Goal: Transaction & Acquisition: Purchase product/service

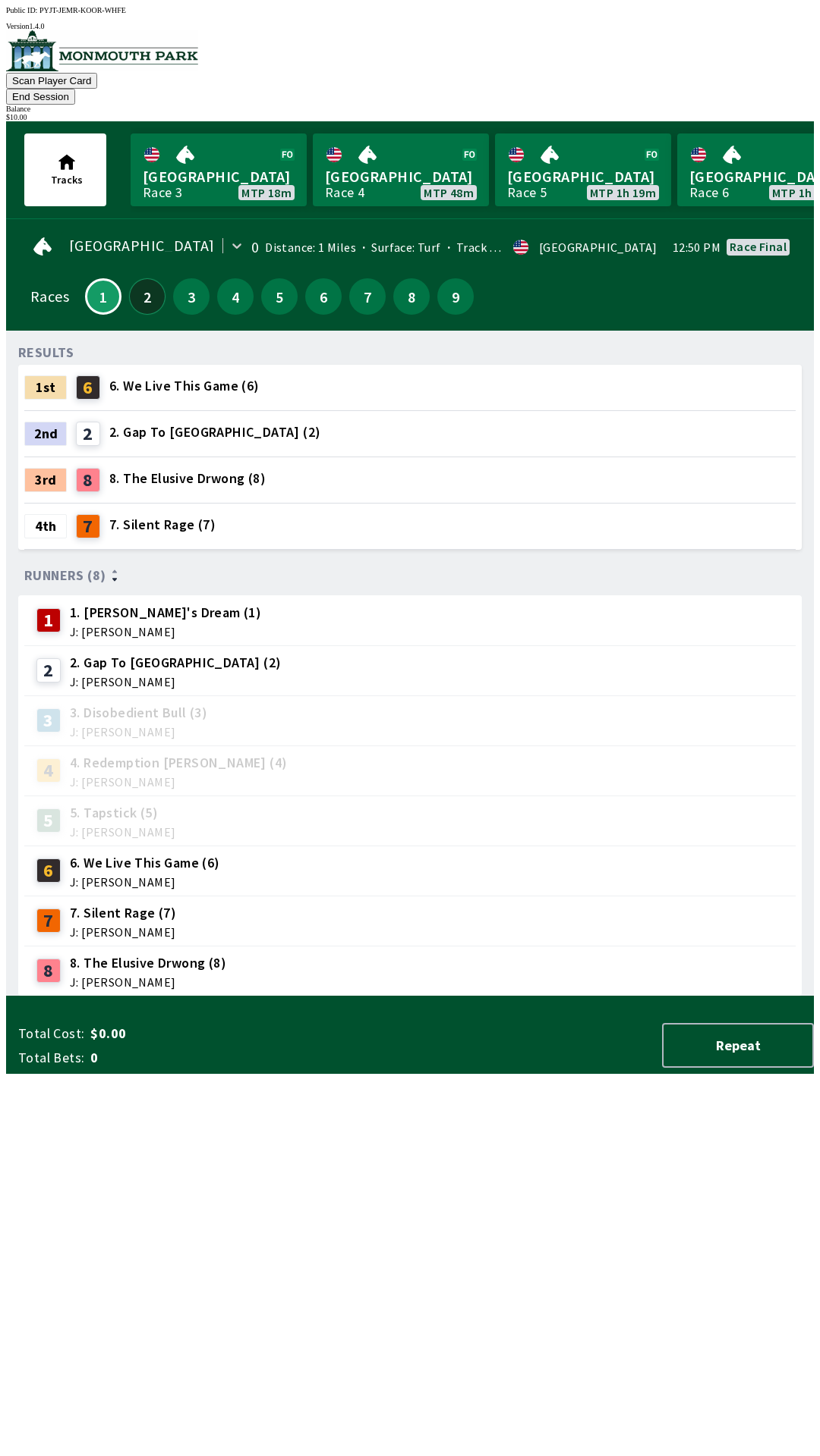
click at [142, 283] on button "2" at bounding box center [147, 297] width 36 height 36
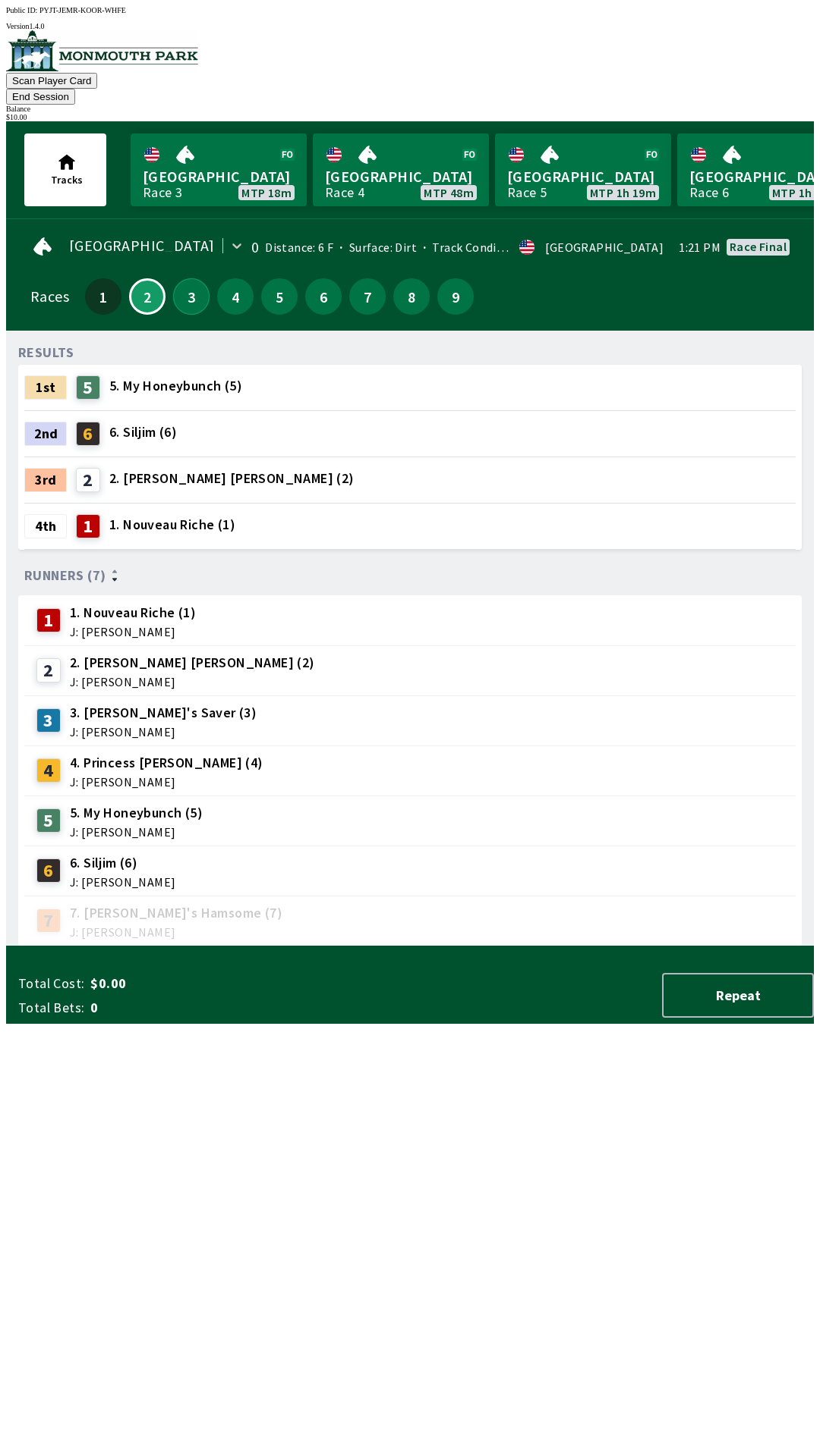
click at [190, 283] on button "3" at bounding box center [191, 297] width 36 height 36
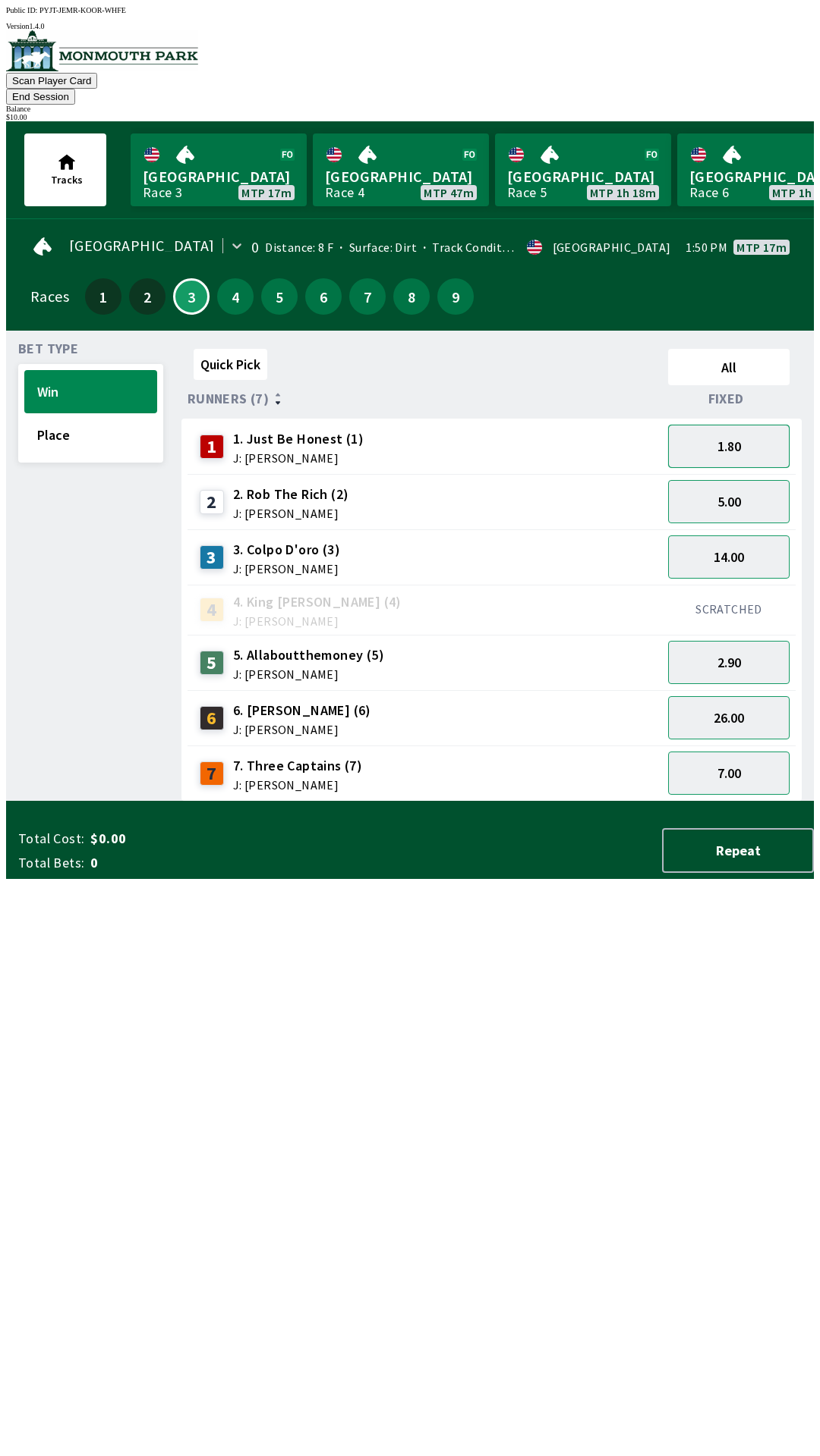
click at [755, 425] on button "1.80" at bounding box center [728, 446] width 121 height 43
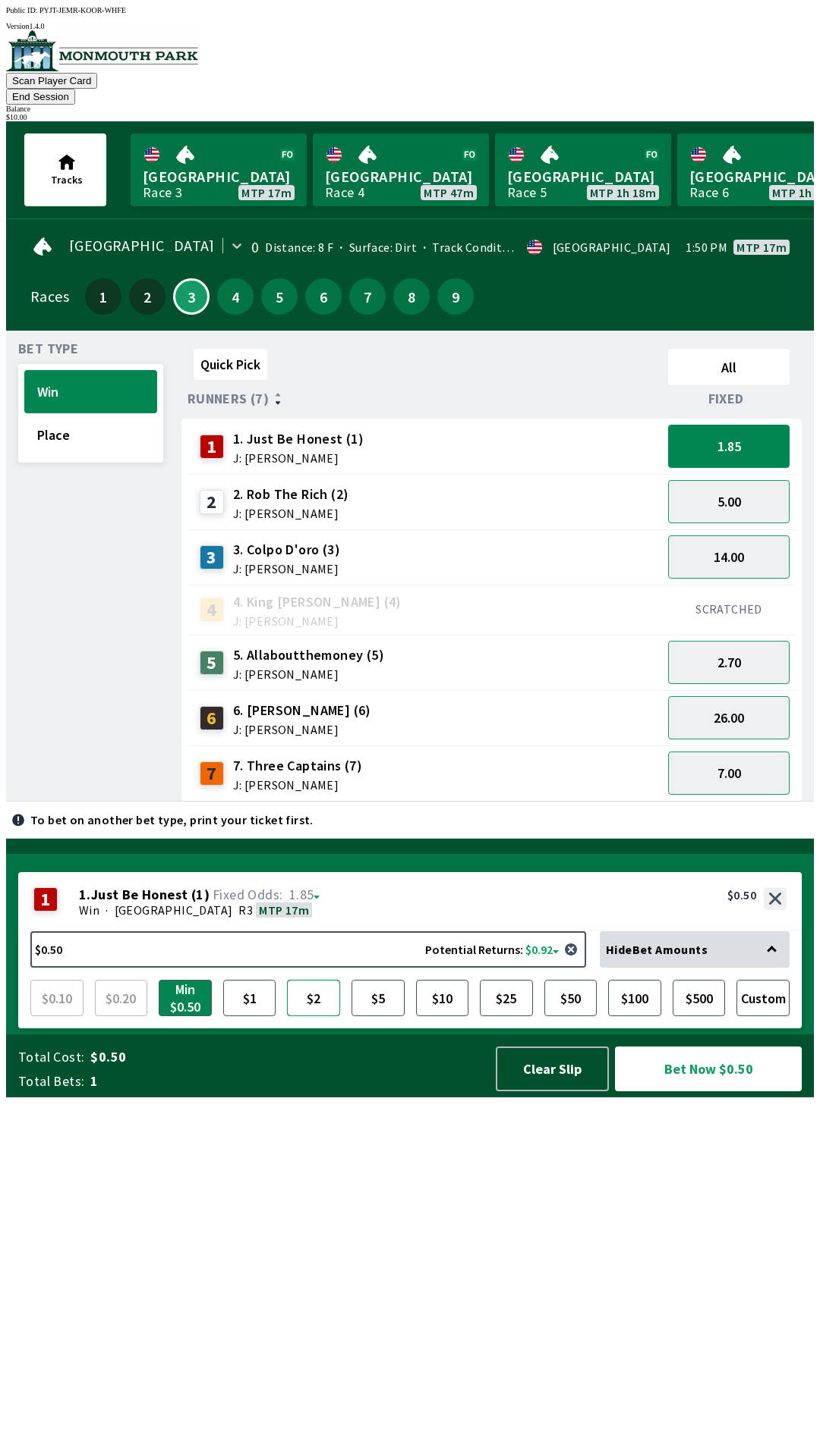
click at [310, 1016] on button "$2" at bounding box center [313, 998] width 53 height 36
click at [694, 1092] on button "Bet Now $2.00" at bounding box center [708, 1069] width 187 height 45
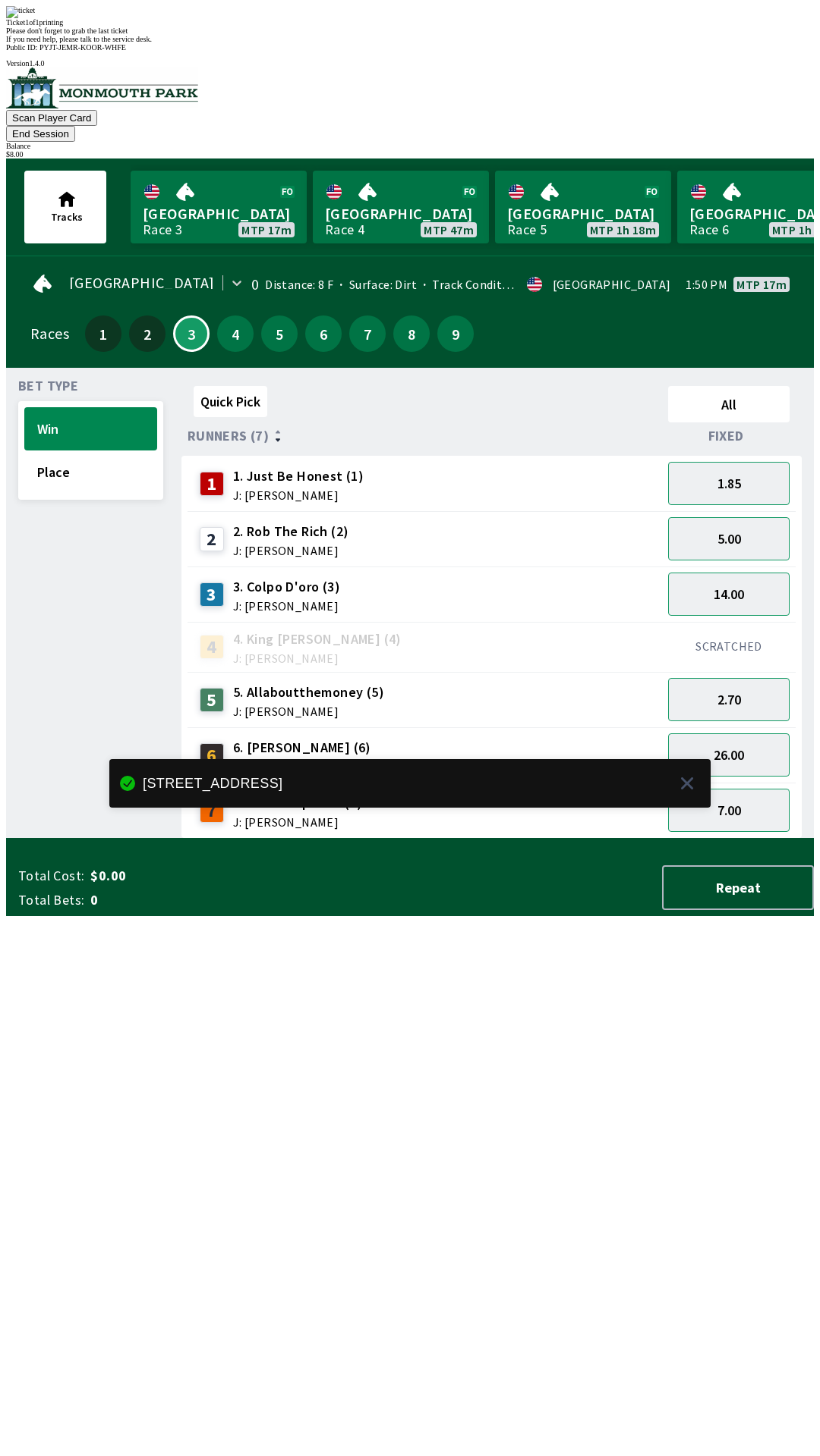
click at [328, 839] on div "Quick Pick All Runners (7) Fixed 1 1. Just Be Honest (1) J: [PERSON_NAME] 1.85 …" at bounding box center [497, 609] width 632 height 459
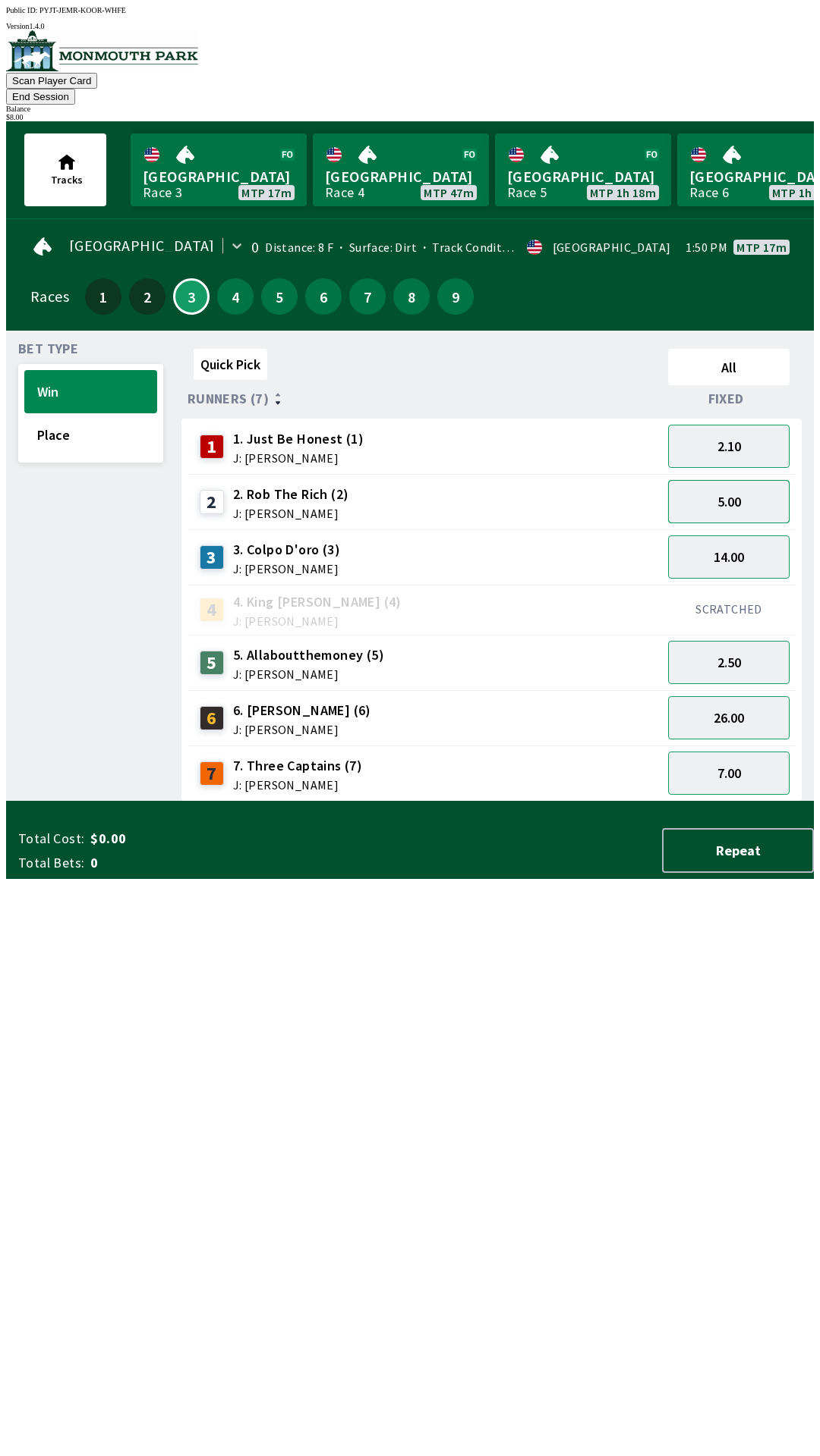
click at [719, 486] on button "5.00" at bounding box center [728, 501] width 121 height 43
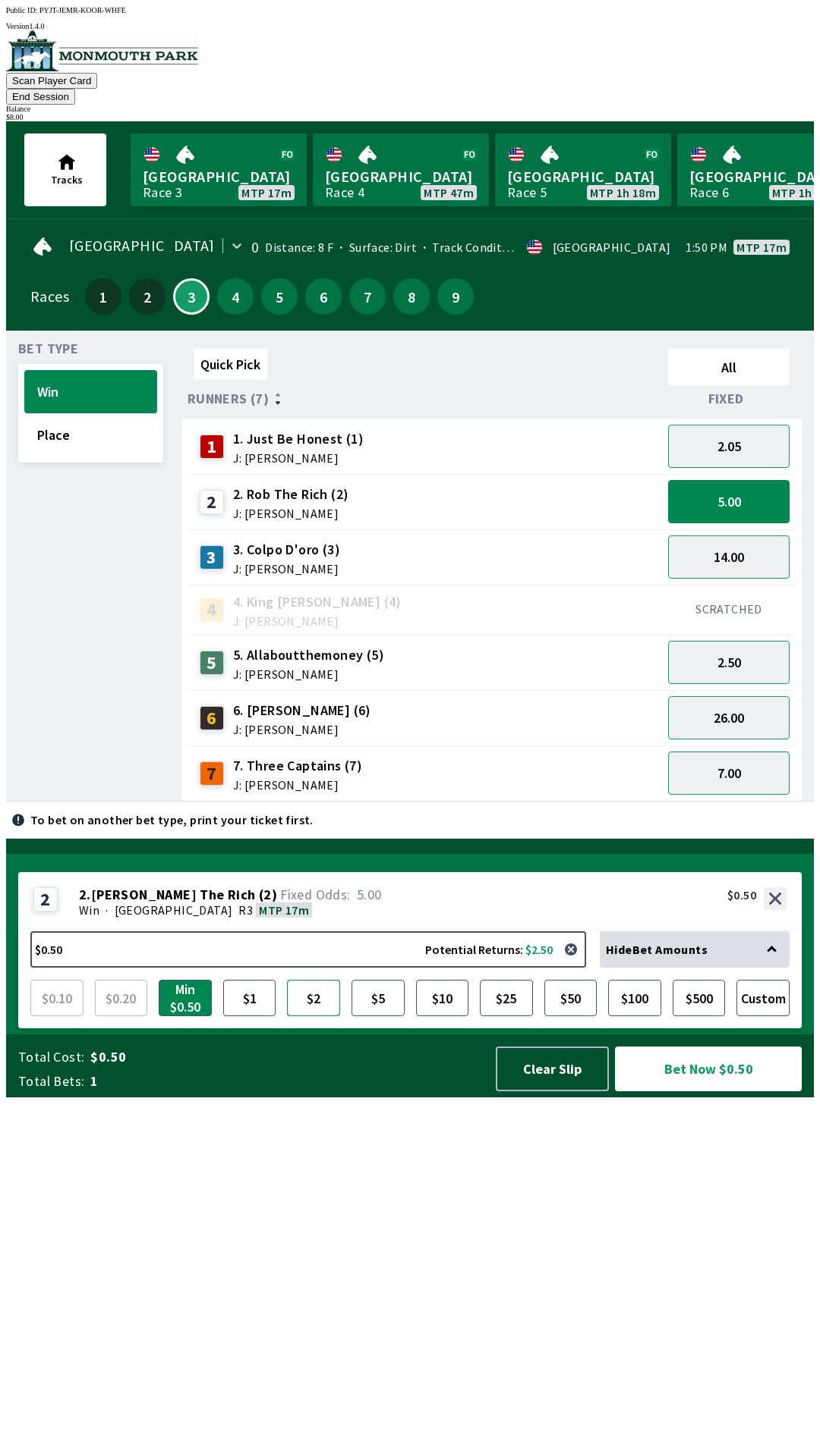
click at [324, 1016] on button "$2" at bounding box center [313, 998] width 53 height 36
click at [702, 1092] on button "Bet Now $2.00" at bounding box center [708, 1069] width 187 height 45
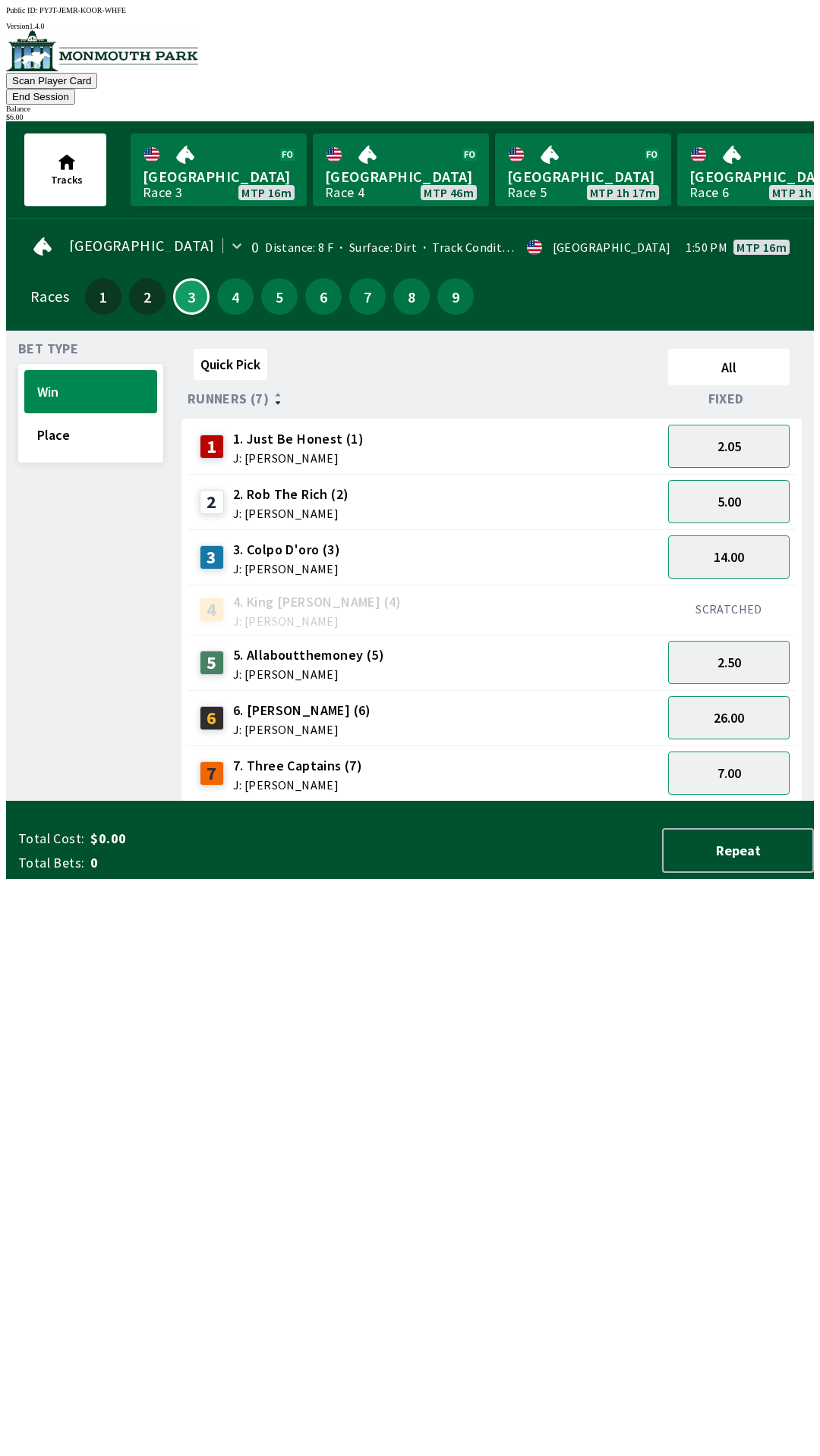
click at [649, 801] on div "Quick Pick All Runners (7) Fixed 1 1. Just Be Honest (1) J: [PERSON_NAME] 2.05 …" at bounding box center [497, 572] width 632 height 459
click at [748, 641] on button "2.50" at bounding box center [728, 662] width 121 height 43
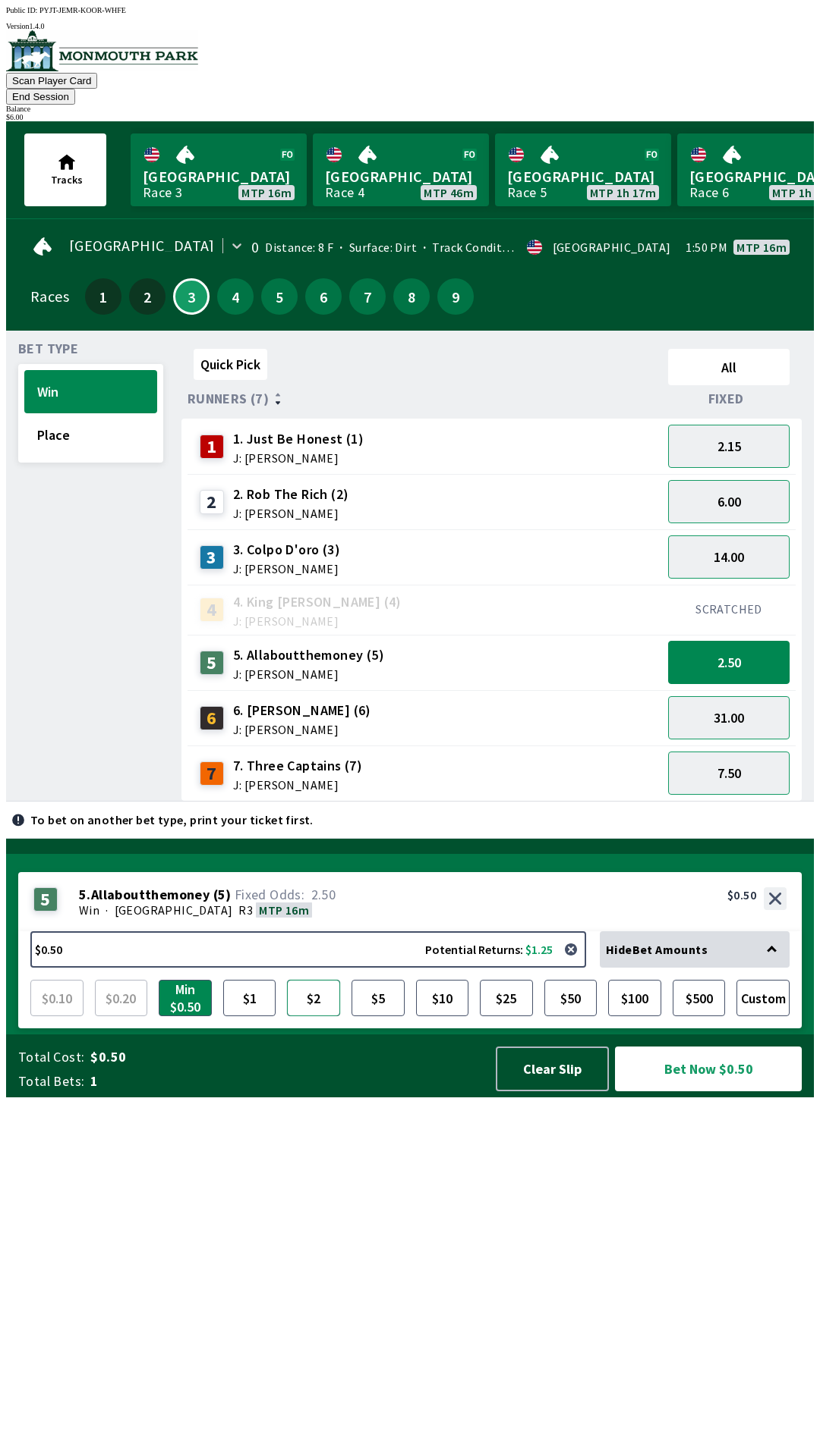
click at [331, 1016] on button "$2" at bounding box center [313, 998] width 53 height 36
click at [702, 1092] on button "Bet Now $2.00" at bounding box center [708, 1069] width 187 height 45
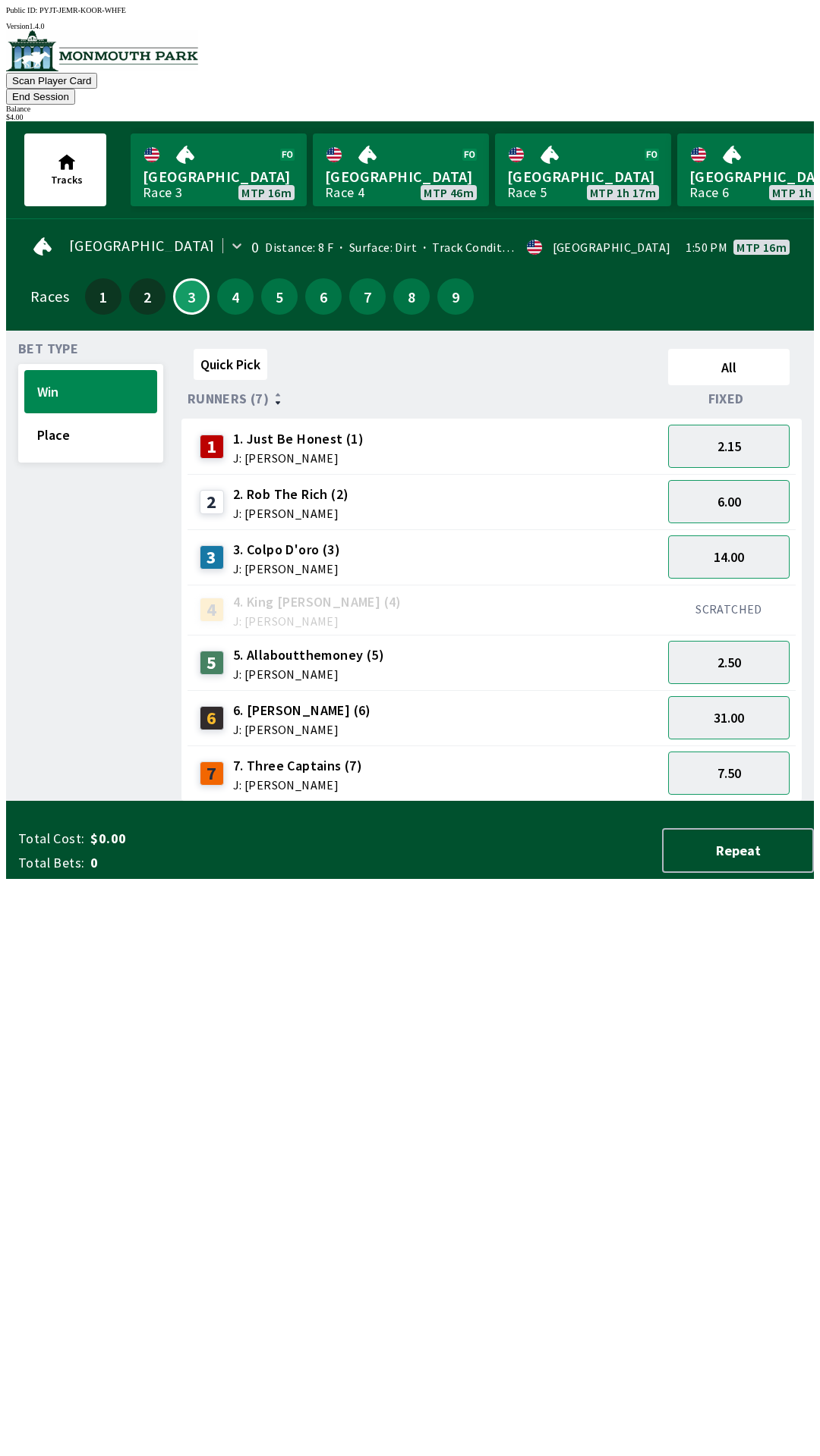
click at [303, 801] on div "Quick Pick All Runners (7) Fixed 1 1. Just Be Honest (1) J: [PERSON_NAME] 2.15 …" at bounding box center [497, 572] width 632 height 459
click at [64, 420] on button "Place" at bounding box center [90, 434] width 133 height 43
click at [71, 370] on button "Win" at bounding box center [90, 391] width 133 height 43
click at [751, 752] on button "7.50" at bounding box center [728, 773] width 121 height 43
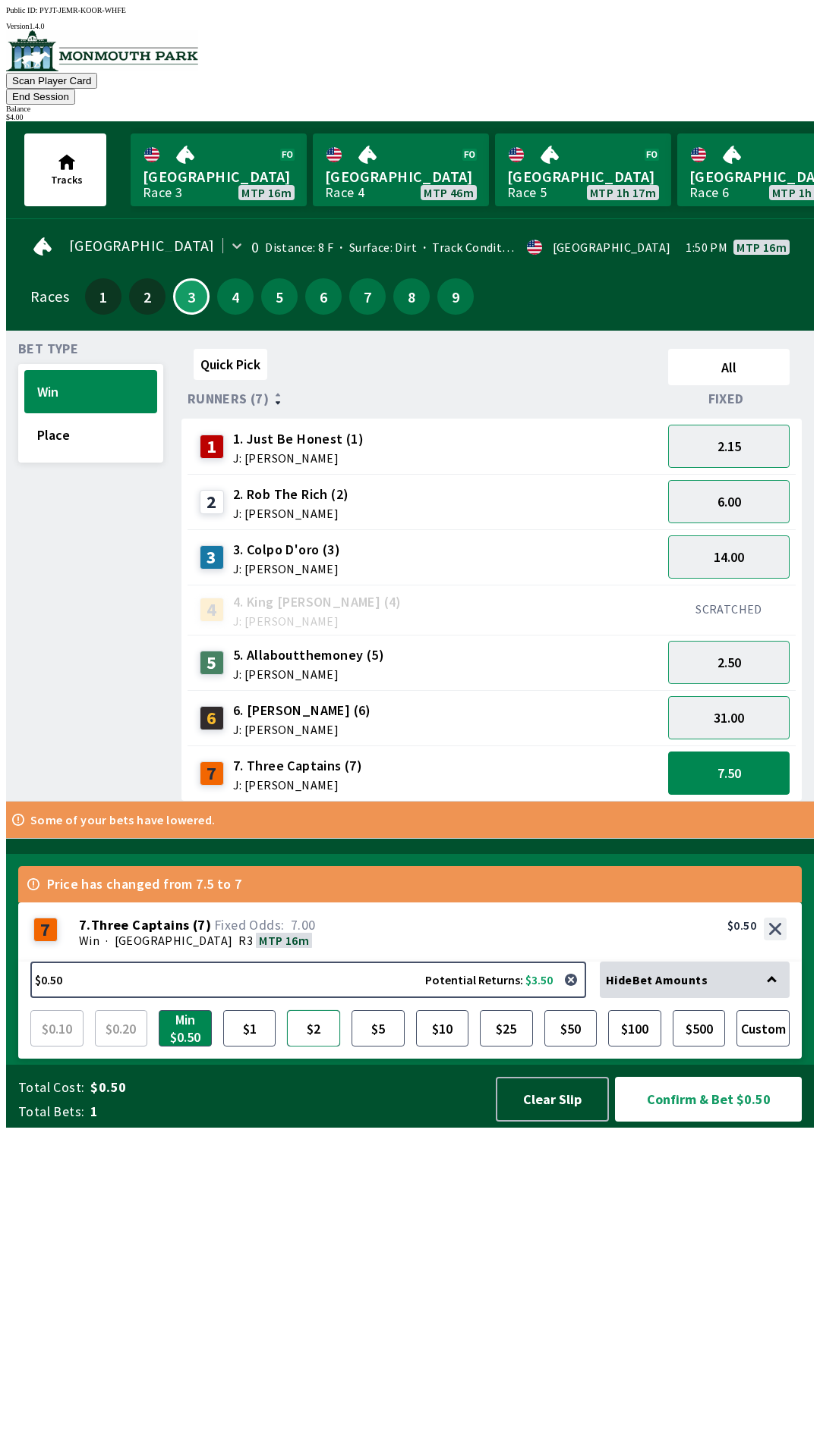
click at [309, 1047] on button "$2" at bounding box center [313, 1029] width 53 height 36
click at [710, 1122] on button "Confirm & Bet $2.00" at bounding box center [708, 1099] width 187 height 45
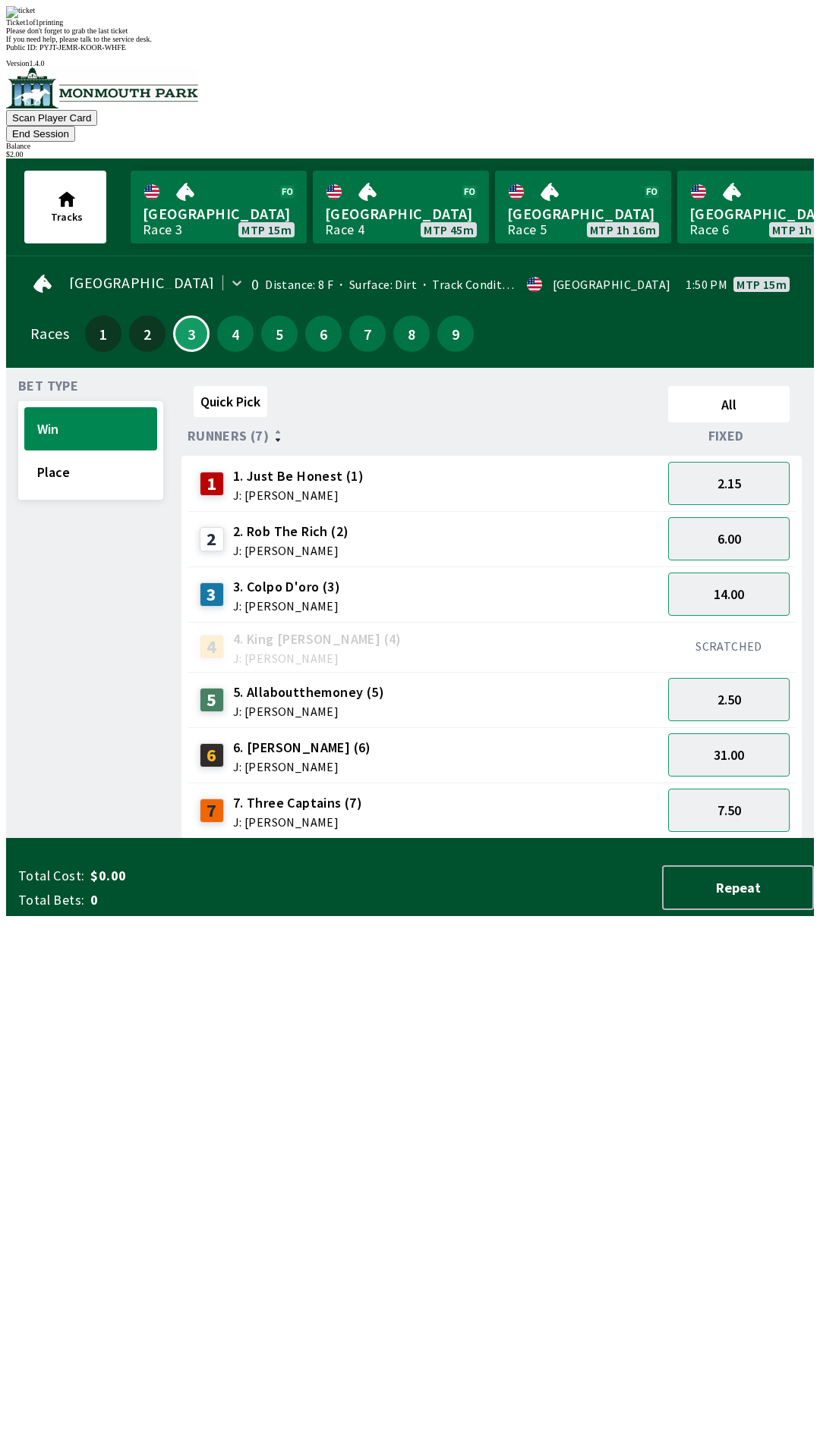
click at [505, 839] on div "Quick Pick All Runners (7) Fixed 1 1. Just Be Honest (1) J: [PERSON_NAME] 2.15 …" at bounding box center [497, 609] width 632 height 459
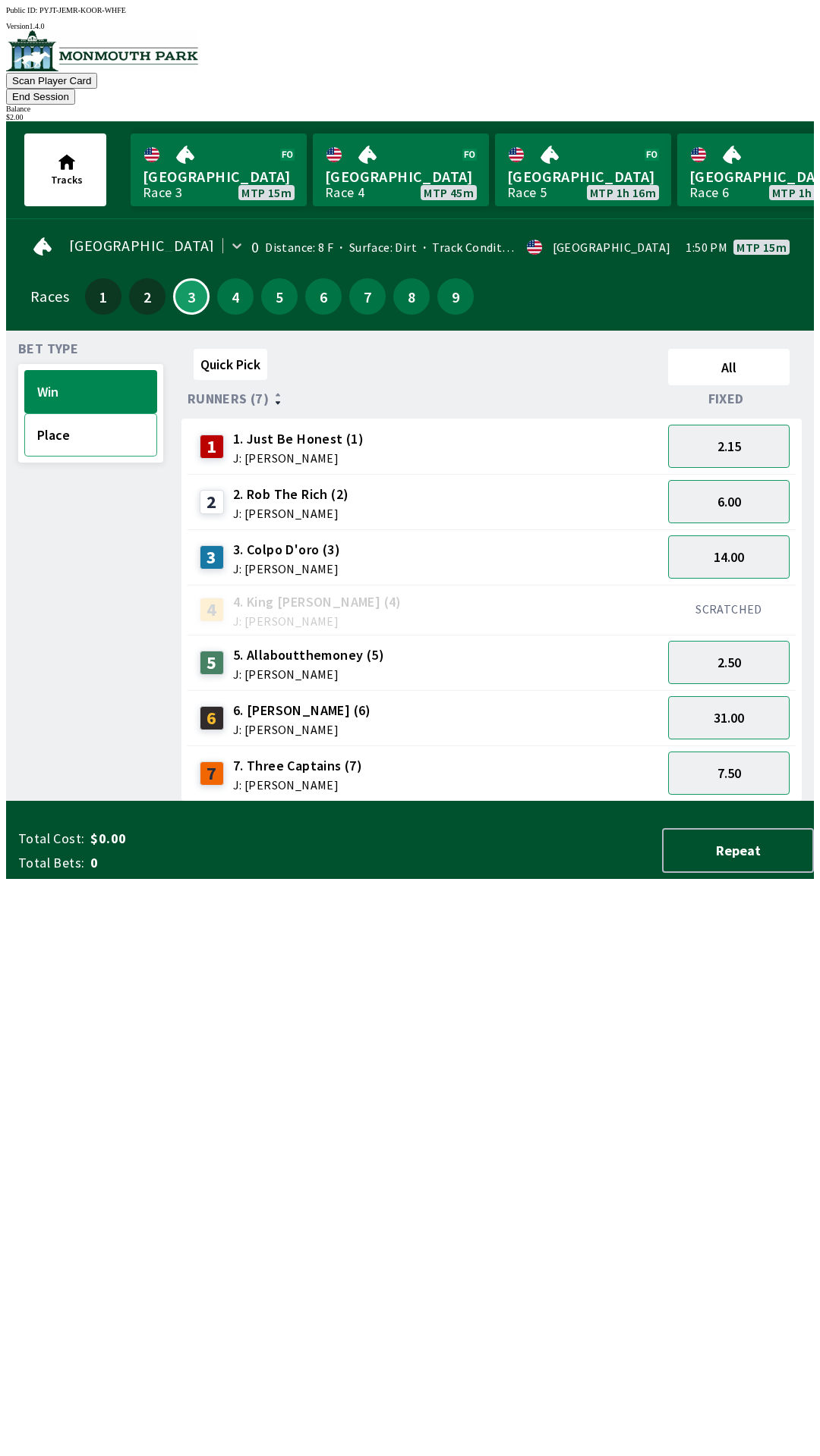
click at [78, 427] on button "Place" at bounding box center [90, 434] width 133 height 43
click at [101, 370] on button "Win" at bounding box center [90, 391] width 133 height 43
click at [78, 415] on button "Place" at bounding box center [90, 434] width 133 height 43
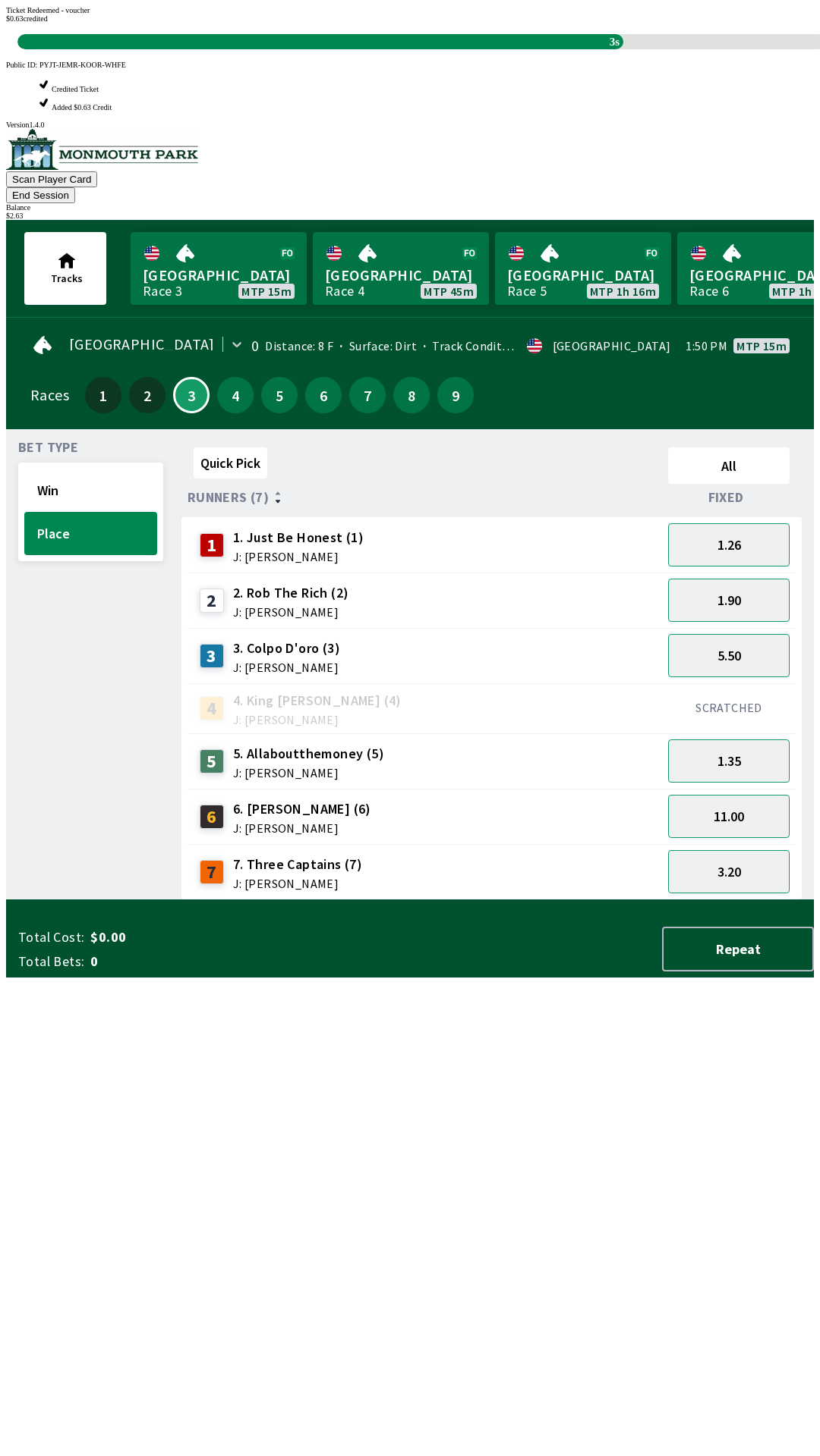
click at [379, 901] on div "Quick Pick All Runners (7) Fixed 1 1. Just Be Honest (1) J: [PERSON_NAME] 1.26 …" at bounding box center [497, 671] width 632 height 459
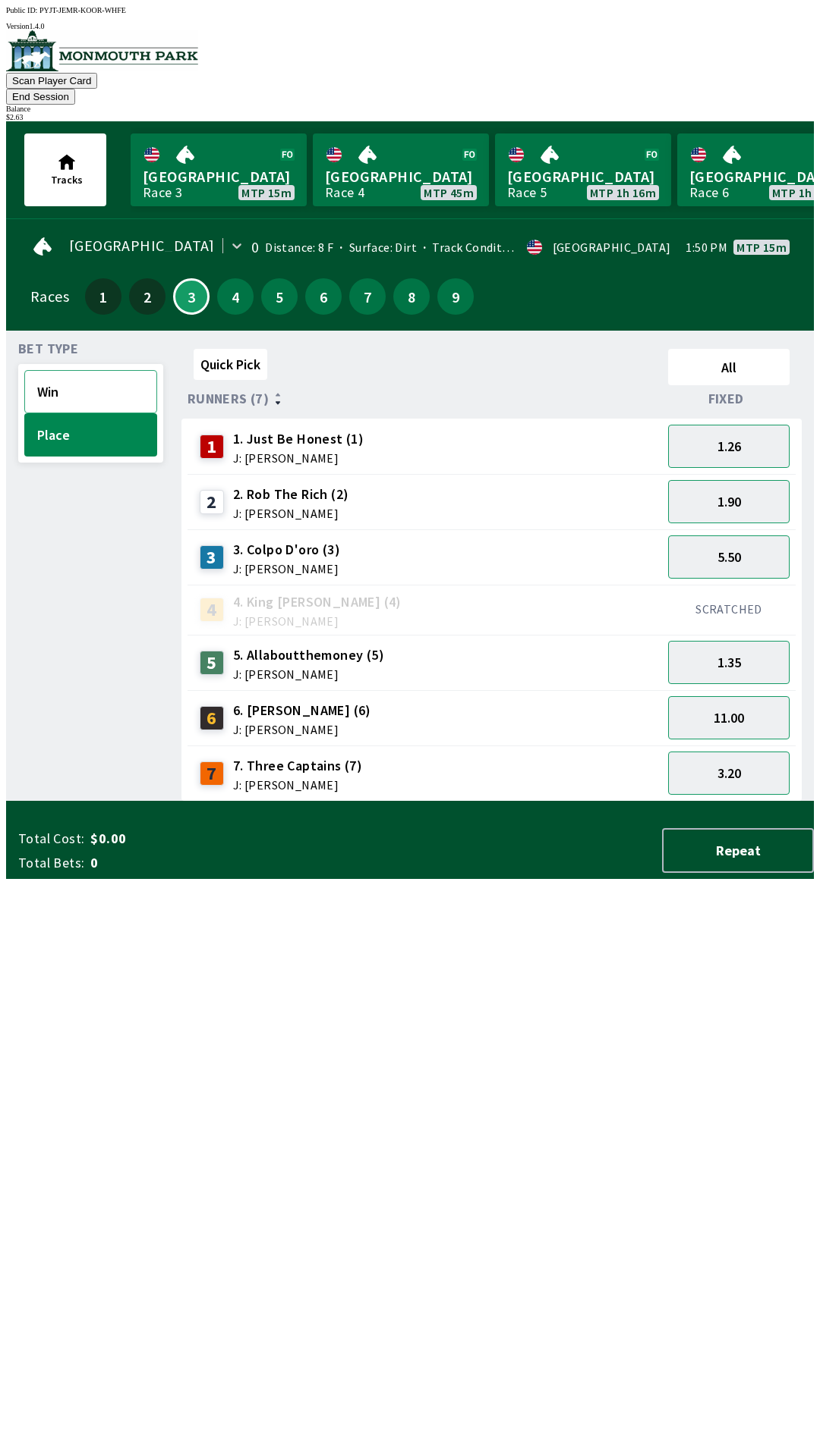
click at [78, 370] on button "Win" at bounding box center [90, 391] width 133 height 43
click at [74, 413] on button "Place" at bounding box center [90, 434] width 133 height 43
click at [739, 697] on button "11.00" at bounding box center [728, 718] width 121 height 43
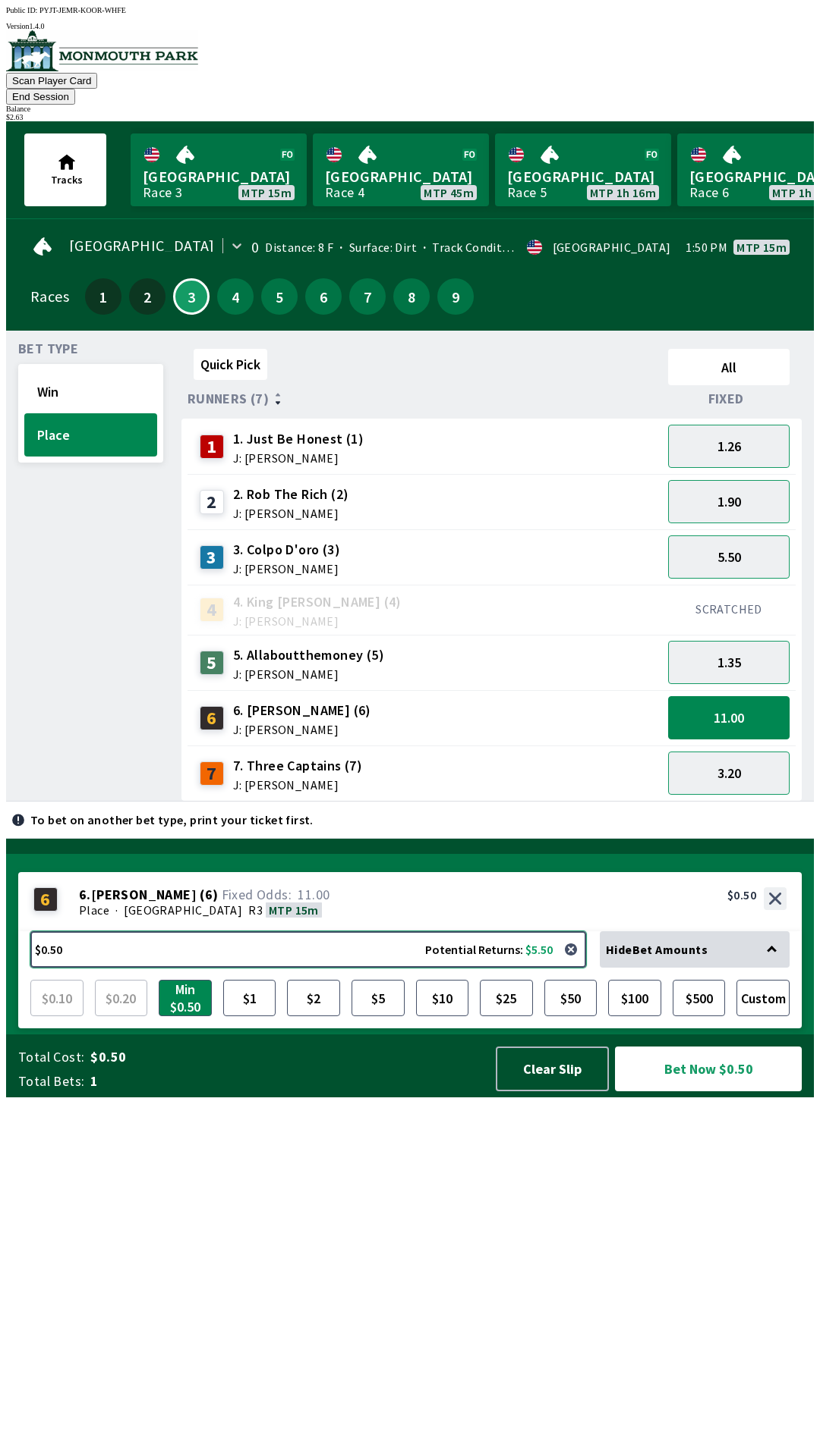
click at [252, 967] on button "$0.50 Potential Returns: $5.50" at bounding box center [308, 949] width 556 height 36
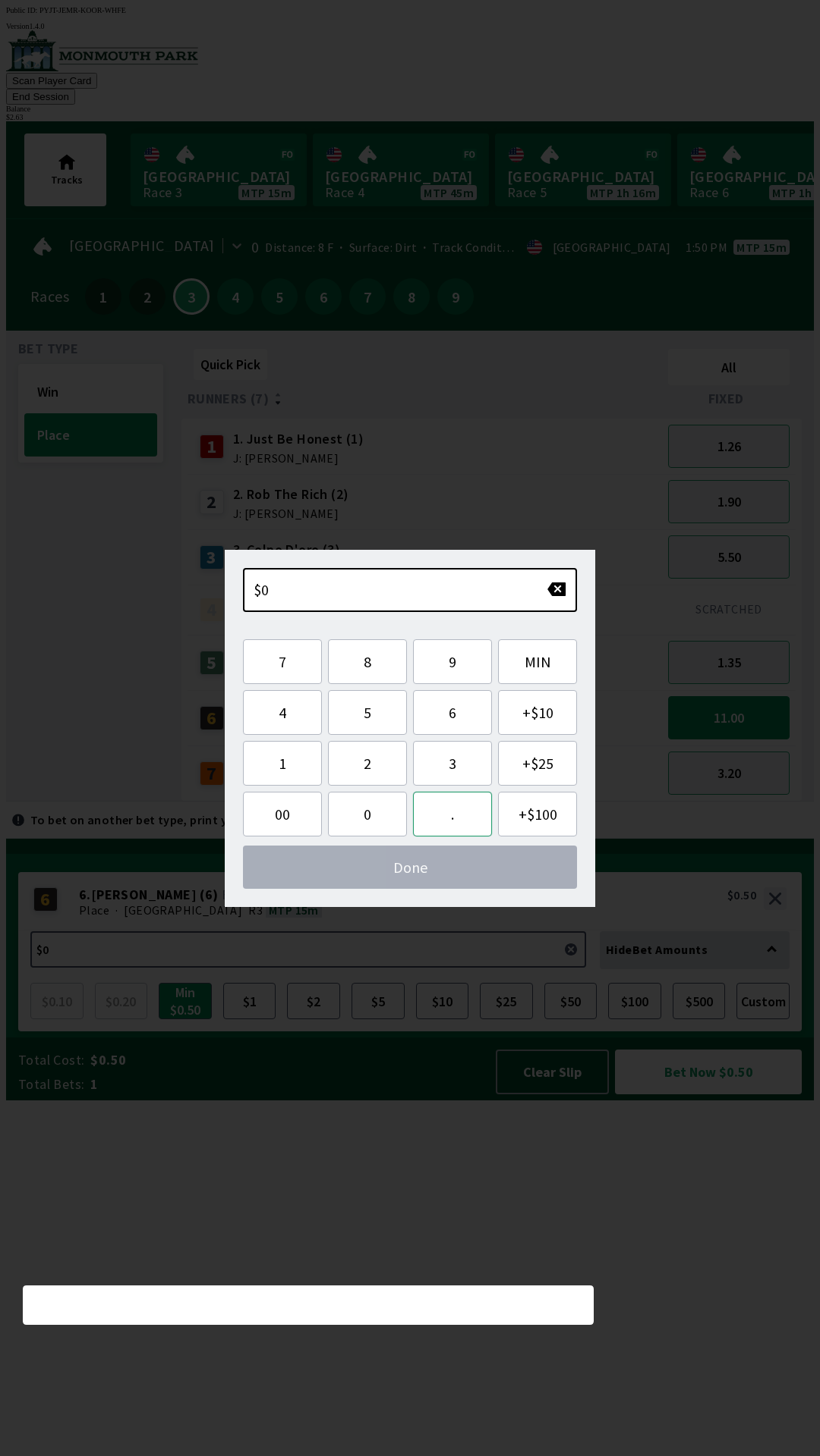
click at [446, 821] on button "." at bounding box center [452, 814] width 79 height 45
click at [454, 719] on button "6" at bounding box center [452, 712] width 79 height 45
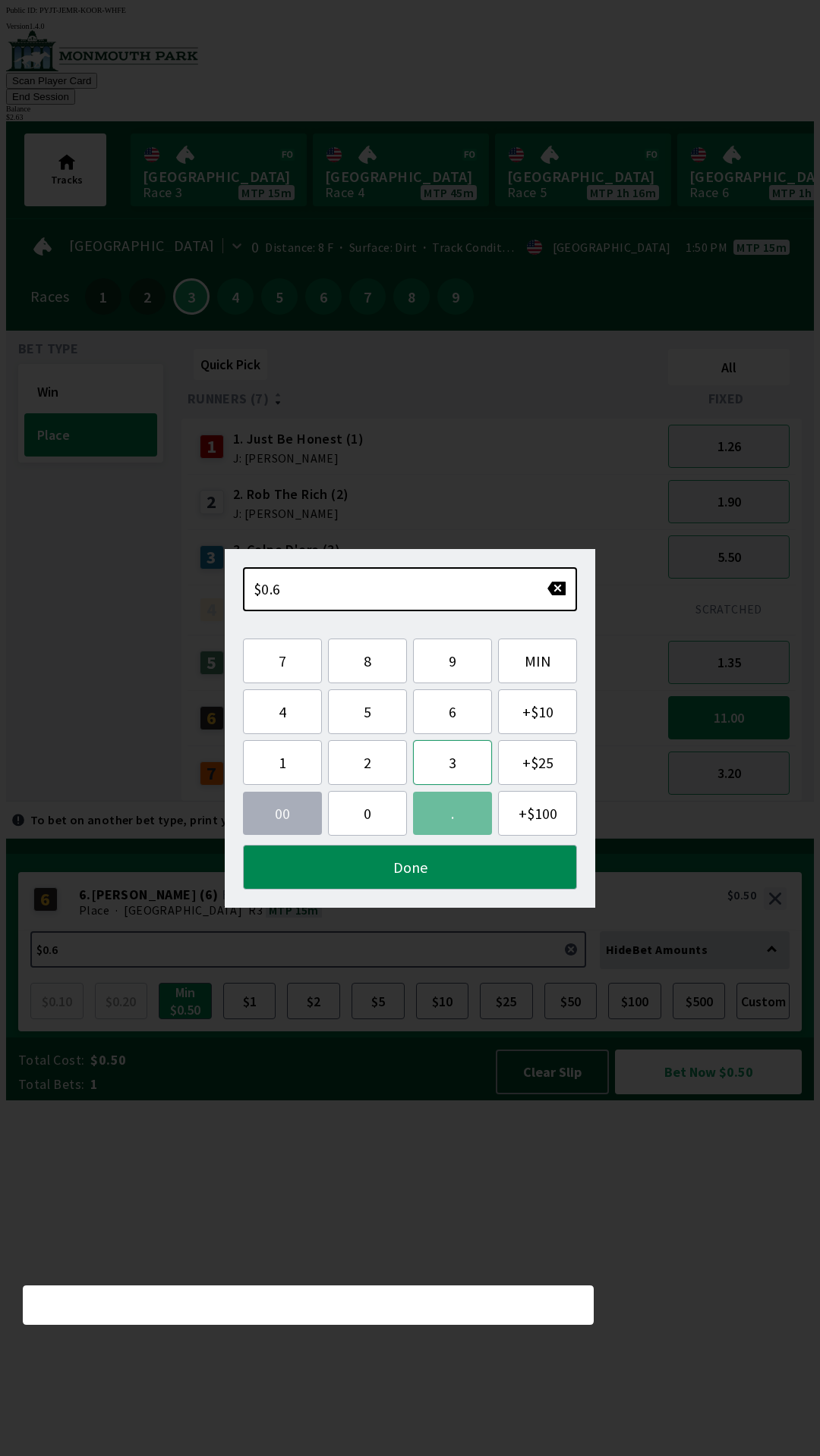
click at [442, 767] on button "3" at bounding box center [452, 762] width 79 height 45
click at [416, 866] on button "Done" at bounding box center [410, 867] width 334 height 45
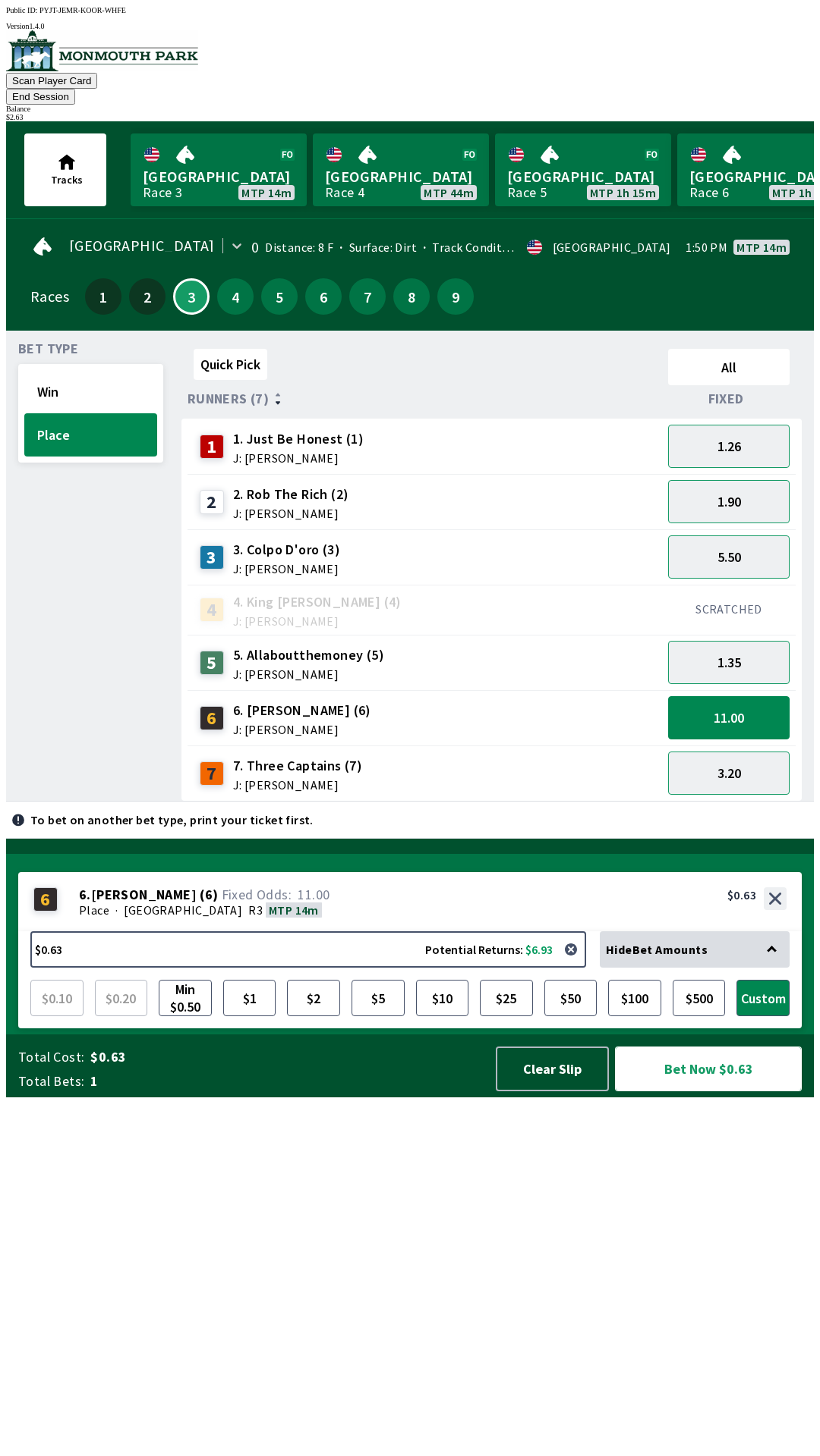
click at [674, 1092] on button "Bet Now $0.63" at bounding box center [708, 1069] width 187 height 45
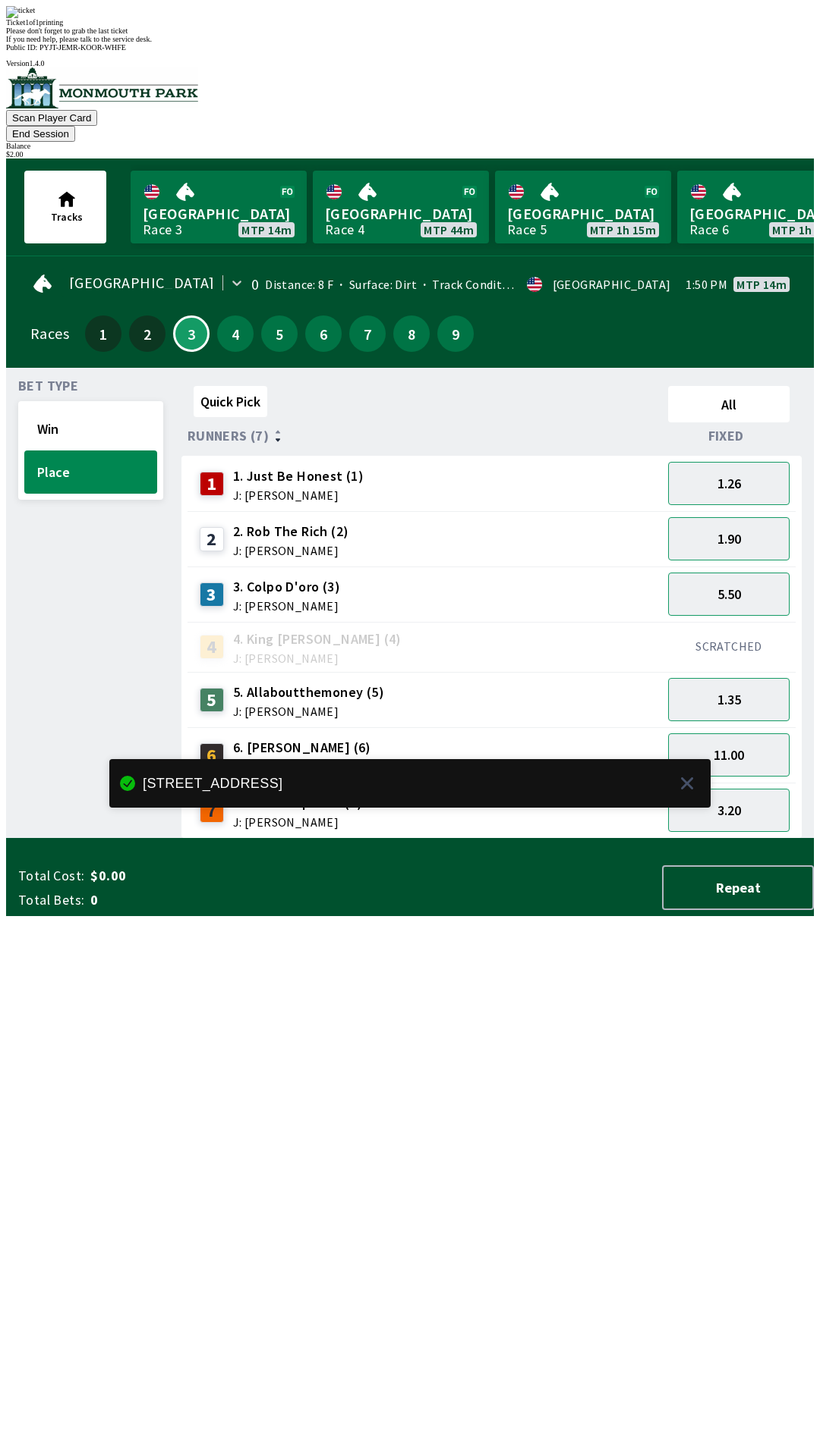
click at [402, 839] on div "Quick Pick All Runners (7) Fixed 1 1. Just Be Honest (1) J: [PERSON_NAME] 1.26 …" at bounding box center [497, 609] width 632 height 459
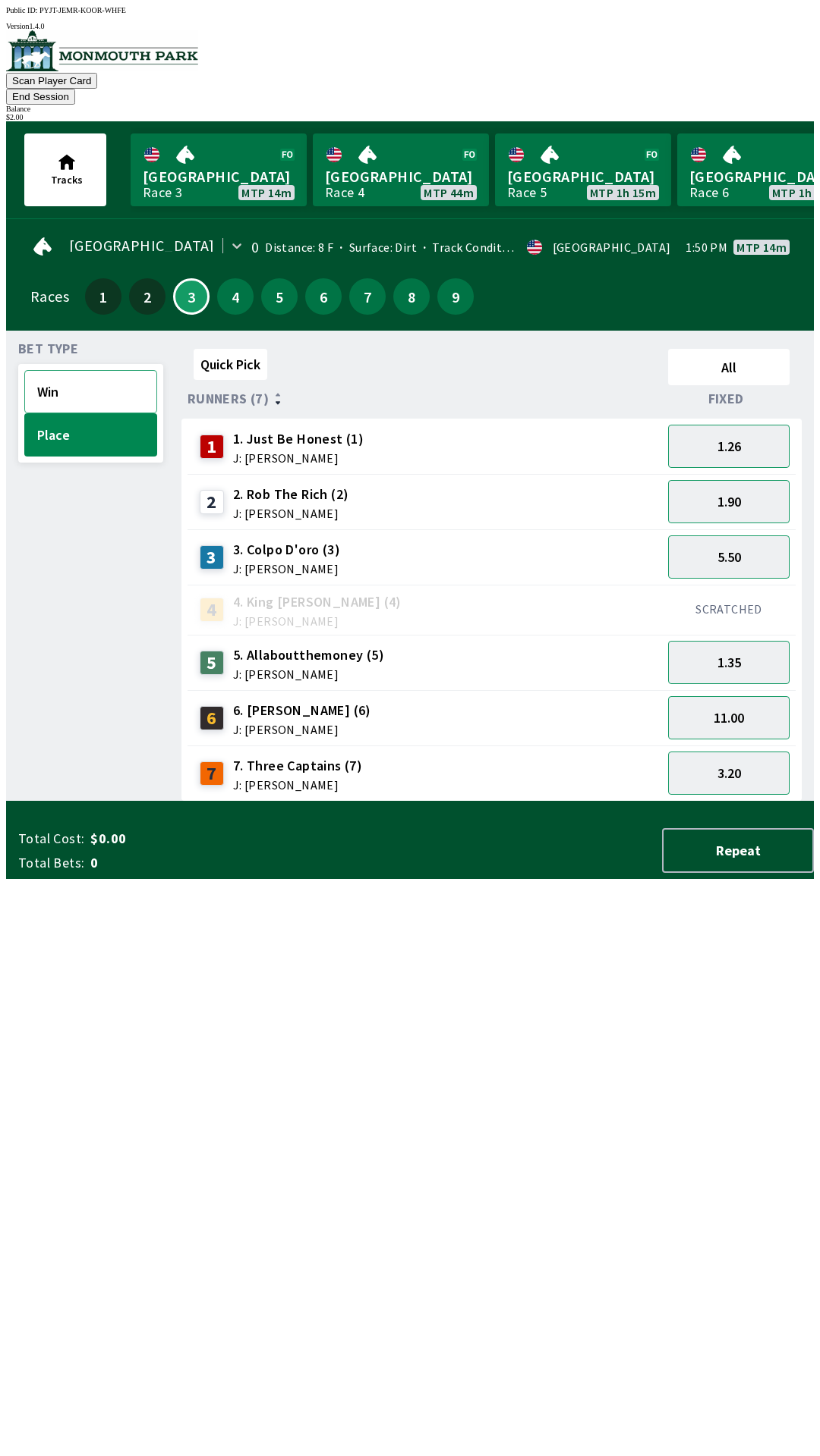
click at [66, 370] on button "Win" at bounding box center [90, 391] width 133 height 43
click at [75, 415] on button "Place" at bounding box center [90, 434] width 133 height 43
click at [724, 763] on button "3.20" at bounding box center [728, 773] width 121 height 43
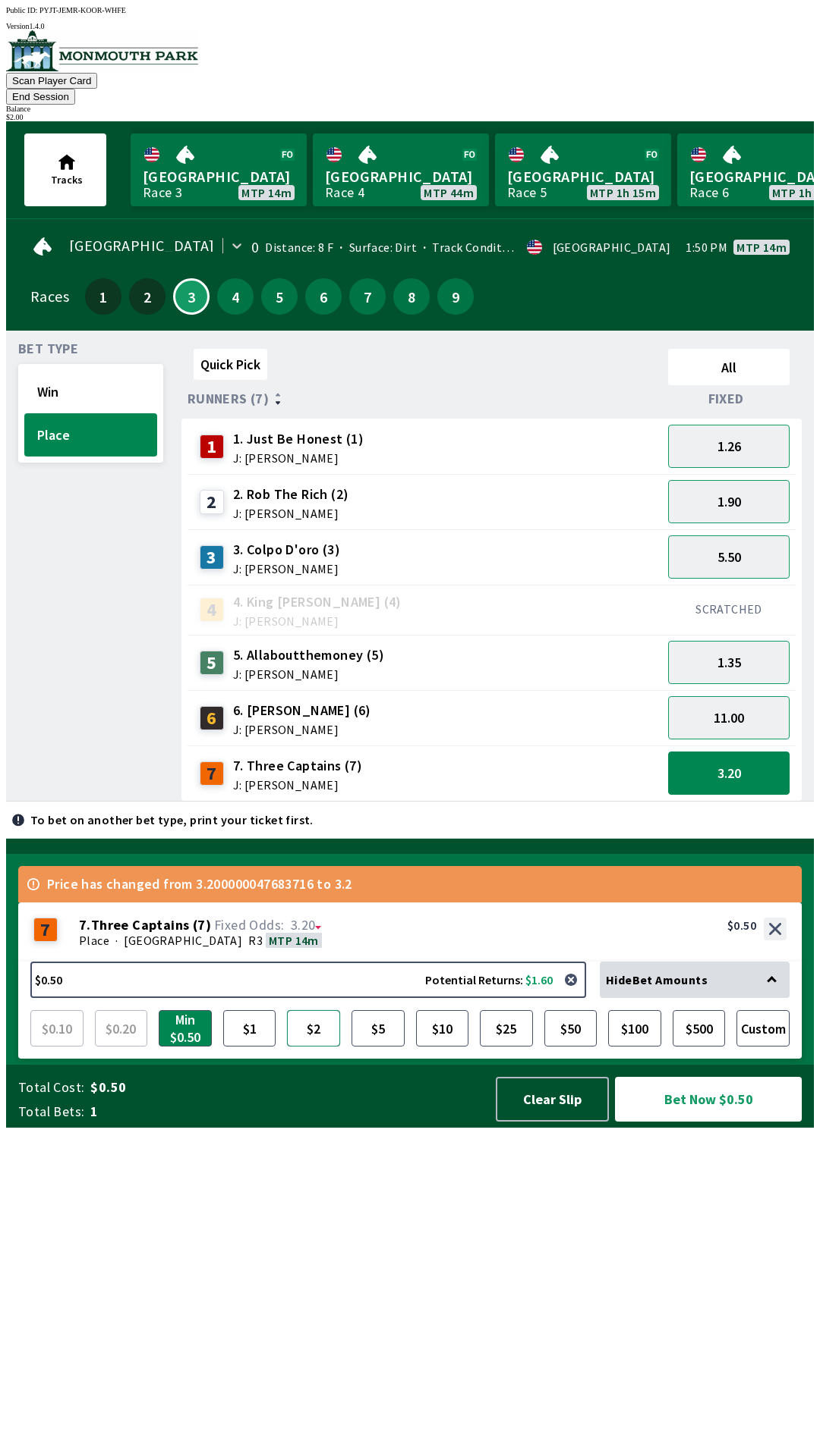
click at [313, 1047] on button "$2" at bounding box center [313, 1029] width 53 height 36
click at [745, 483] on button "1.90" at bounding box center [728, 501] width 121 height 43
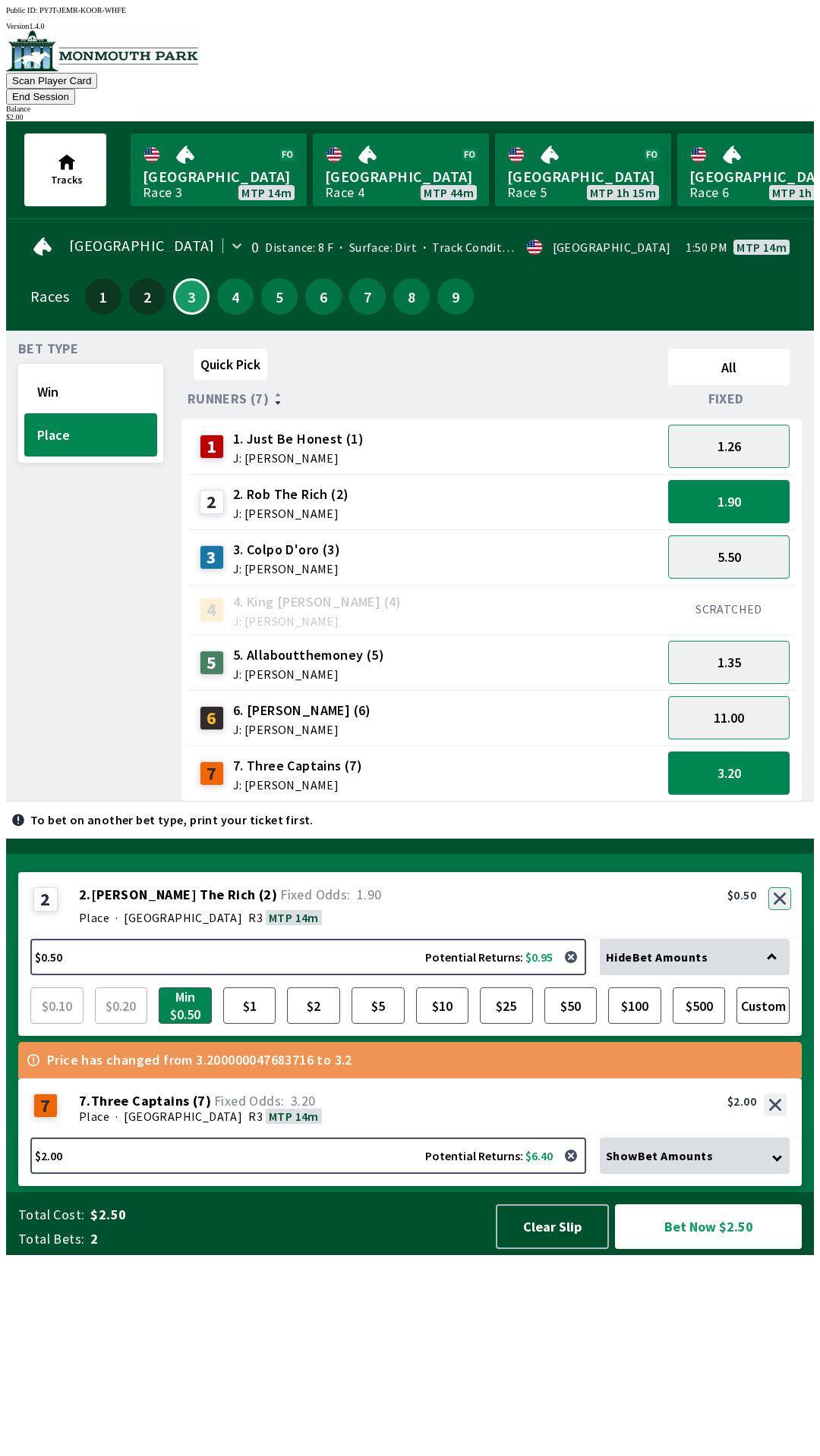
click at [774, 910] on button "button" at bounding box center [779, 899] width 23 height 23
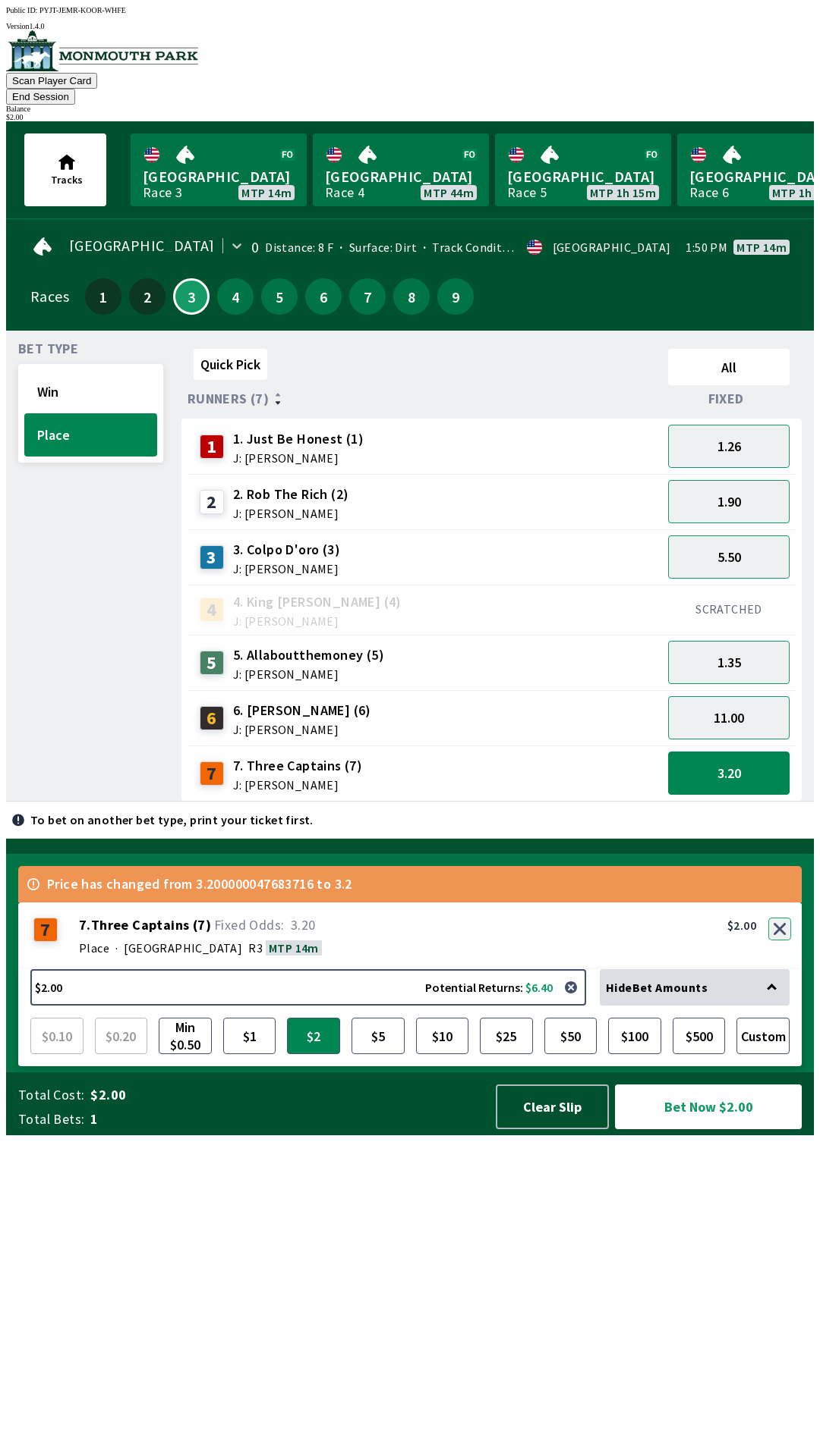
click at [778, 941] on button "button" at bounding box center [779, 929] width 23 height 23
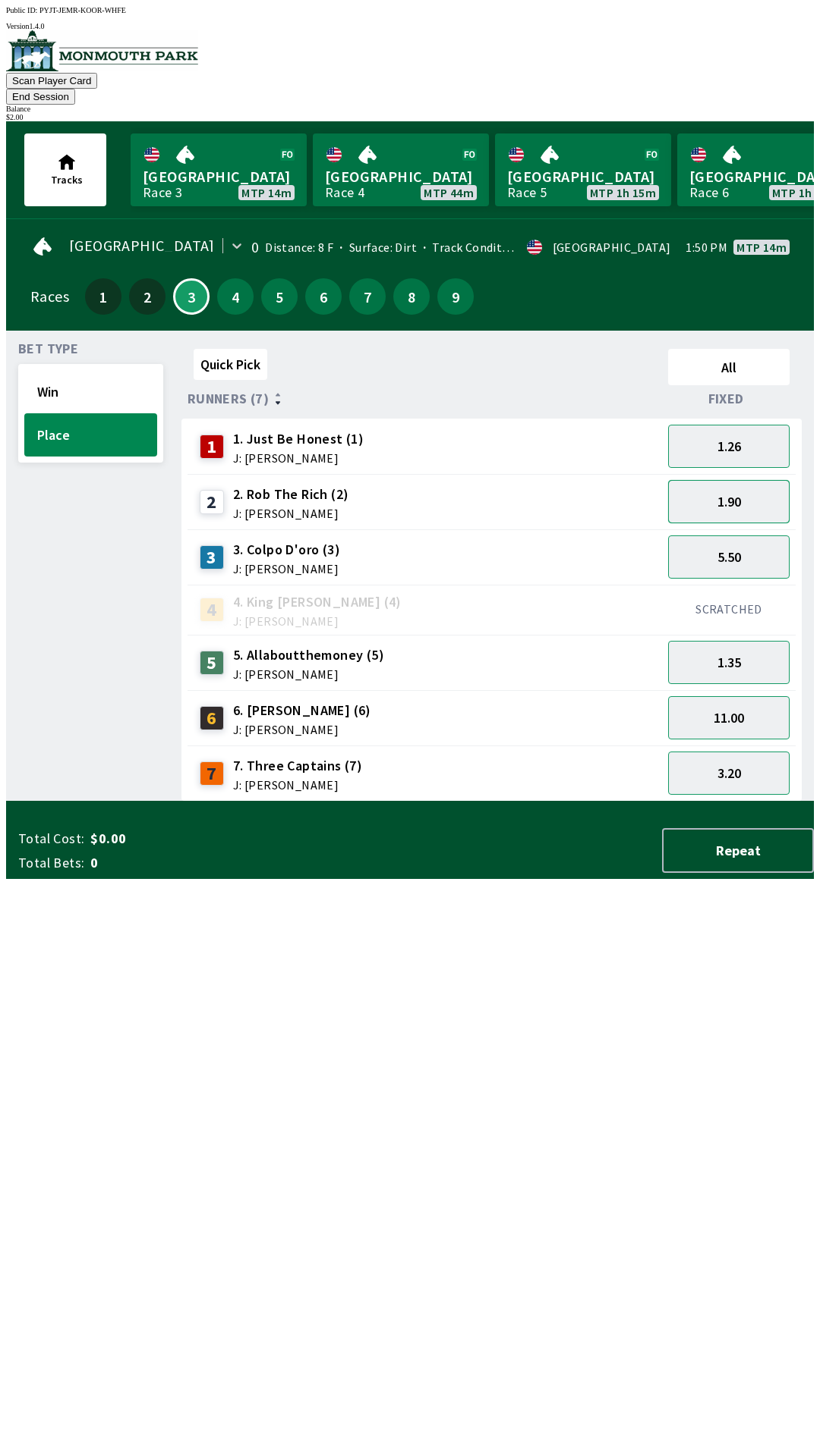
click at [738, 489] on button "1.90" at bounding box center [728, 501] width 121 height 43
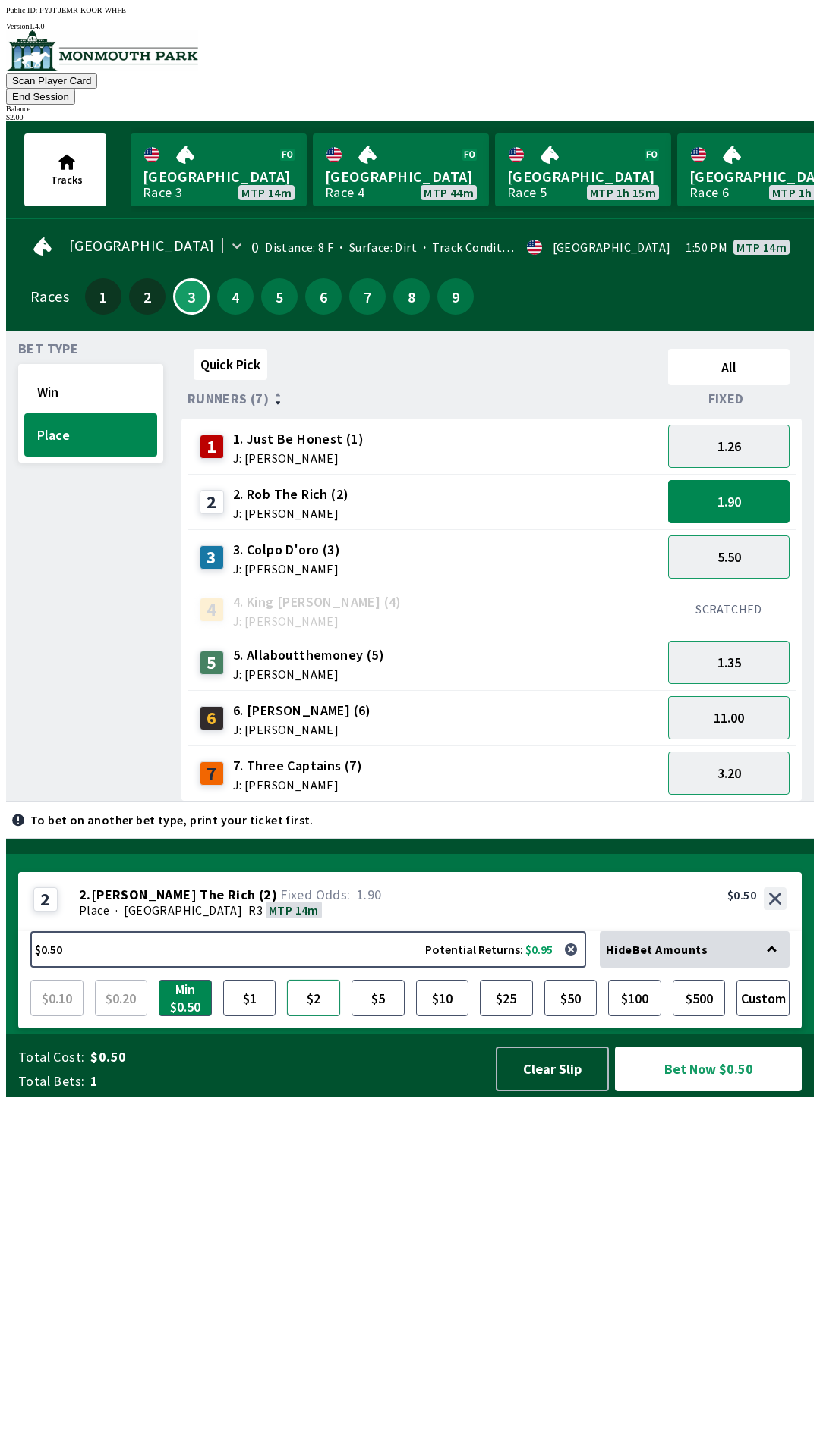
click at [318, 1016] on button "$2" at bounding box center [313, 998] width 53 height 36
click at [675, 1092] on button "Bet Now $2.00" at bounding box center [708, 1069] width 187 height 45
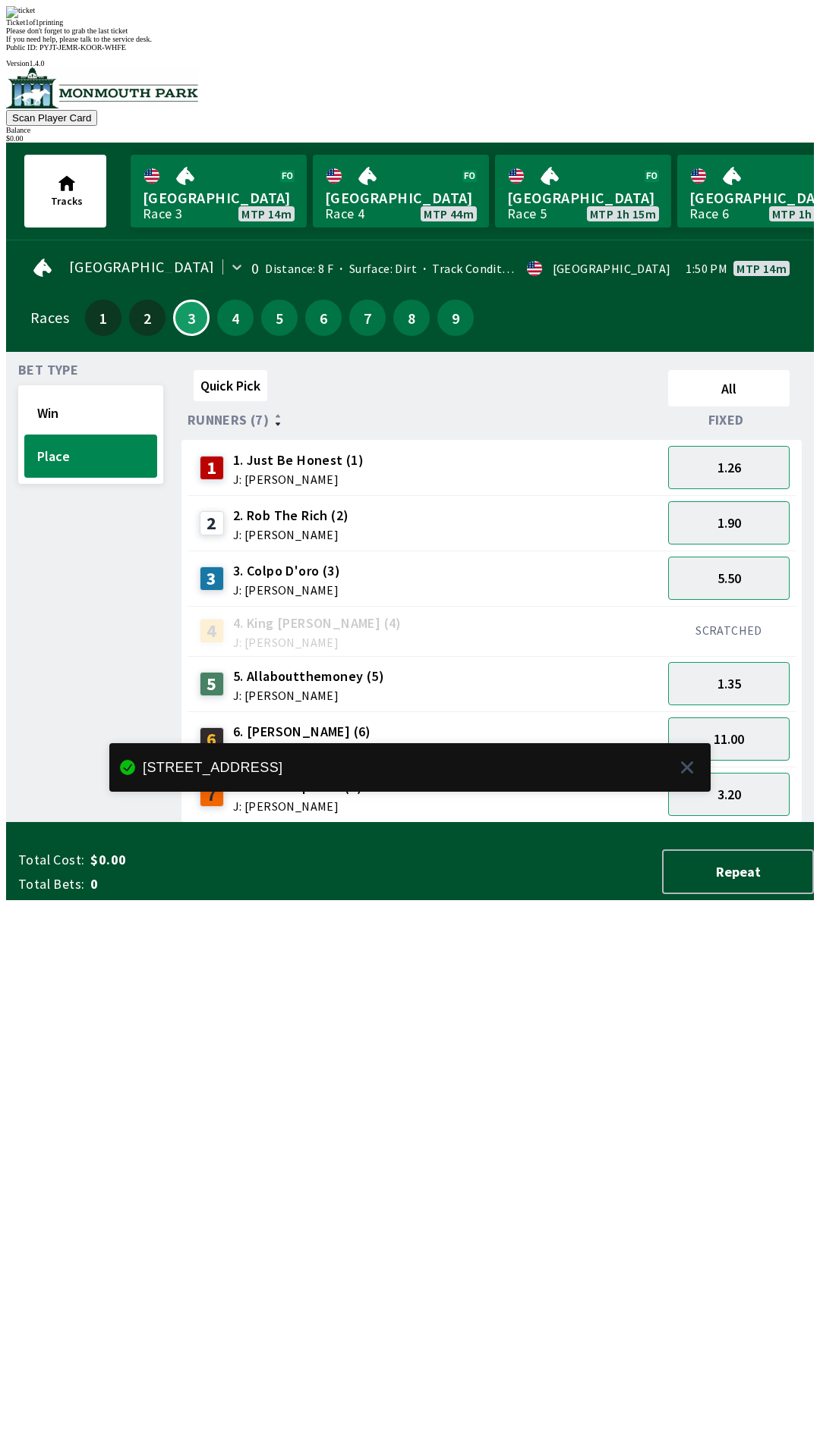
click at [338, 823] on div "Quick Pick All Runners (7) Fixed 1 1. Just Be Honest (1) J: [PERSON_NAME] 1.26 …" at bounding box center [497, 593] width 632 height 459
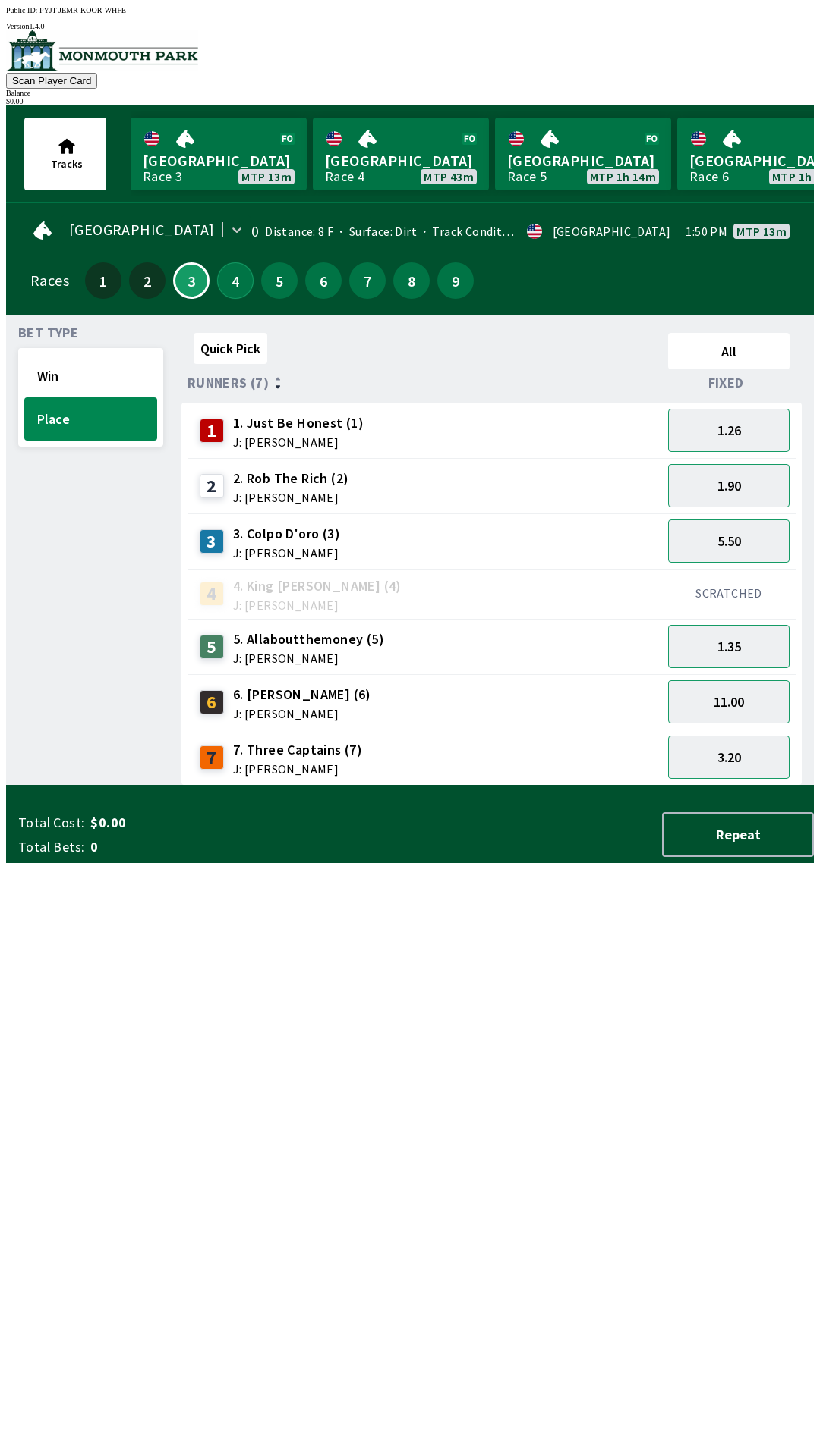
click at [224, 268] on button "4" at bounding box center [235, 281] width 36 height 36
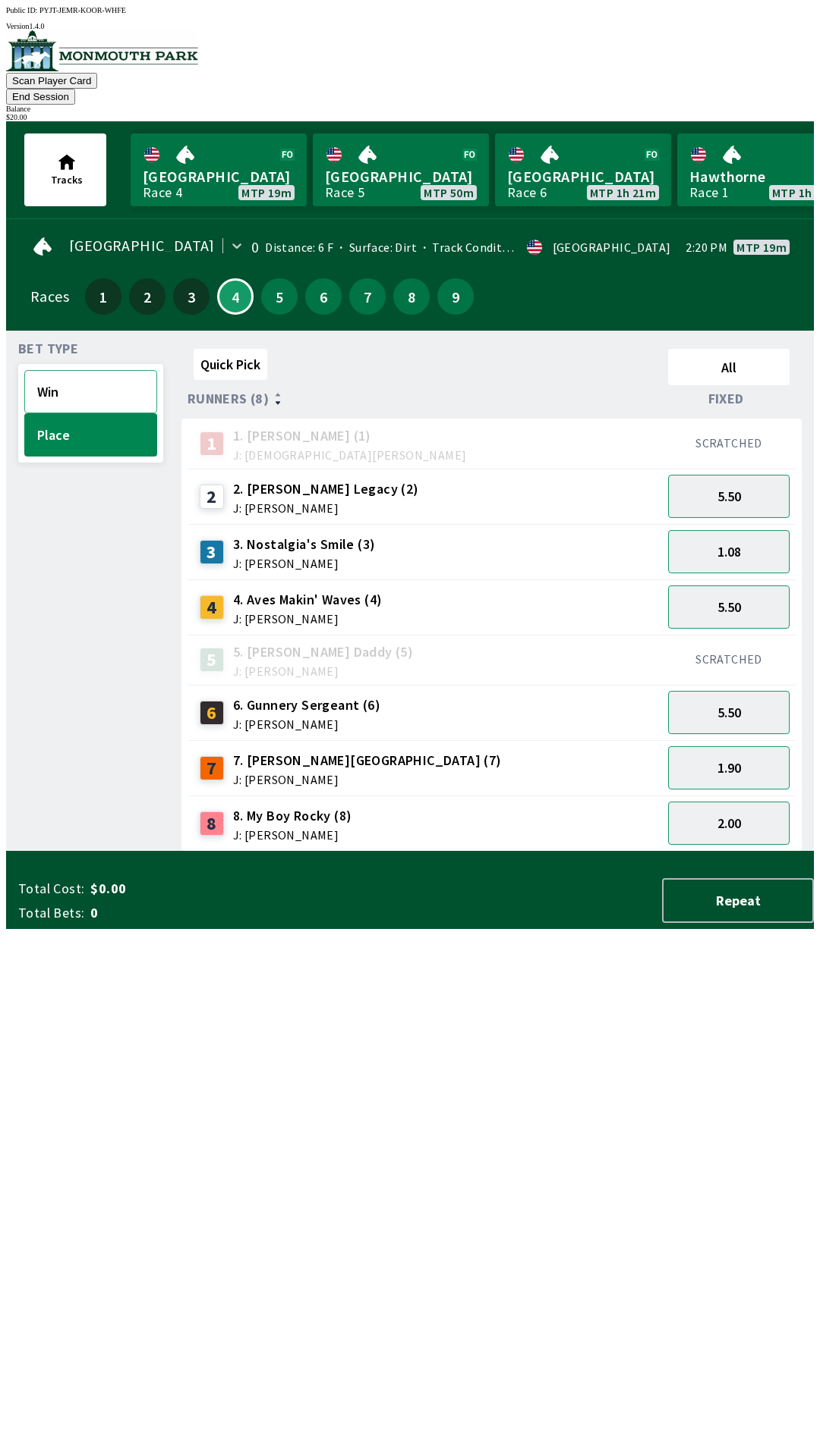
click at [87, 370] on button "Win" at bounding box center [90, 391] width 133 height 43
click at [725, 691] on button "11.00" at bounding box center [728, 712] width 121 height 43
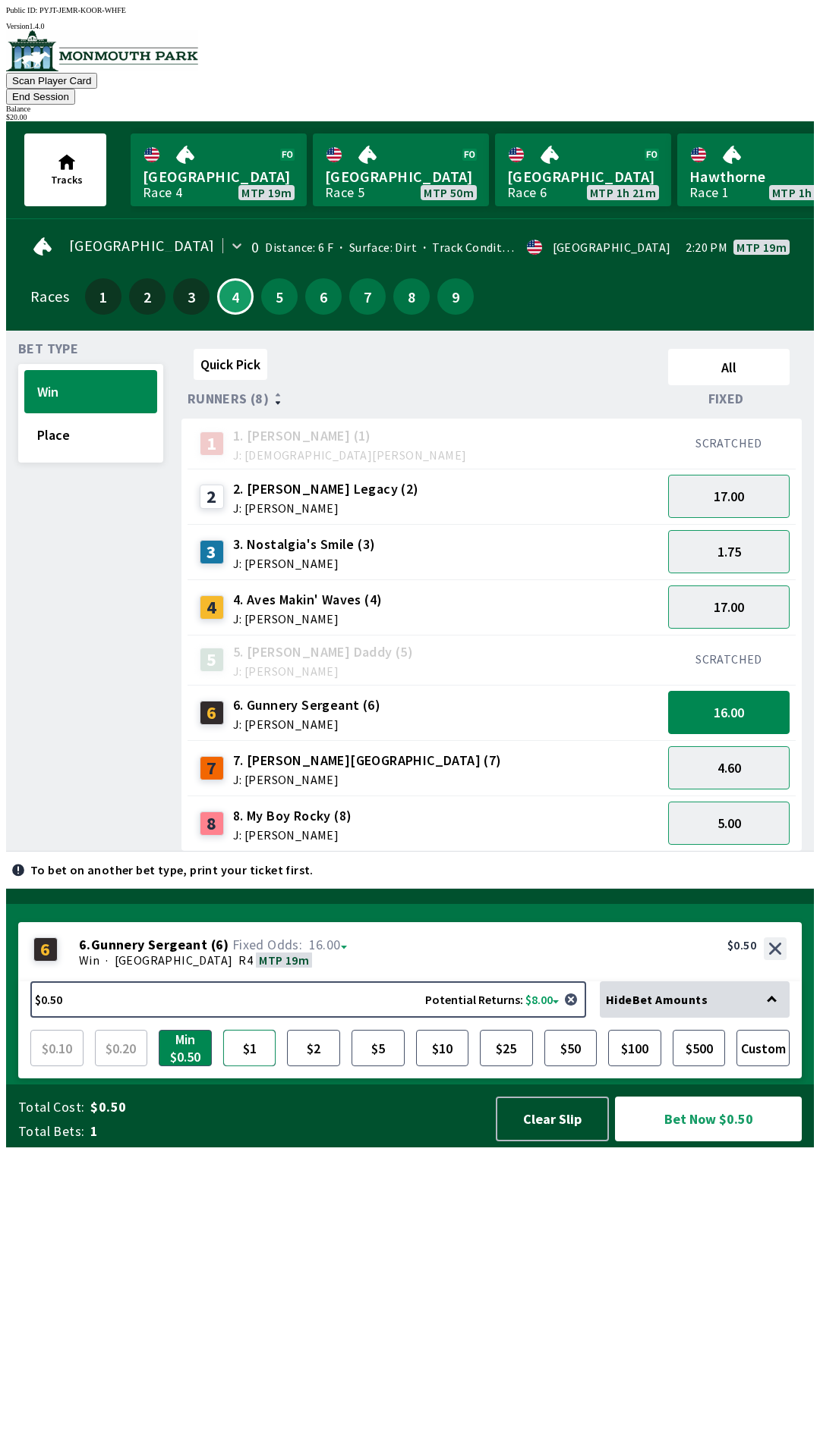
click at [250, 1067] on button "$1" at bounding box center [250, 1049] width 53 height 36
click at [316, 1067] on button "$2" at bounding box center [313, 1049] width 53 height 36
click at [701, 1141] on button "Bet Now $2.00" at bounding box center [708, 1119] width 187 height 45
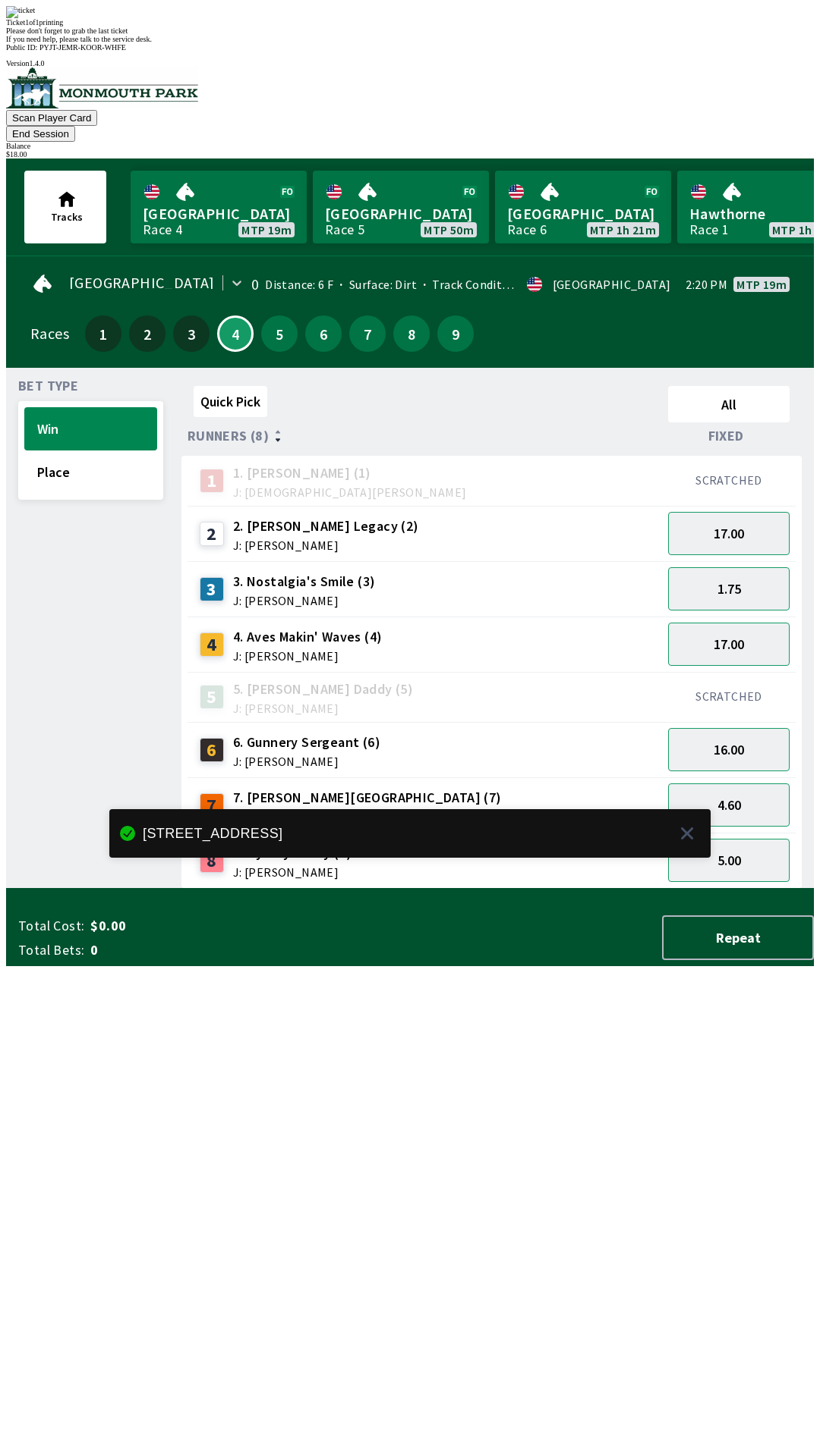
click at [417, 889] on div "Quick Pick All Runners (8) Fixed 1 1. [PERSON_NAME] (1) J: [DEMOGRAPHIC_DATA][P…" at bounding box center [497, 634] width 632 height 509
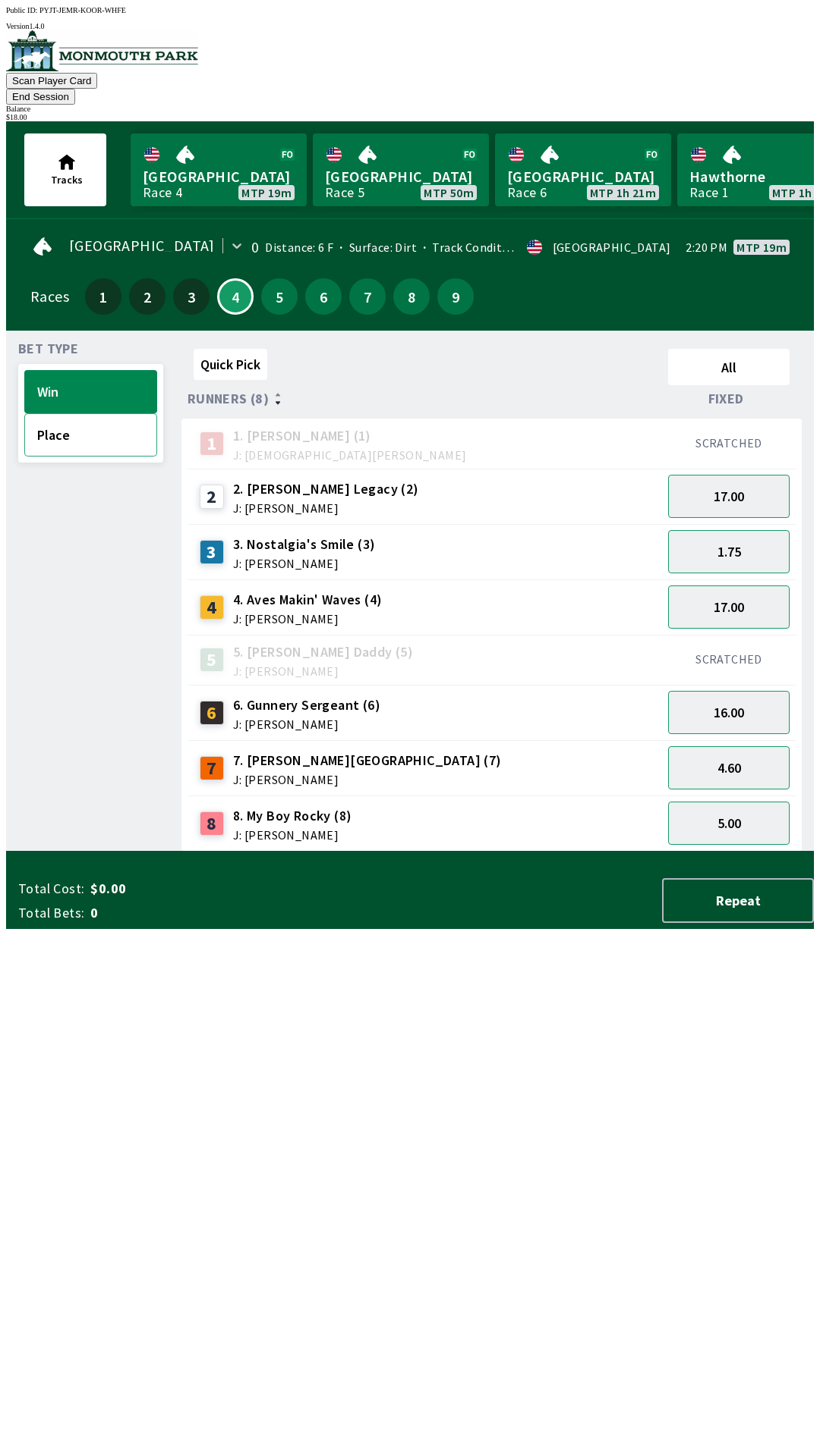
click at [75, 413] on button "Place" at bounding box center [90, 434] width 133 height 43
click at [759, 801] on button "2.00" at bounding box center [728, 822] width 121 height 43
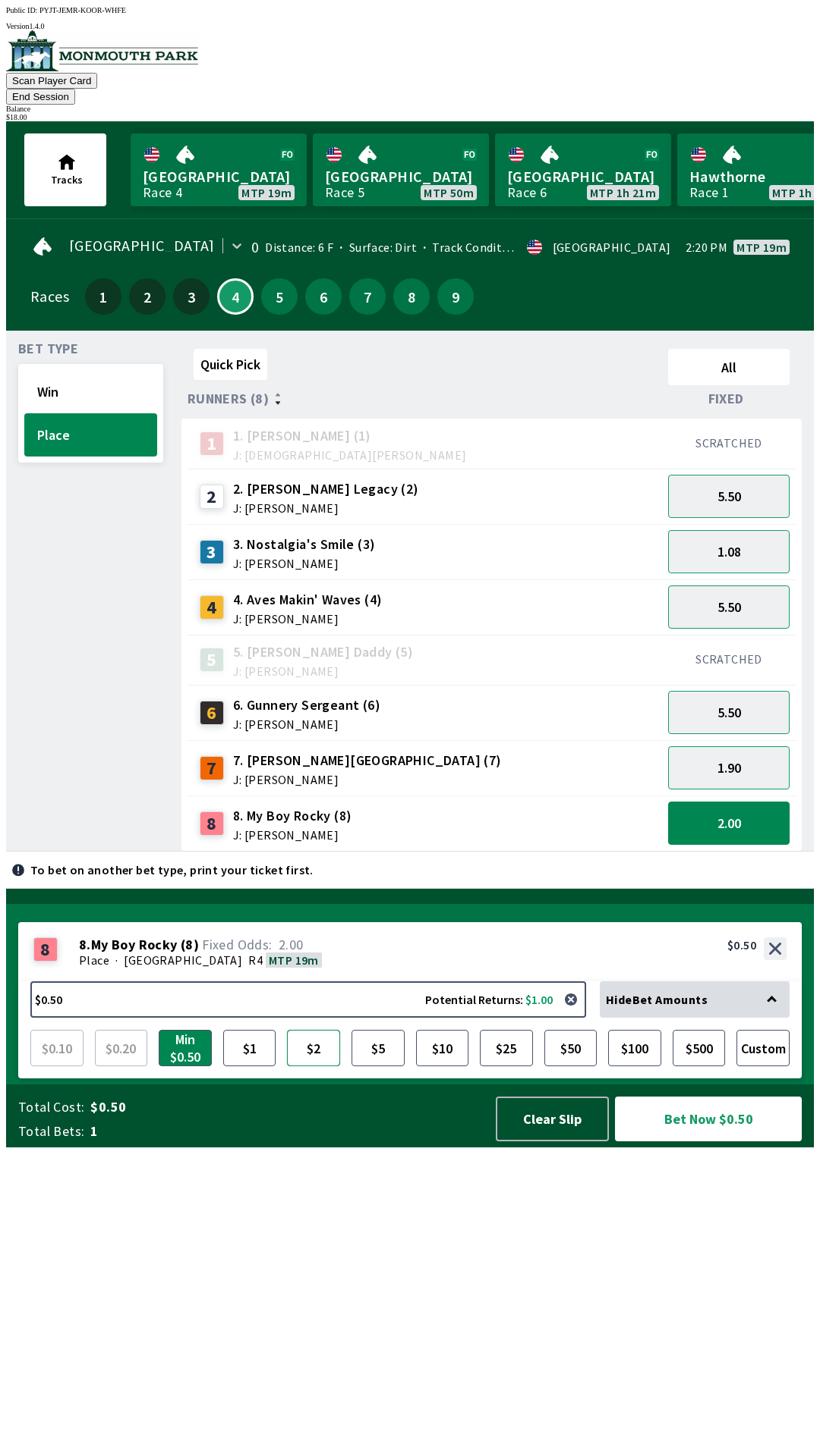
click at [320, 1067] on button "$2" at bounding box center [313, 1049] width 53 height 36
click at [708, 1141] on button "Bet Now $2.00" at bounding box center [708, 1119] width 187 height 45
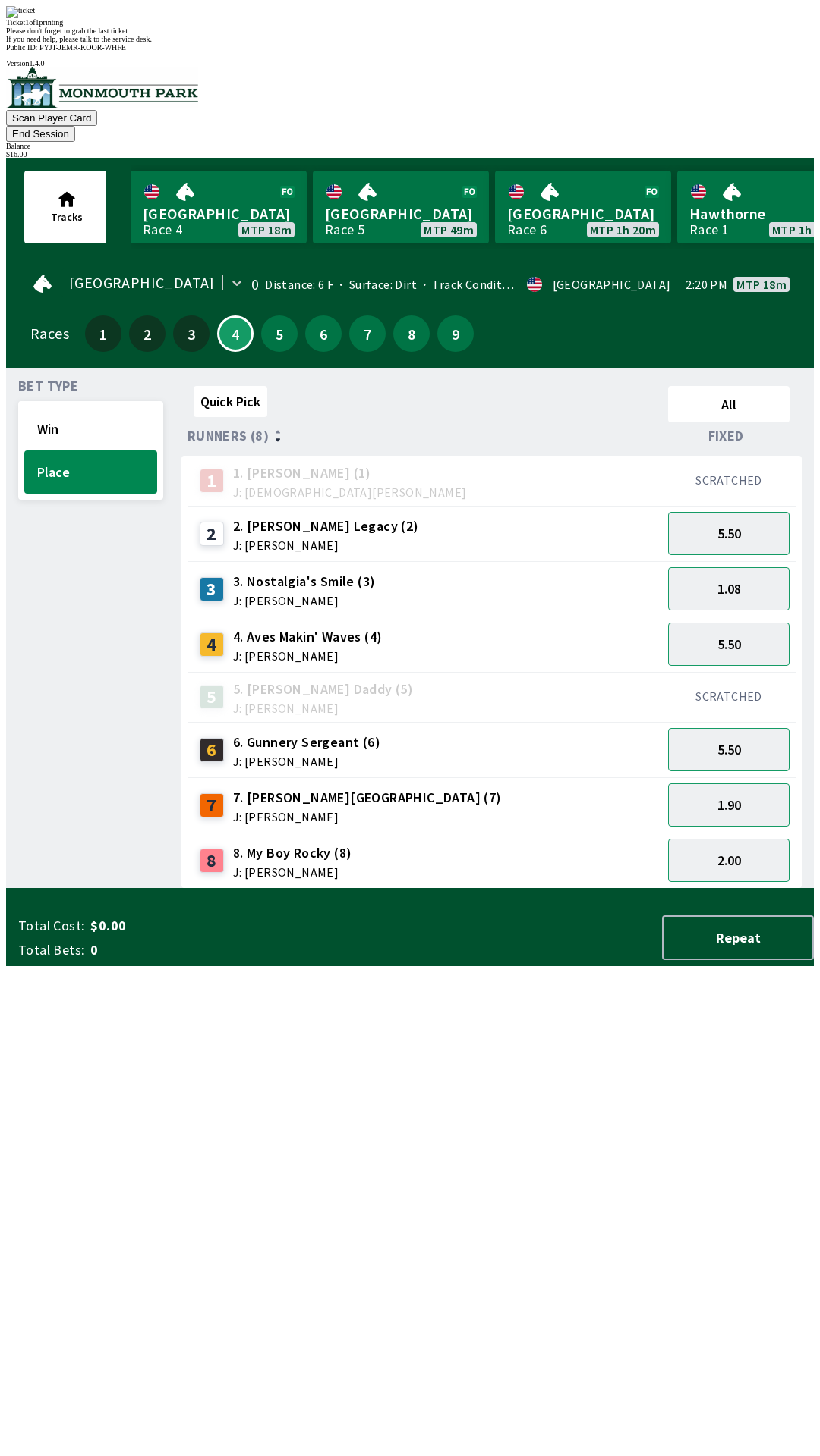
click at [327, 889] on div "Quick Pick All Runners (8) Fixed 1 1. [PERSON_NAME] (1) J: [DEMOGRAPHIC_DATA][P…" at bounding box center [497, 634] width 632 height 509
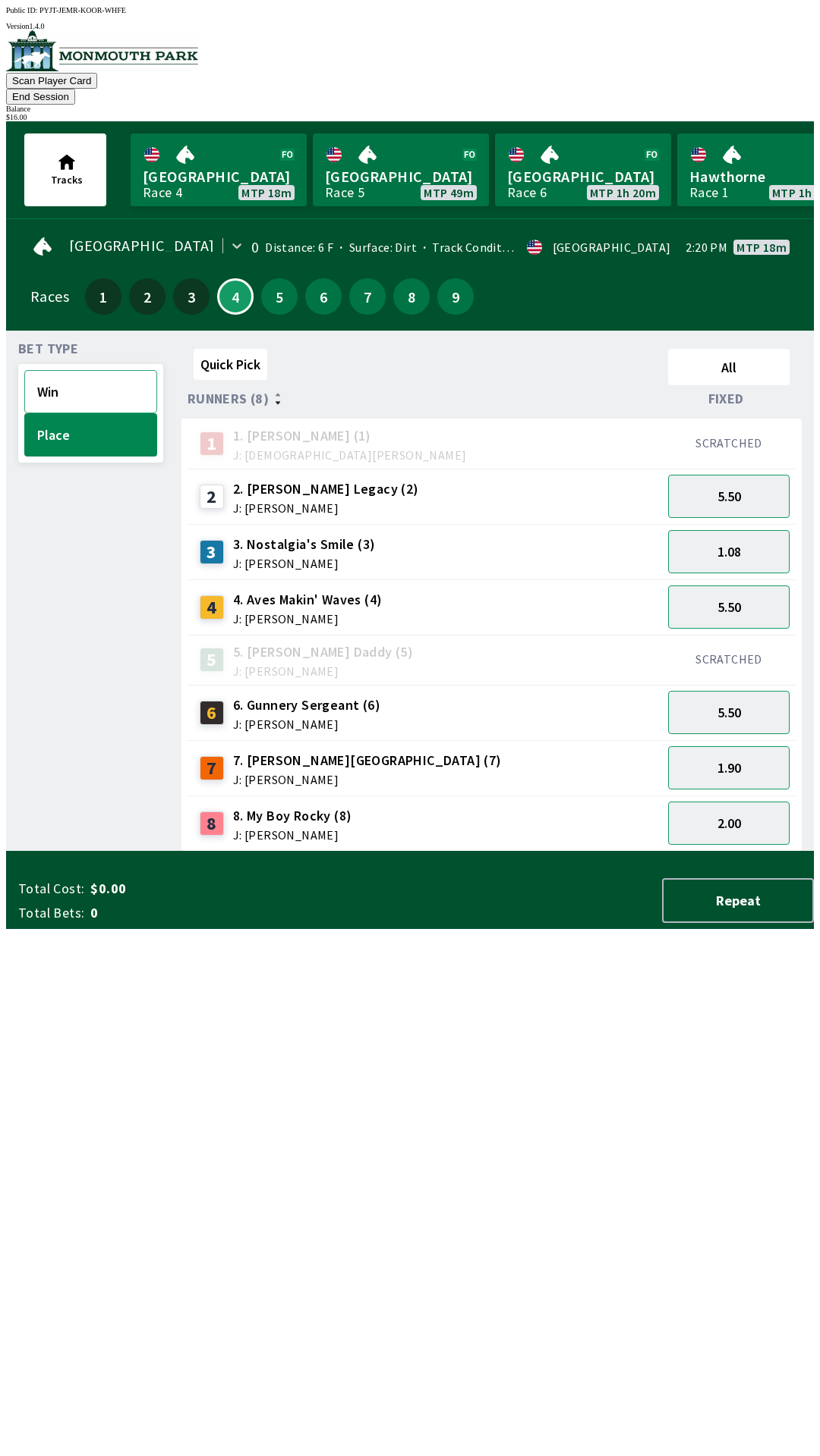
click at [102, 370] on button "Win" at bounding box center [90, 391] width 133 height 43
click at [765, 579] on div "17.00" at bounding box center [728, 607] width 134 height 55
click at [740, 539] on button "1.75" at bounding box center [728, 551] width 121 height 43
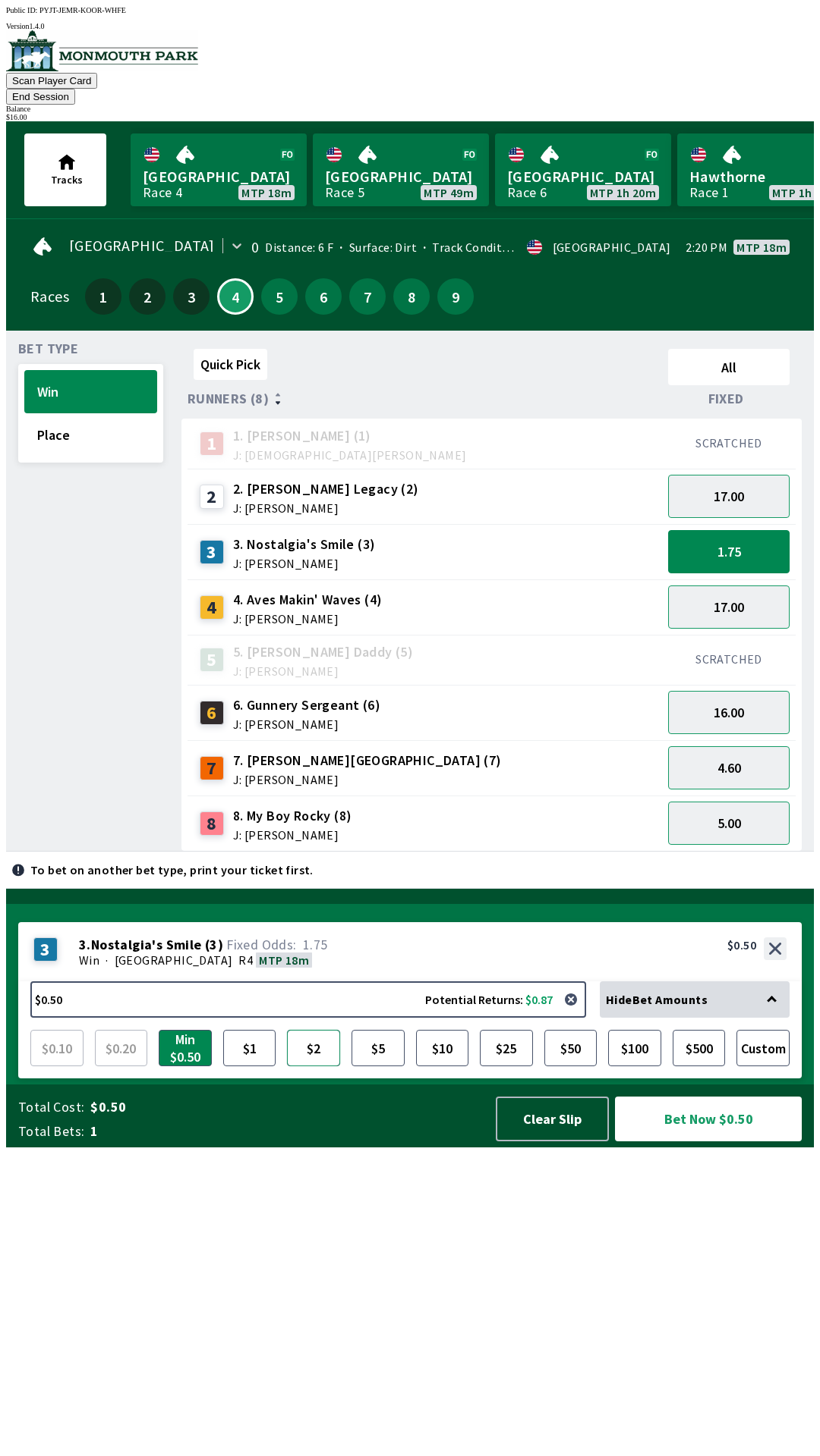
click at [327, 1067] on button "$2" at bounding box center [313, 1049] width 53 height 36
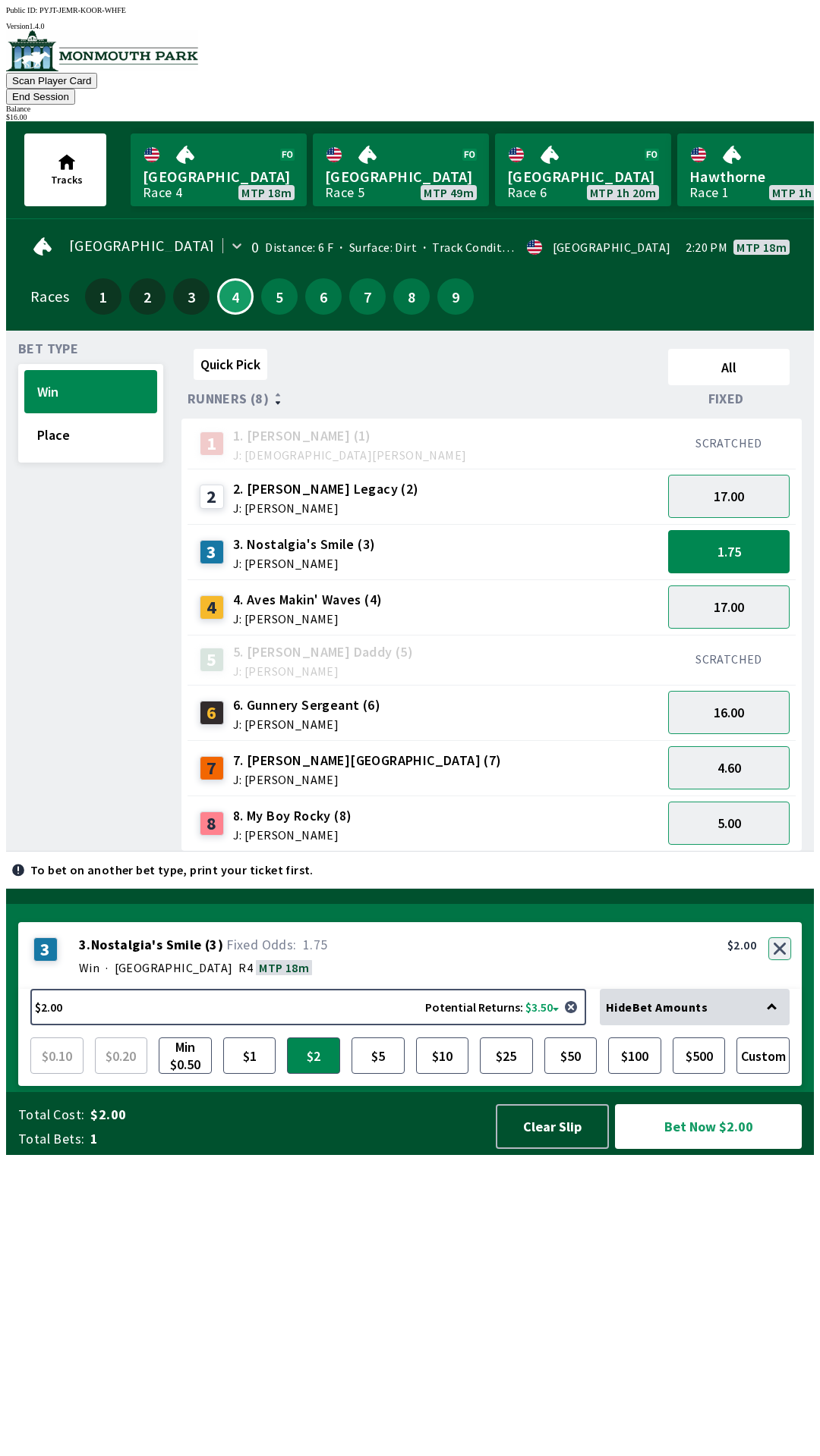
click at [782, 960] on button "button" at bounding box center [779, 949] width 23 height 23
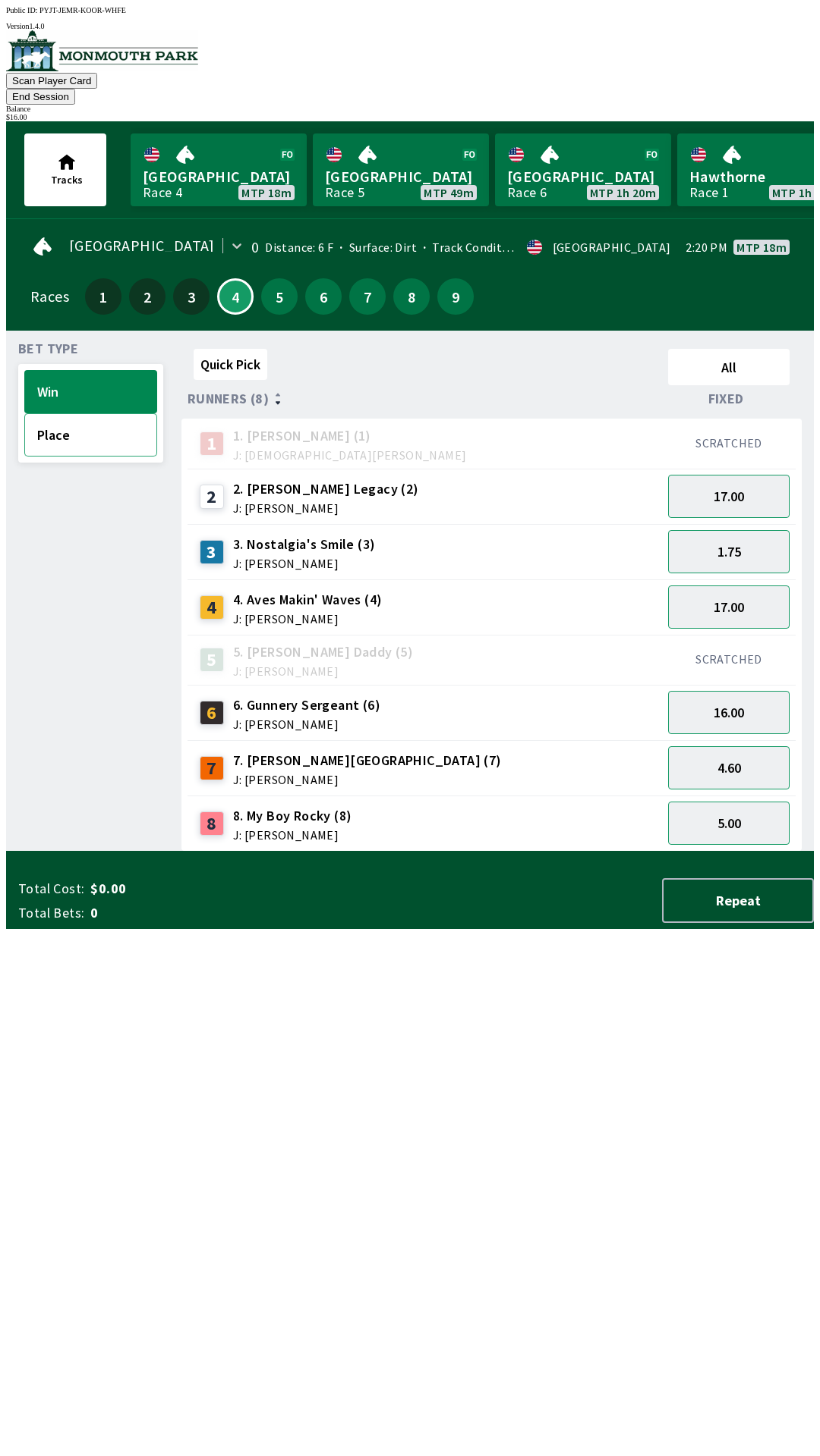
click at [115, 426] on button "Place" at bounding box center [90, 434] width 133 height 43
click at [50, 381] on button "Win" at bounding box center [90, 391] width 133 height 43
click at [709, 541] on button "1.75" at bounding box center [728, 551] width 121 height 43
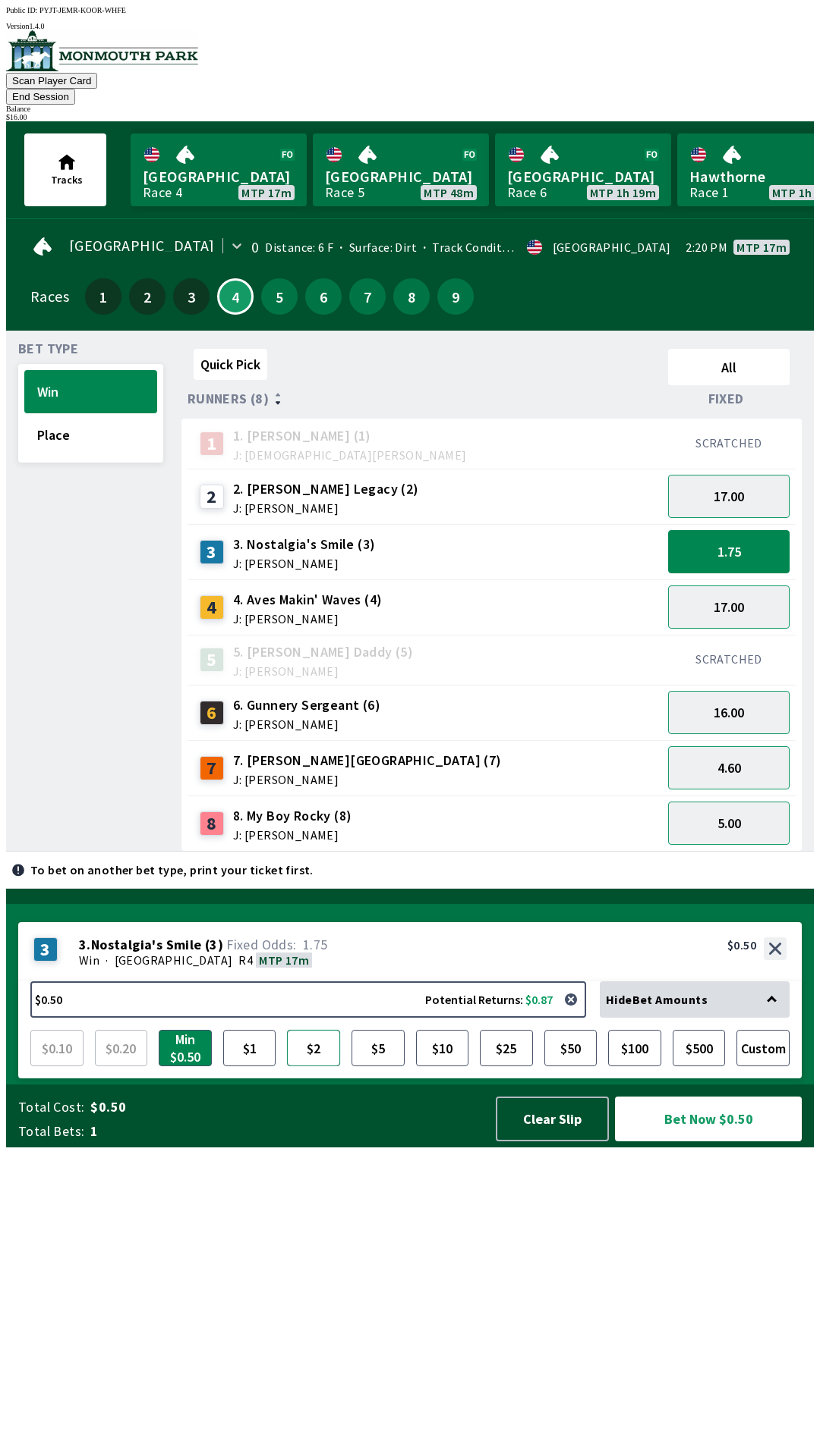
click at [305, 1067] on button "$2" at bounding box center [313, 1049] width 53 height 36
click at [711, 1141] on button "Bet Now $2.00" at bounding box center [708, 1119] width 187 height 45
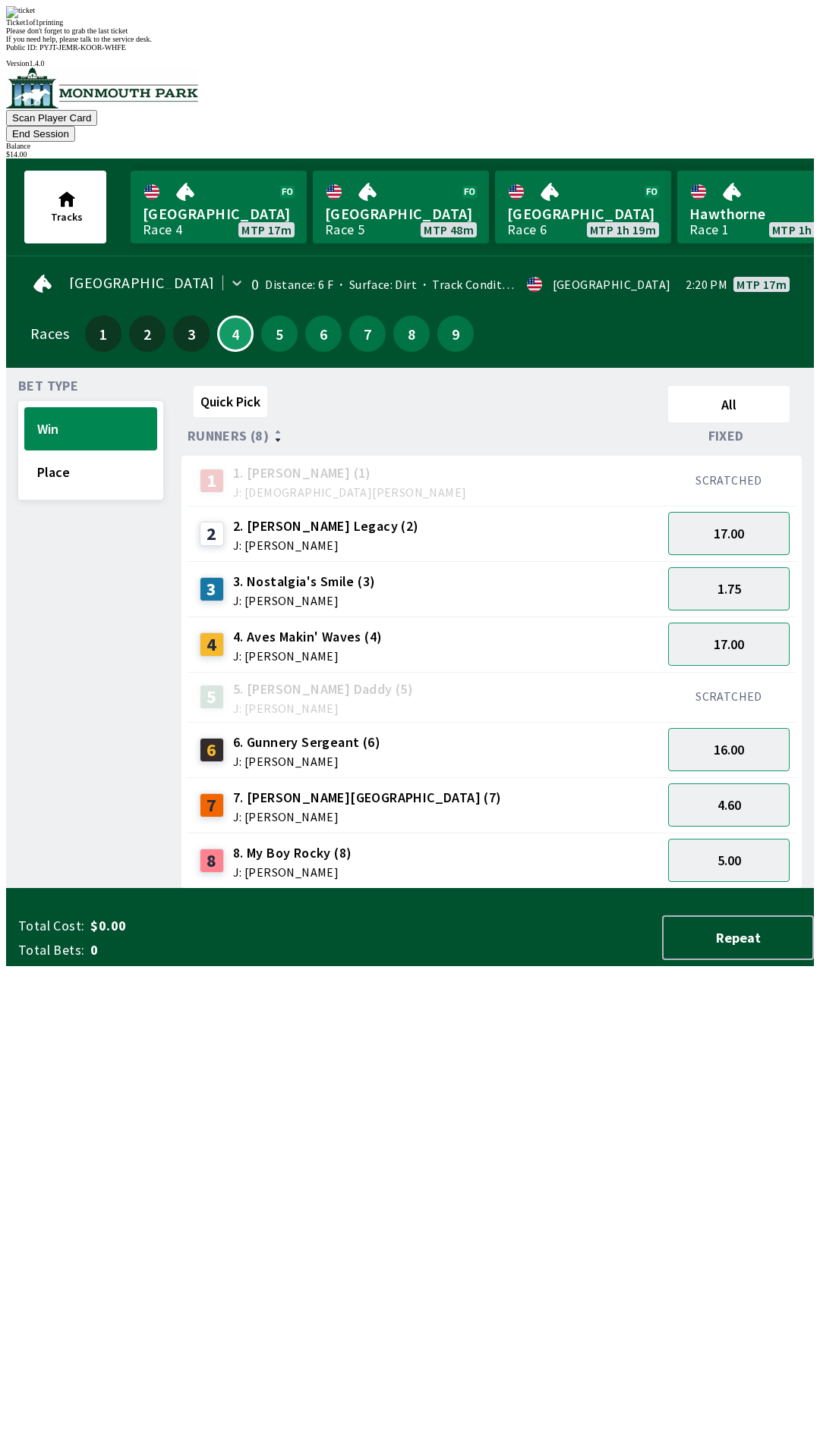
click at [281, 889] on div "Quick Pick All Runners (8) Fixed 1 1. [PERSON_NAME] (1) J: [DEMOGRAPHIC_DATA][P…" at bounding box center [497, 634] width 632 height 509
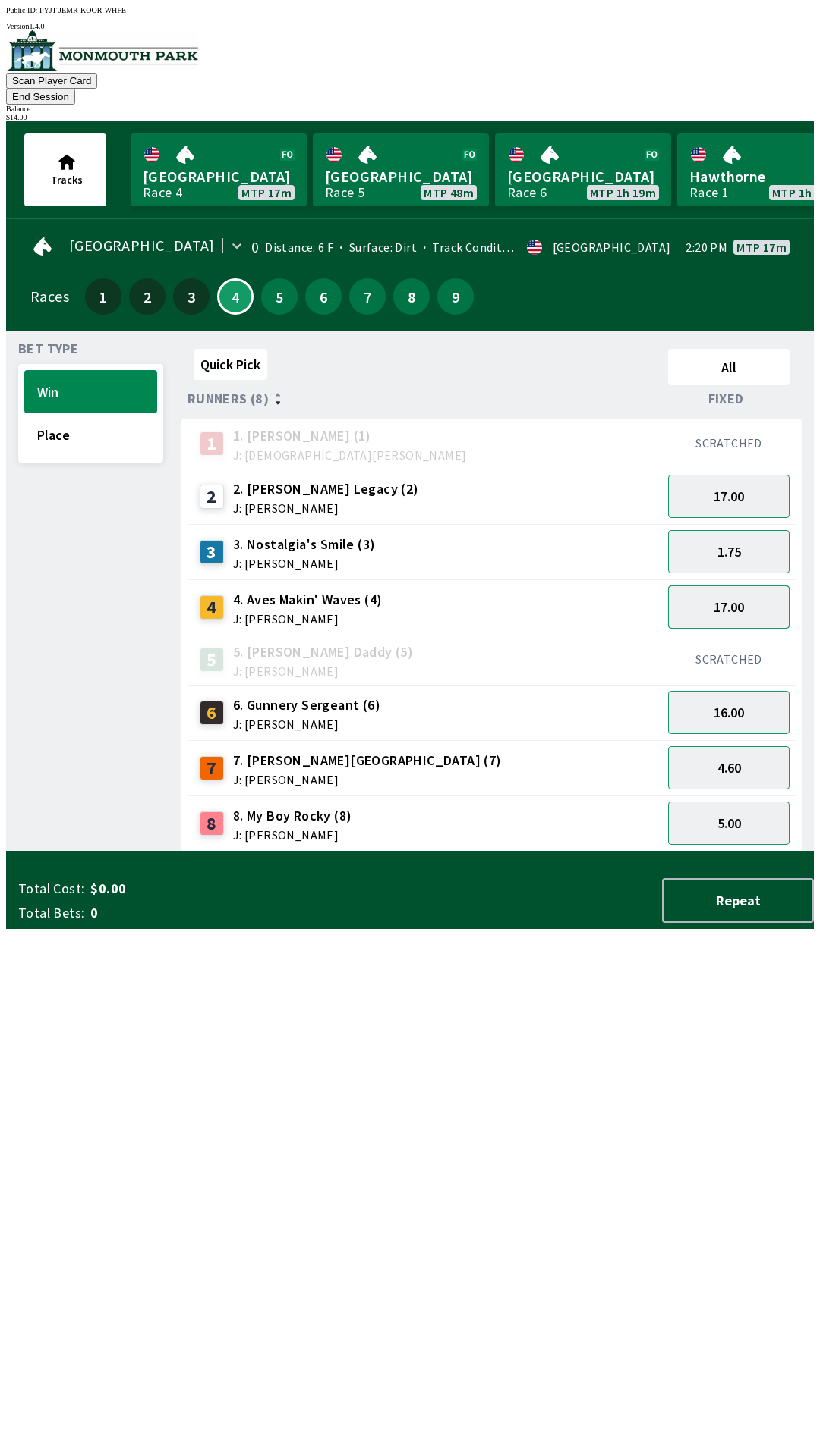
click at [737, 589] on button "17.00" at bounding box center [728, 607] width 121 height 43
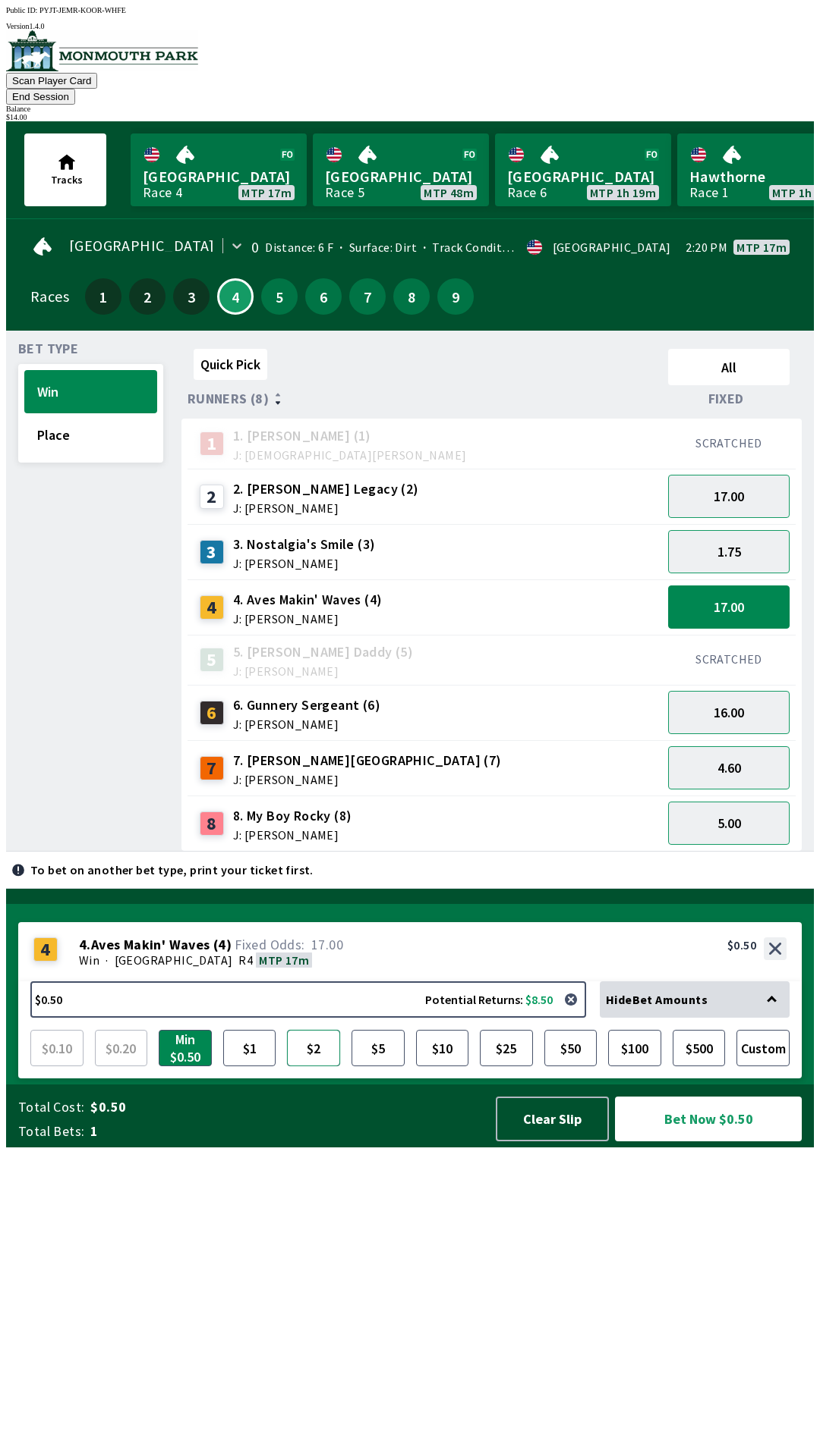
click at [317, 1067] on button "$2" at bounding box center [313, 1049] width 53 height 36
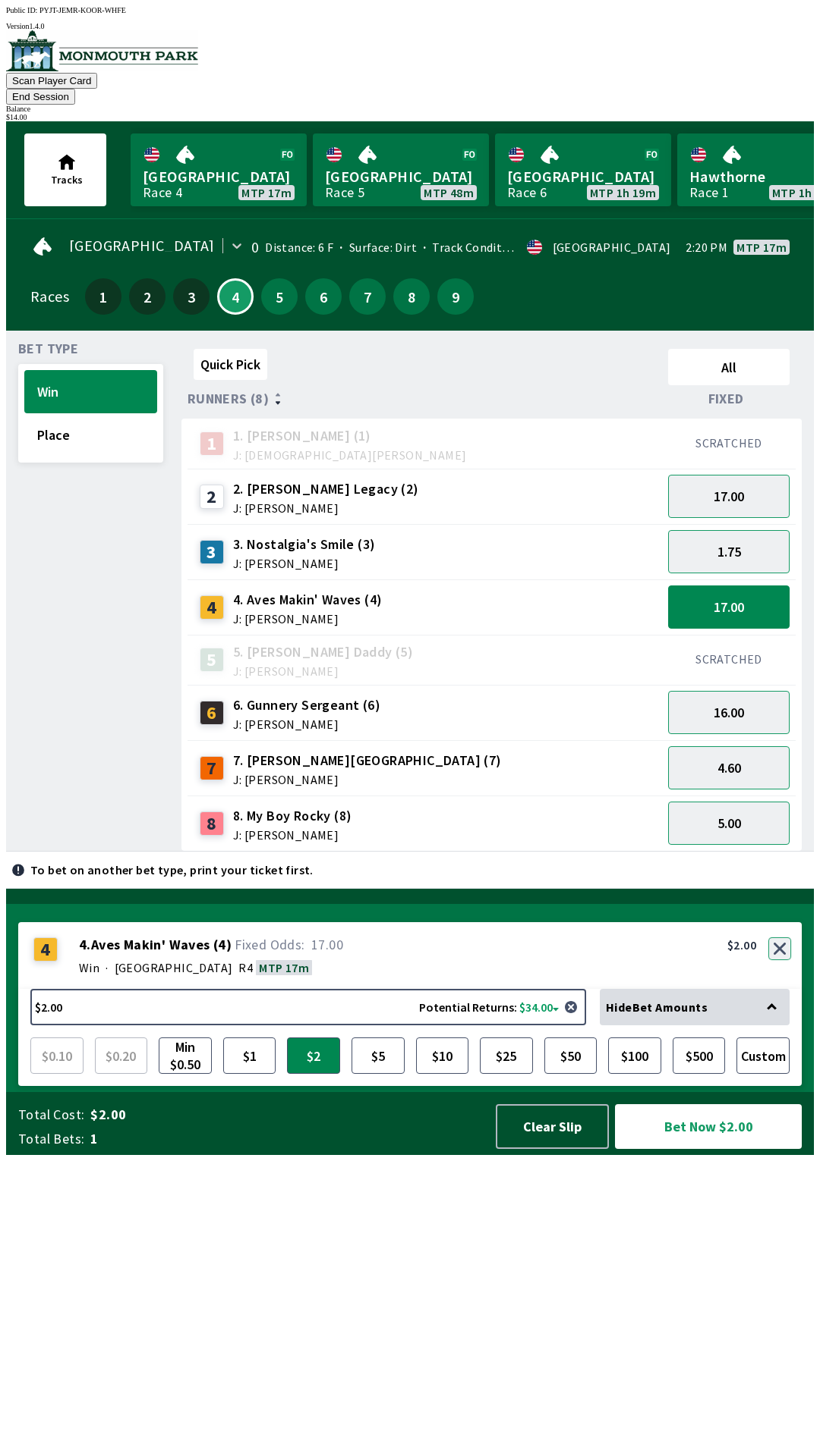
click at [774, 960] on button "button" at bounding box center [779, 949] width 23 height 23
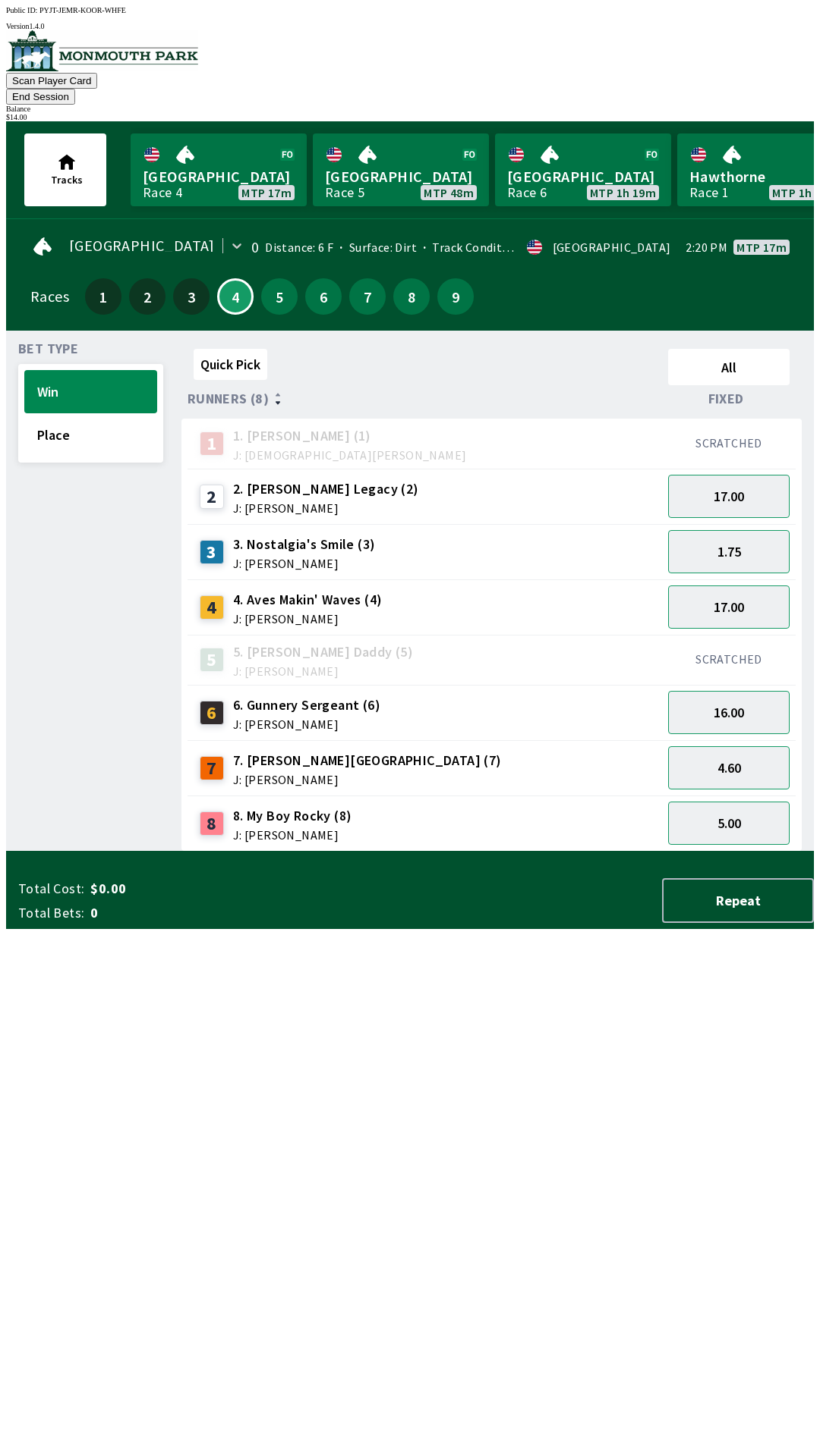
click at [787, 852] on div "Quick Pick All Runners (8) Fixed 1 1. [PERSON_NAME] (1) J: [DEMOGRAPHIC_DATA][P…" at bounding box center [497, 596] width 632 height 509
click at [50, 426] on button "Place" at bounding box center [90, 434] width 133 height 43
click at [65, 372] on button "Win" at bounding box center [90, 391] width 133 height 43
click at [76, 426] on button "Place" at bounding box center [90, 434] width 133 height 43
click at [725, 591] on button "5.50" at bounding box center [728, 607] width 121 height 43
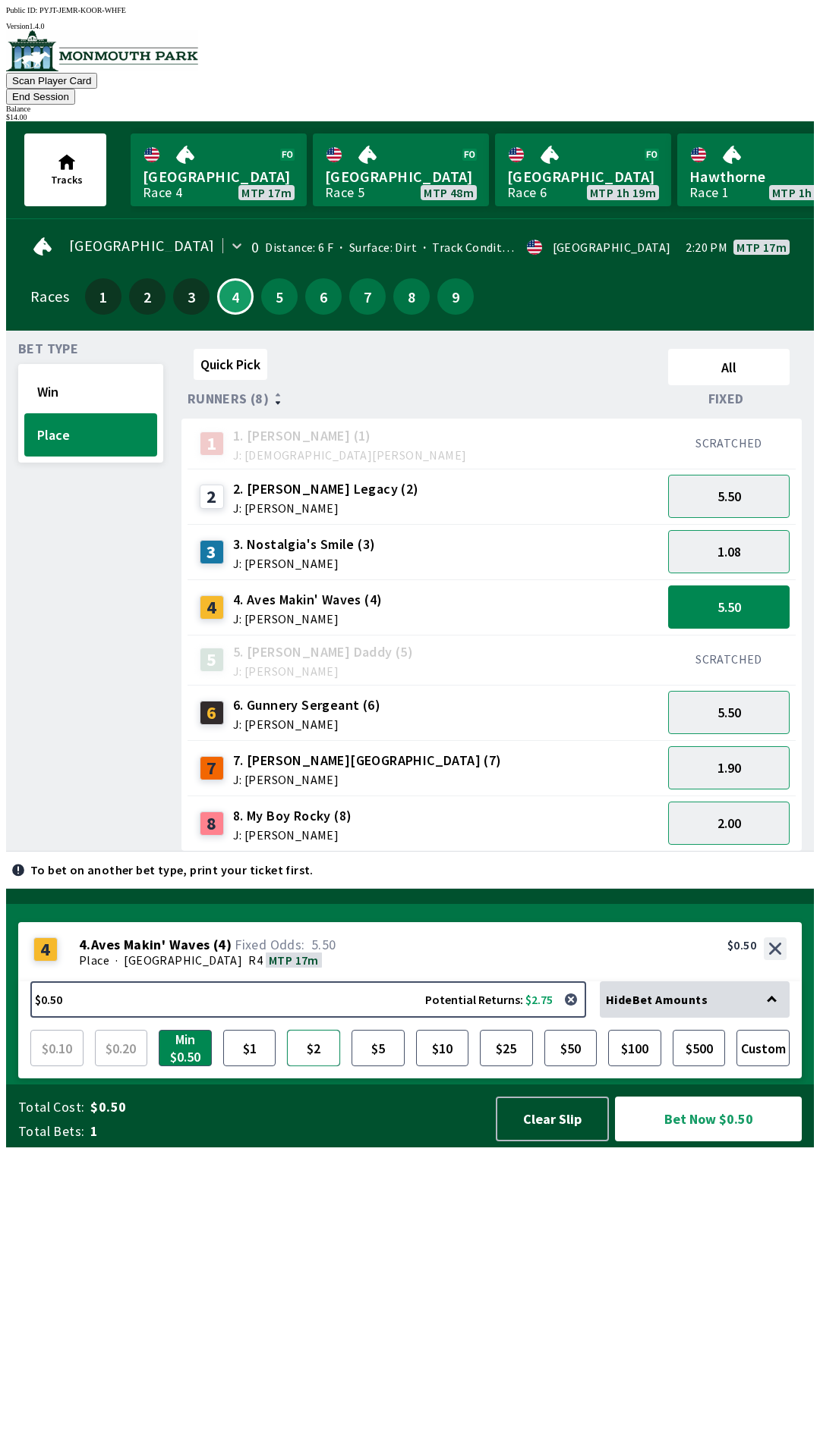
click at [326, 1067] on button "$2" at bounding box center [313, 1049] width 53 height 36
click at [689, 1141] on button "Bet Now $2.00" at bounding box center [708, 1119] width 187 height 45
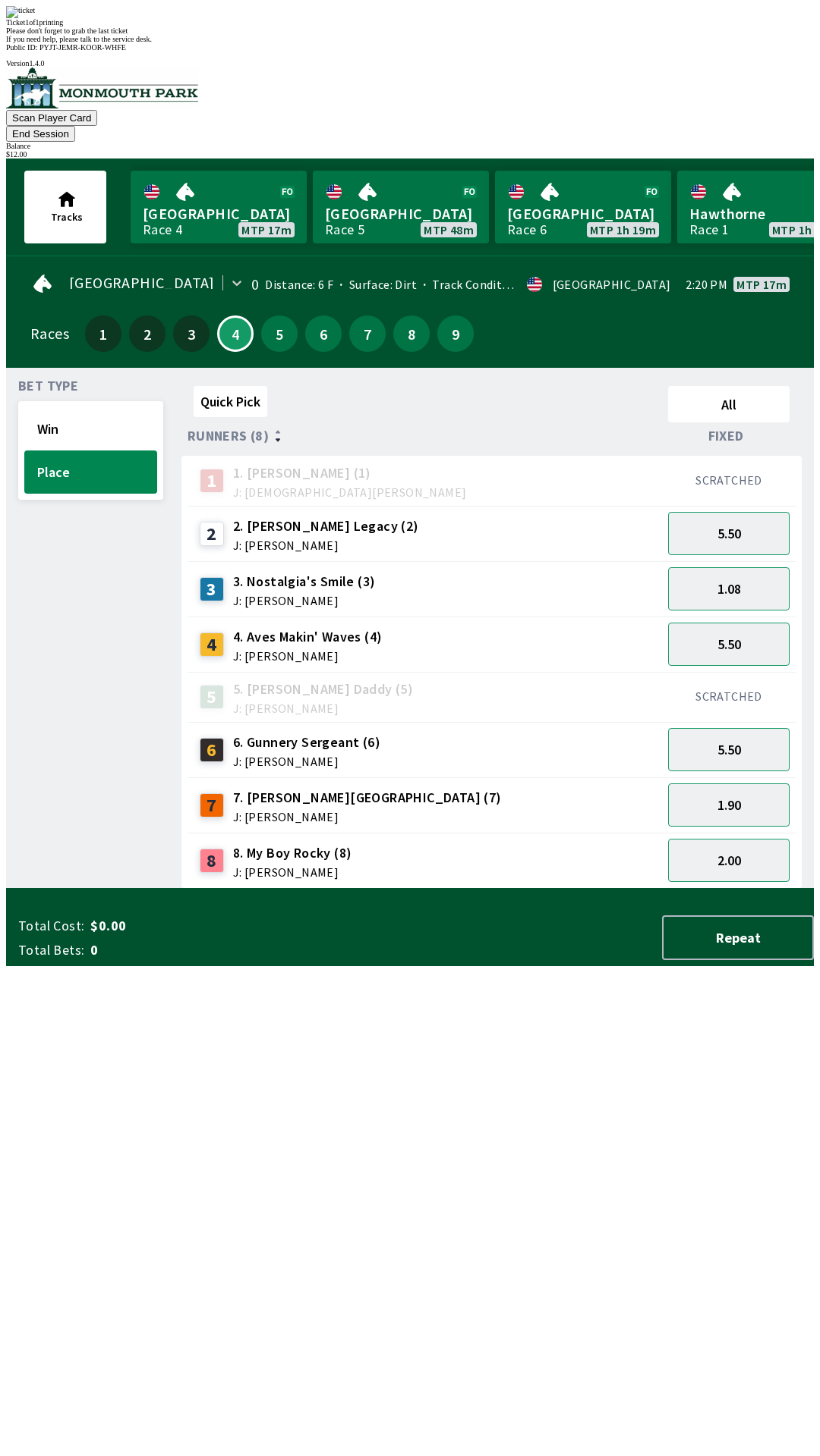
click at [497, 889] on div "Quick Pick All Runners (8) Fixed 1 1. [PERSON_NAME] (1) J: [DEMOGRAPHIC_DATA][P…" at bounding box center [497, 634] width 632 height 509
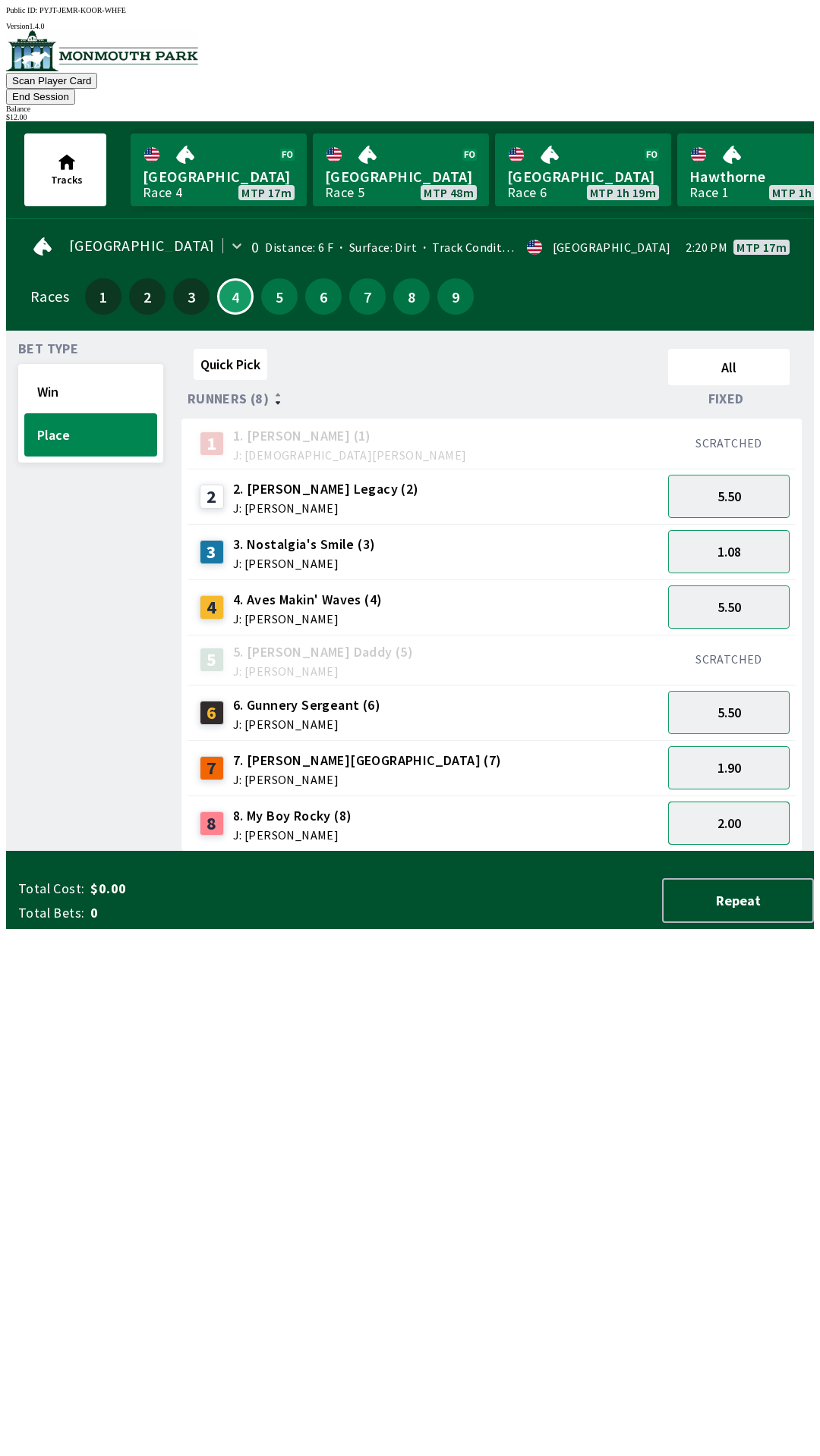
click at [741, 801] on button "2.00" at bounding box center [728, 822] width 121 height 43
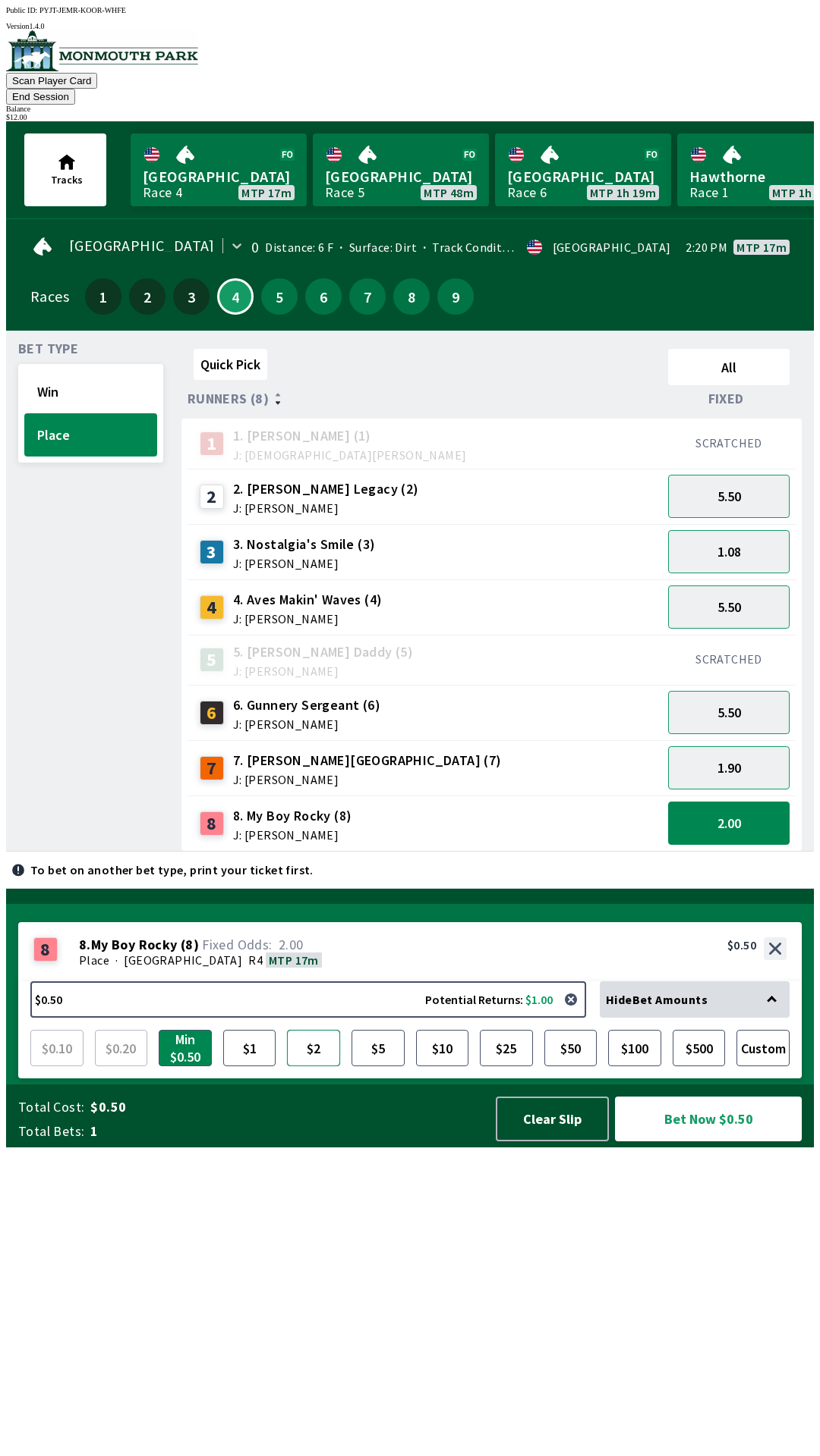
click at [313, 1067] on button "$2" at bounding box center [313, 1049] width 53 height 36
click at [681, 1141] on button "Bet Now $2.00" at bounding box center [708, 1119] width 187 height 45
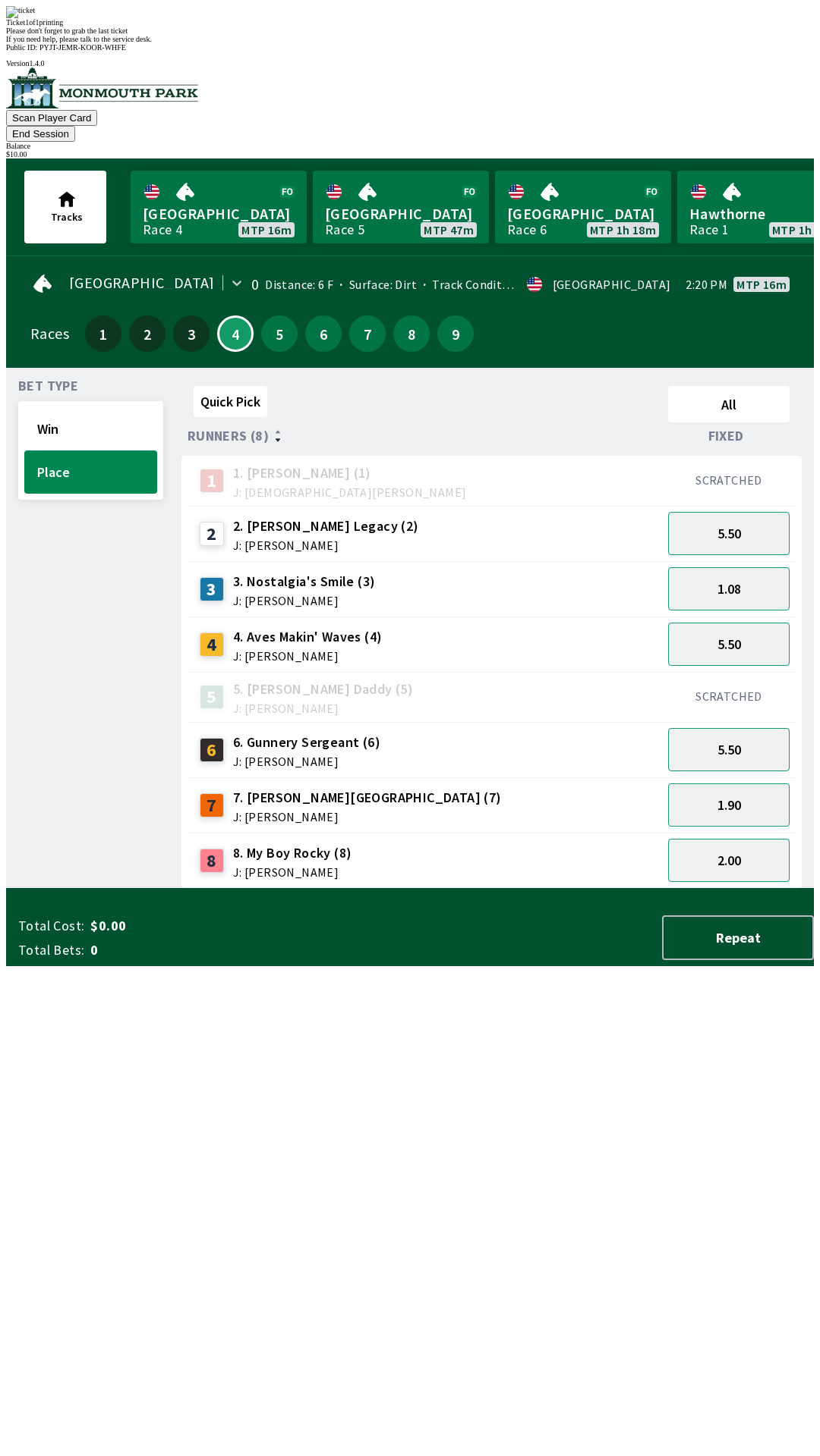
click at [368, 889] on div "Quick Pick All Runners (8) Fixed 1 1. [PERSON_NAME] (1) J: [DEMOGRAPHIC_DATA][P…" at bounding box center [497, 634] width 632 height 509
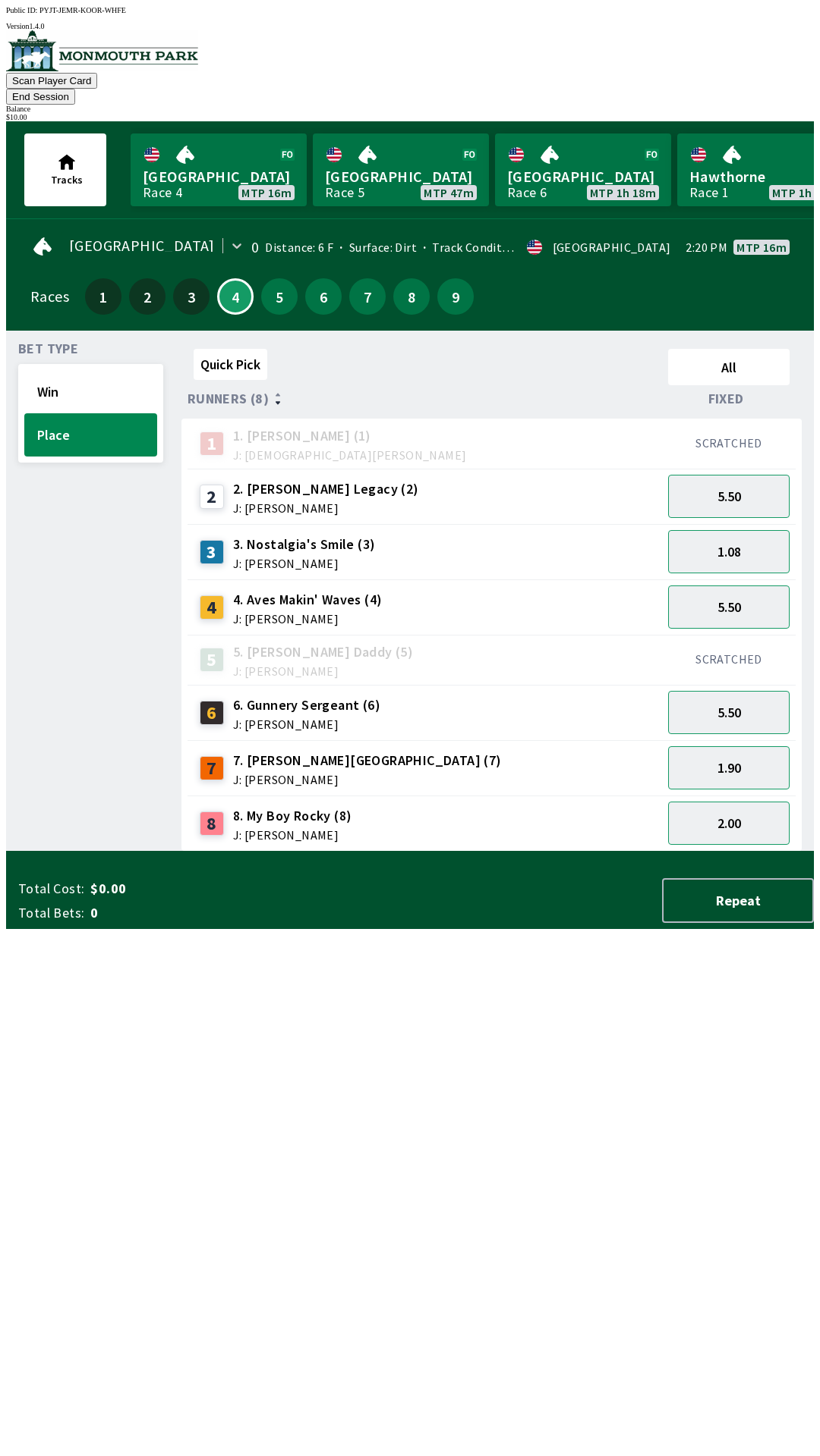
click at [75, 89] on button "End Session" at bounding box center [40, 96] width 69 height 16
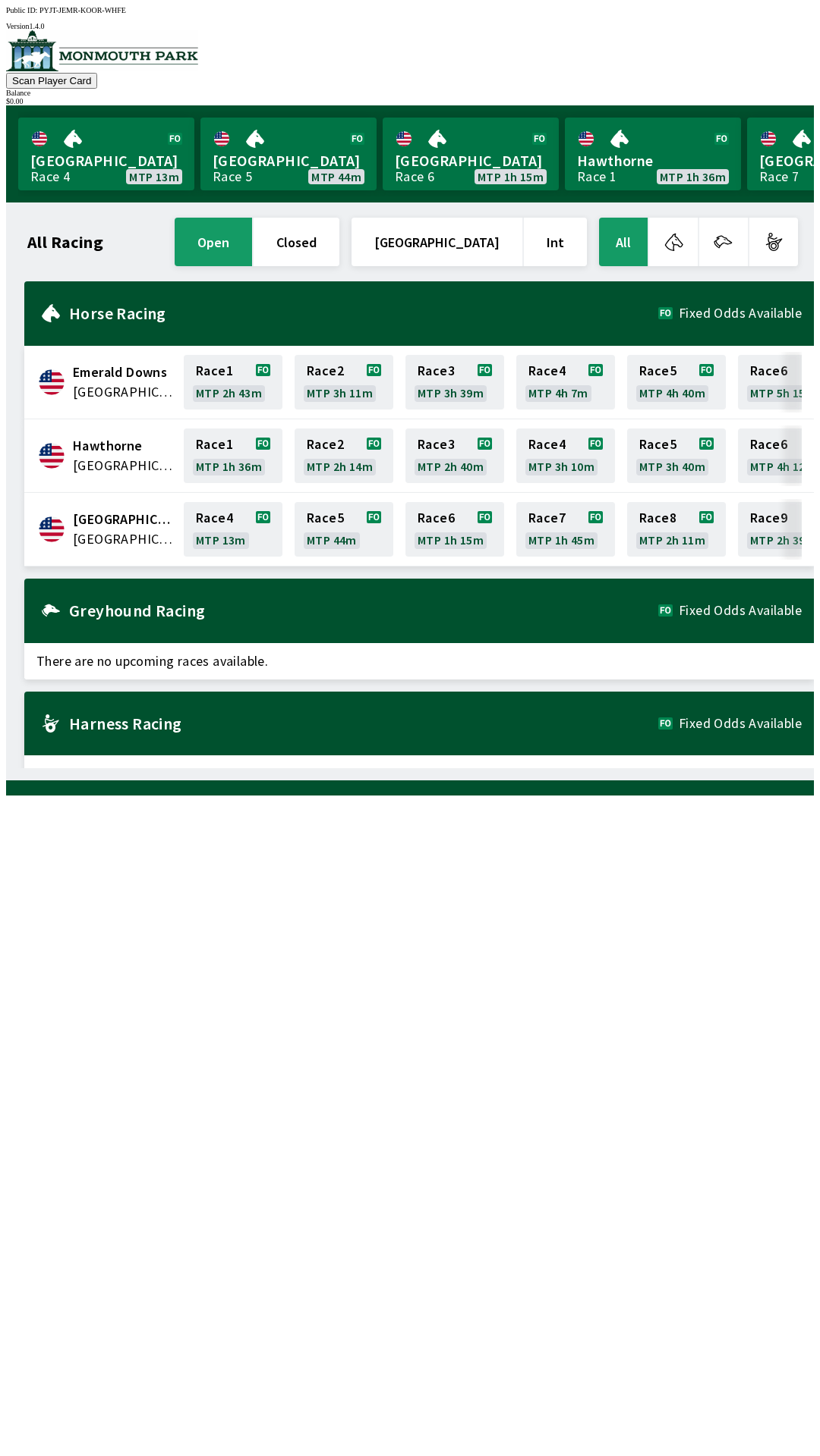
click at [609, 767] on span "There are no upcoming races available." at bounding box center [418, 774] width 789 height 36
click at [620, 768] on div "All Racing open closed United States Int All Emerald Downs [GEOGRAPHIC_DATA] Ra…" at bounding box center [415, 491] width 795 height 553
click at [109, 139] on link "[GEOGRAPHIC_DATA] Race 5 MTP 20m" at bounding box center [106, 154] width 176 height 73
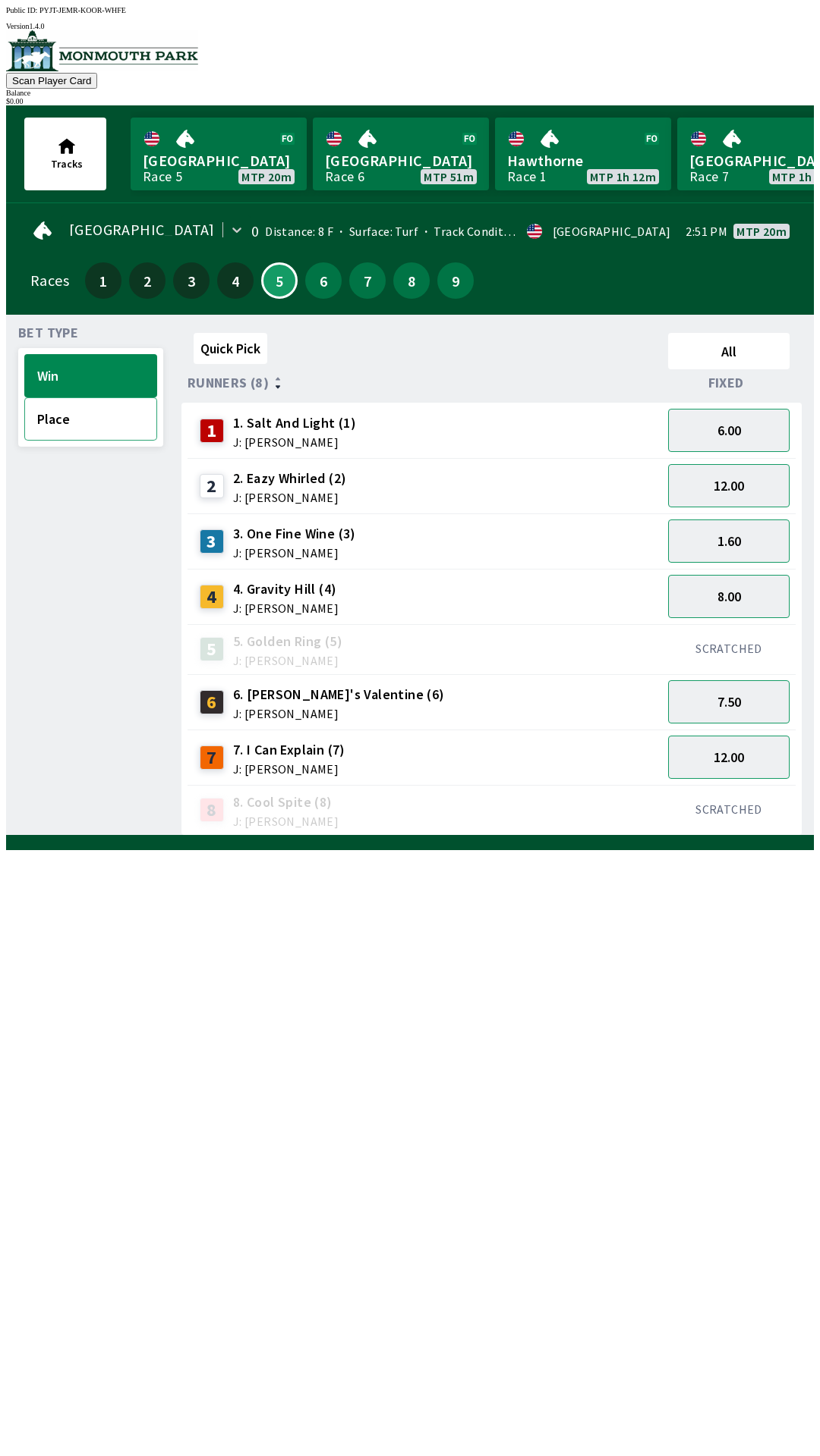
click at [36, 428] on button "Place" at bounding box center [90, 419] width 133 height 43
click at [54, 364] on button "Win" at bounding box center [90, 375] width 133 height 43
click at [66, 408] on button "Place" at bounding box center [90, 419] width 133 height 43
click at [61, 364] on button "Win" at bounding box center [90, 375] width 133 height 43
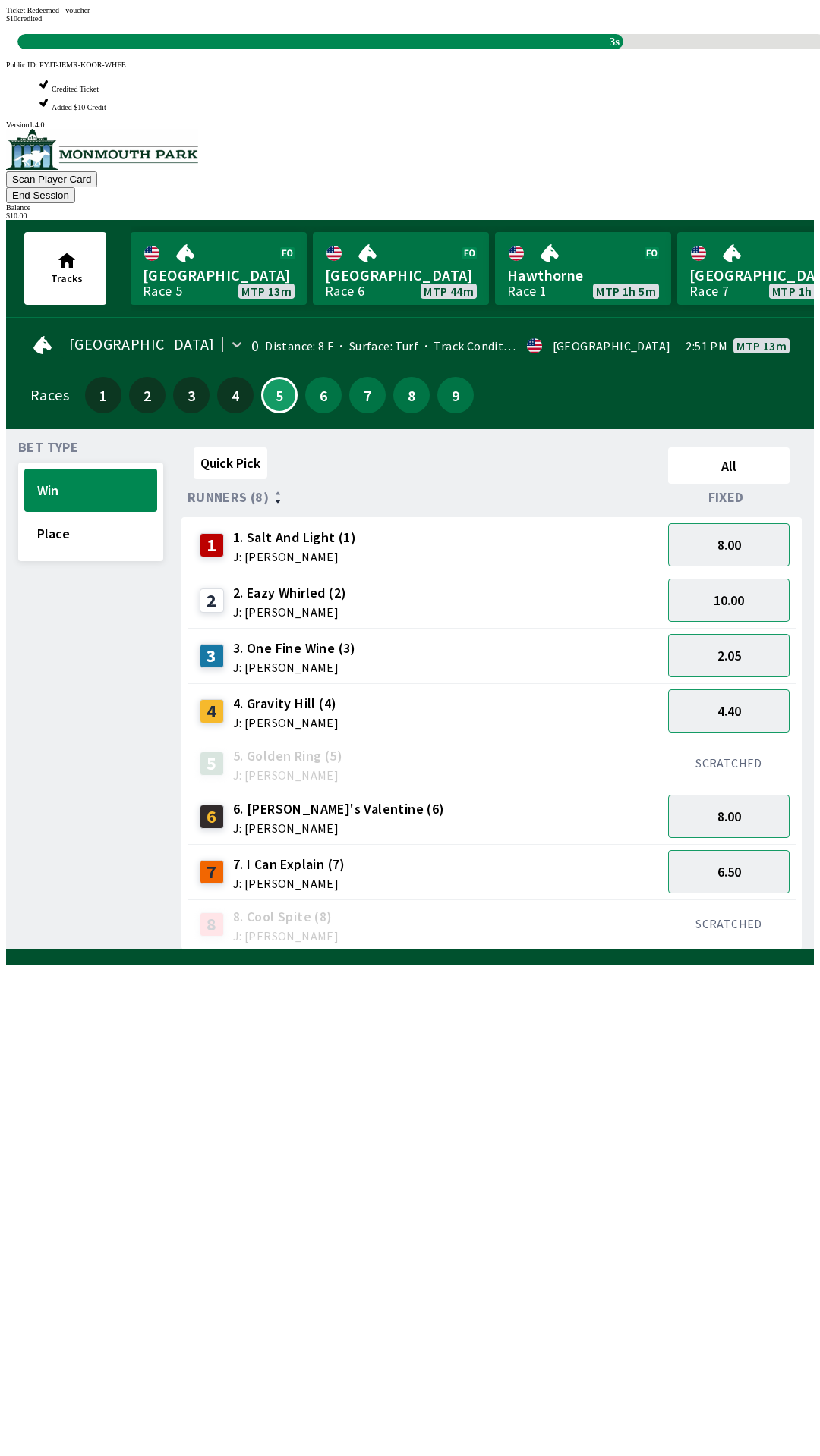
click at [372, 950] on div "Quick Pick All Runners (8) Fixed 1 1. Salt And Light (1) J: [PERSON_NAME] 8.00 …" at bounding box center [497, 696] width 632 height 509
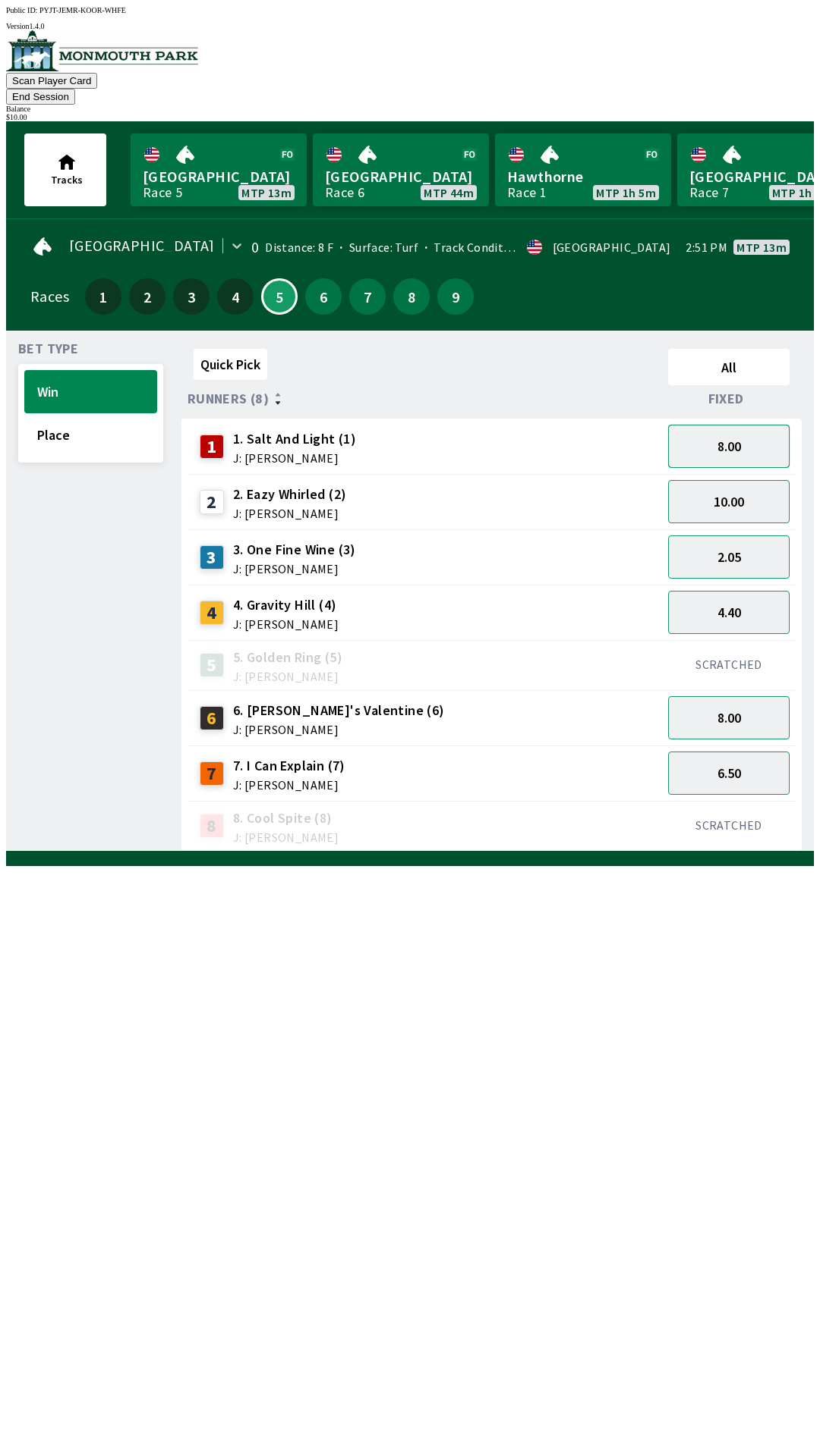
click at [735, 425] on button "8.00" at bounding box center [728, 446] width 121 height 43
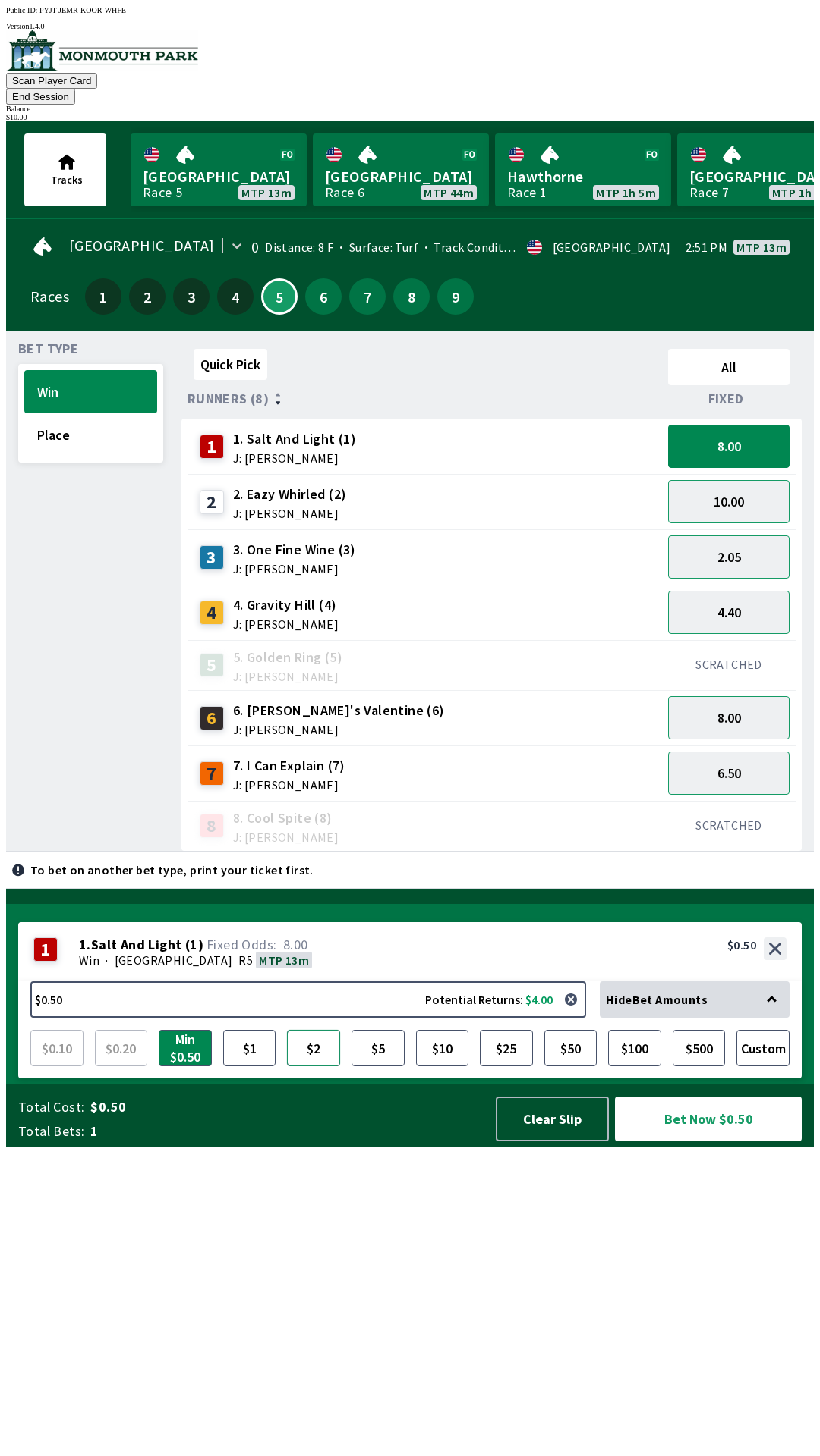
click at [322, 1067] on button "$2" at bounding box center [313, 1049] width 53 height 36
click at [712, 1141] on button "Bet Now $2.00" at bounding box center [708, 1119] width 187 height 45
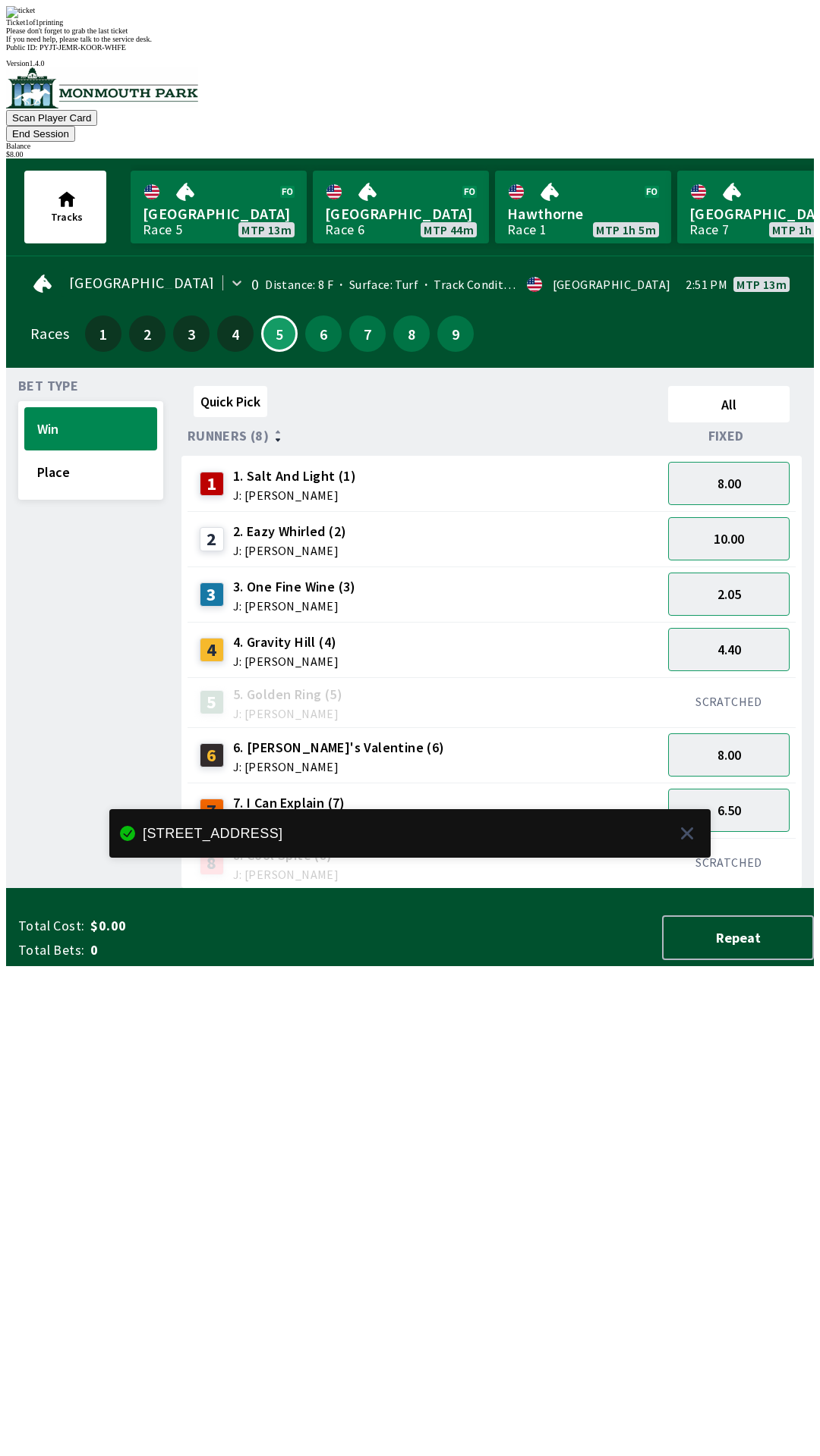
click at [335, 889] on div "Quick Pick All Runners (8) Fixed 1 1. Salt And Light (1) J: [PERSON_NAME] 8.00 …" at bounding box center [497, 634] width 632 height 509
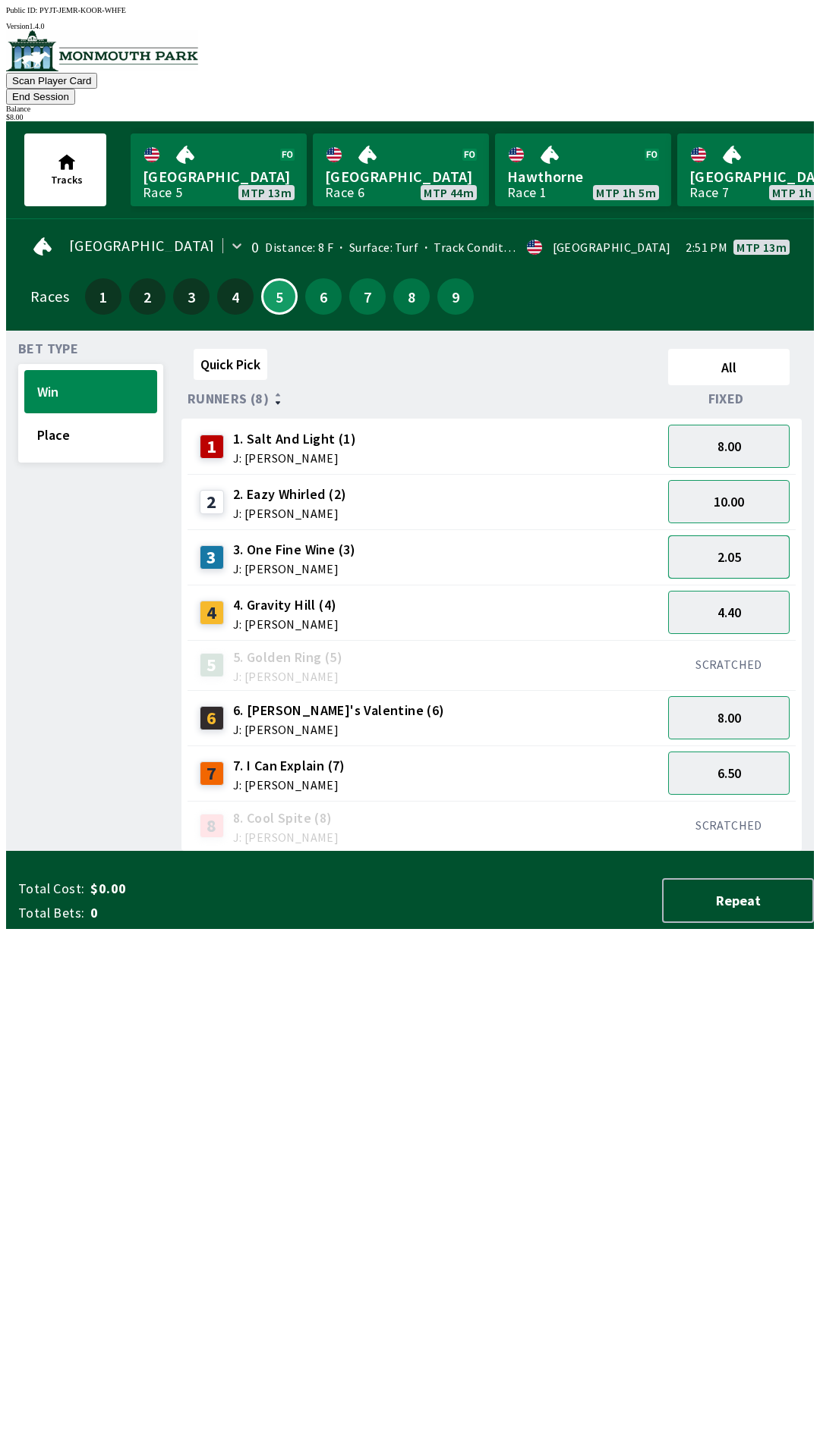
click at [761, 537] on button "2.05" at bounding box center [728, 556] width 121 height 43
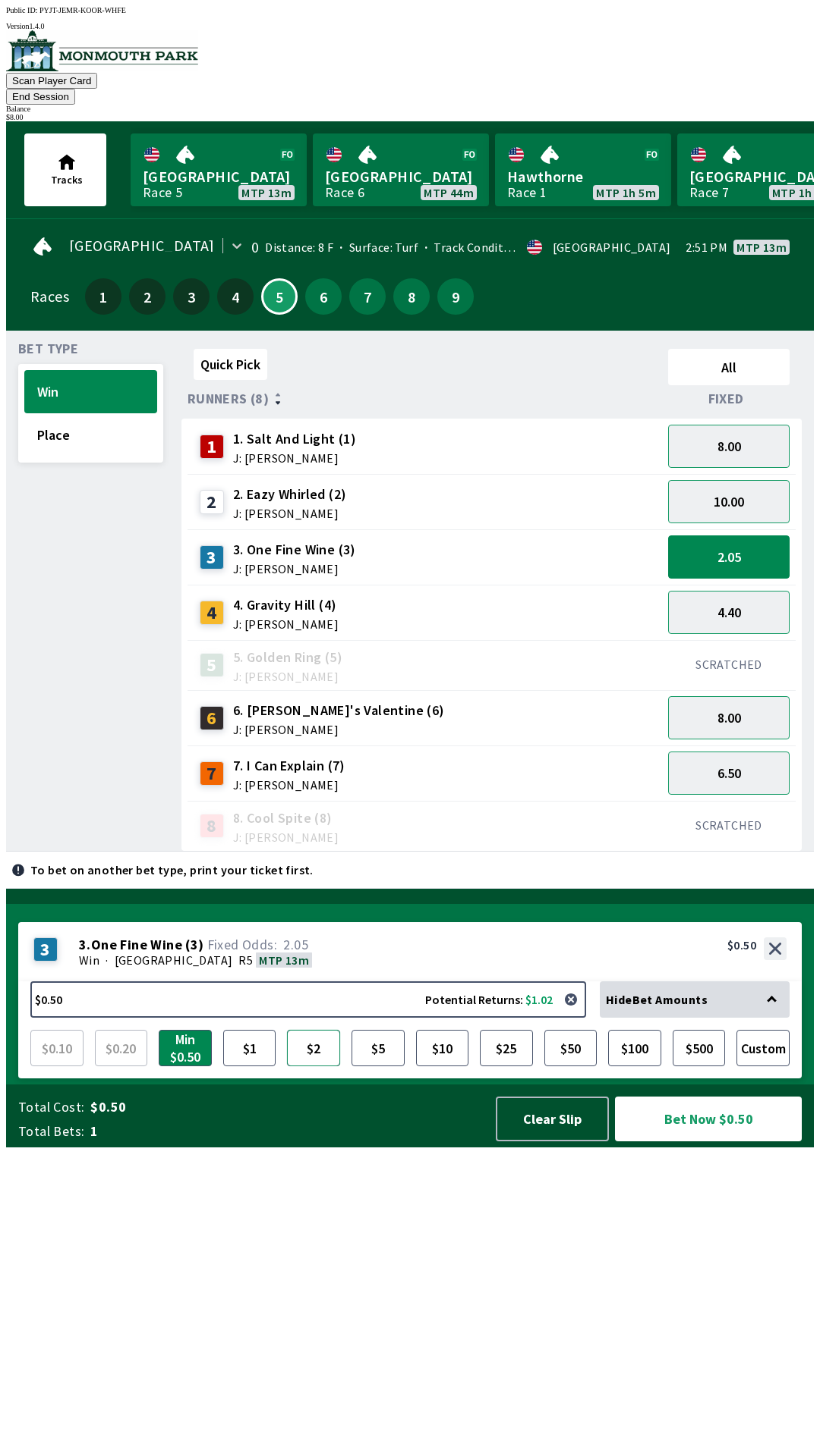
click at [314, 1067] on button "$2" at bounding box center [313, 1049] width 53 height 36
click at [738, 1141] on button "Bet Now $2.00" at bounding box center [708, 1119] width 187 height 45
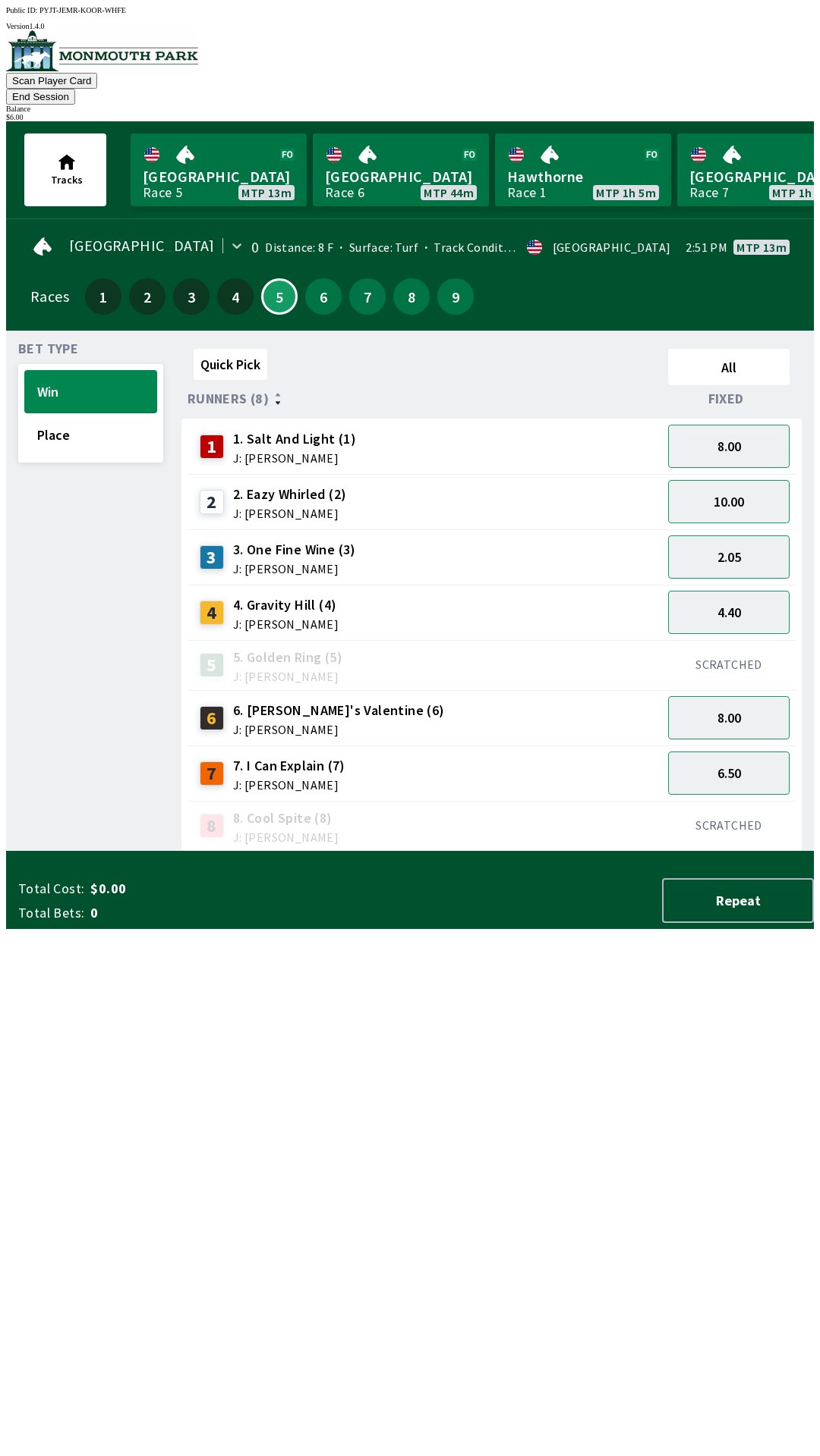
click at [255, 852] on div "Quick Pick All Runners (8) Fixed 1 1. Salt And Light (1) J: [PERSON_NAME] 8.00 …" at bounding box center [497, 596] width 632 height 509
click at [91, 413] on button "Place" at bounding box center [90, 434] width 133 height 43
click at [54, 370] on button "Win" at bounding box center [90, 391] width 133 height 43
click at [737, 591] on button "4.40" at bounding box center [728, 612] width 121 height 43
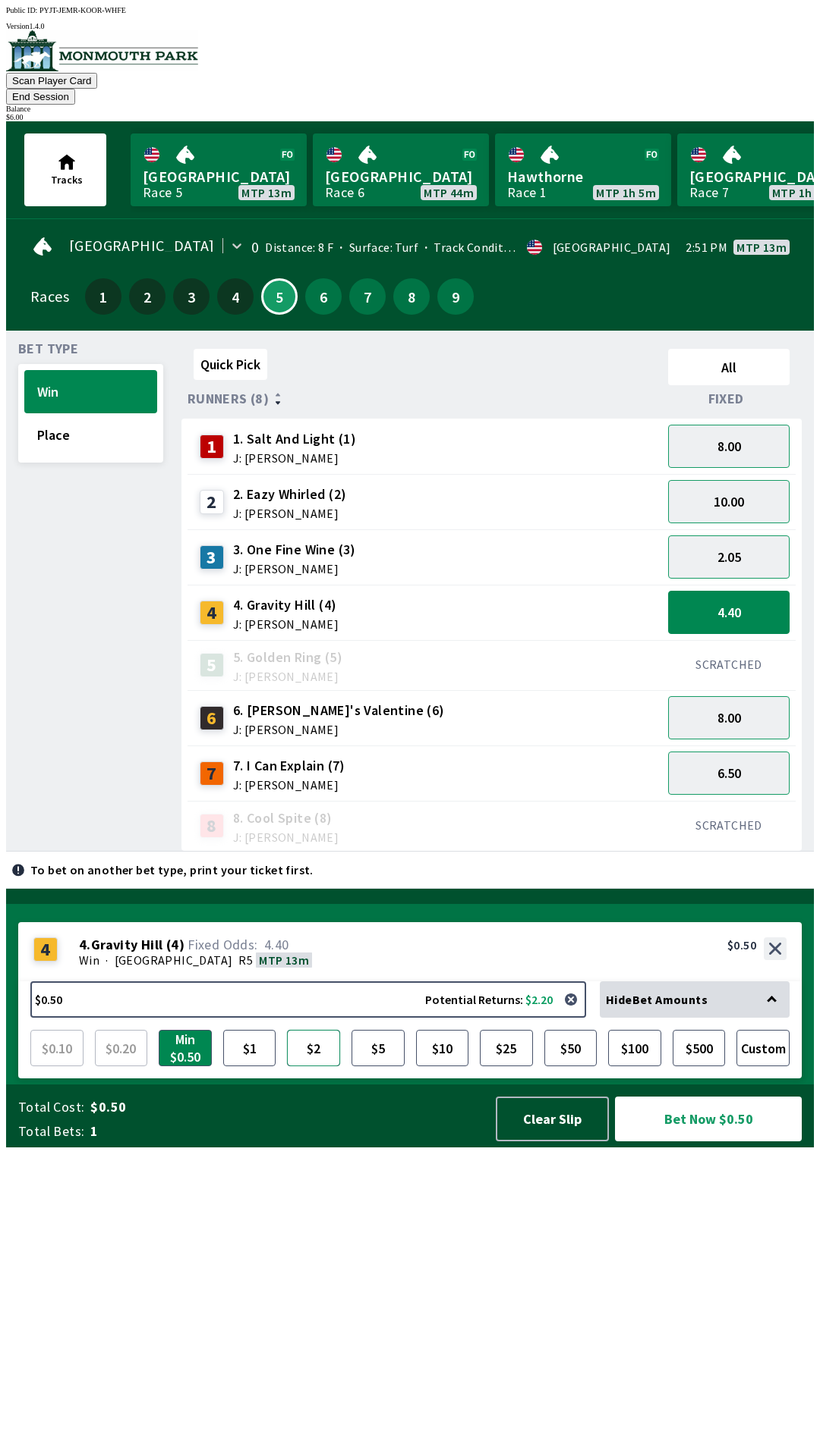
click at [305, 1067] on button "$2" at bounding box center [313, 1049] width 53 height 36
click at [694, 1141] on button "Bet Now $2.00" at bounding box center [708, 1119] width 187 height 45
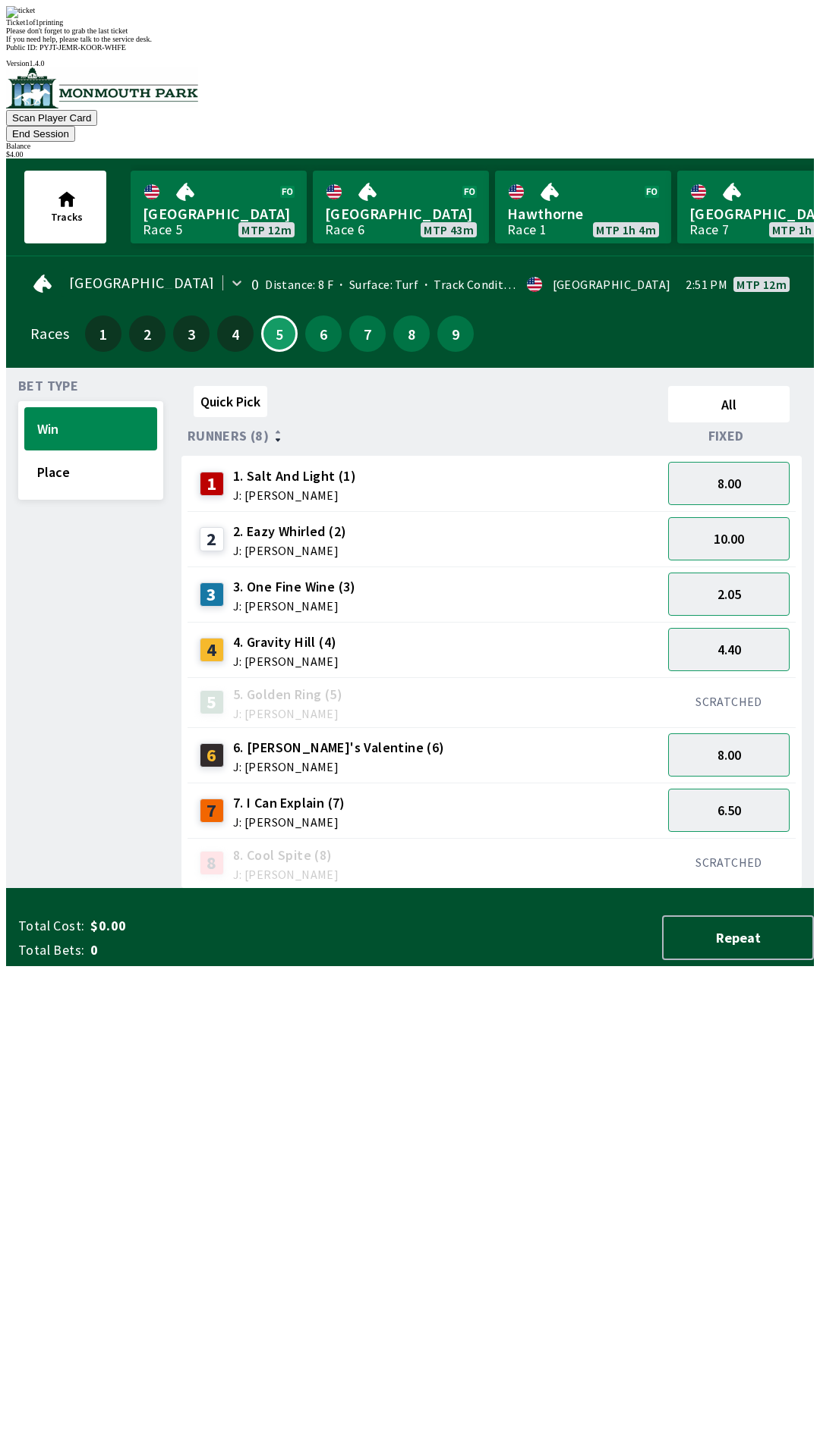
click at [676, 889] on div "Quick Pick All Runners (8) Fixed 1 1. Salt And Light (1) J: [PERSON_NAME] 8.00 …" at bounding box center [497, 634] width 632 height 509
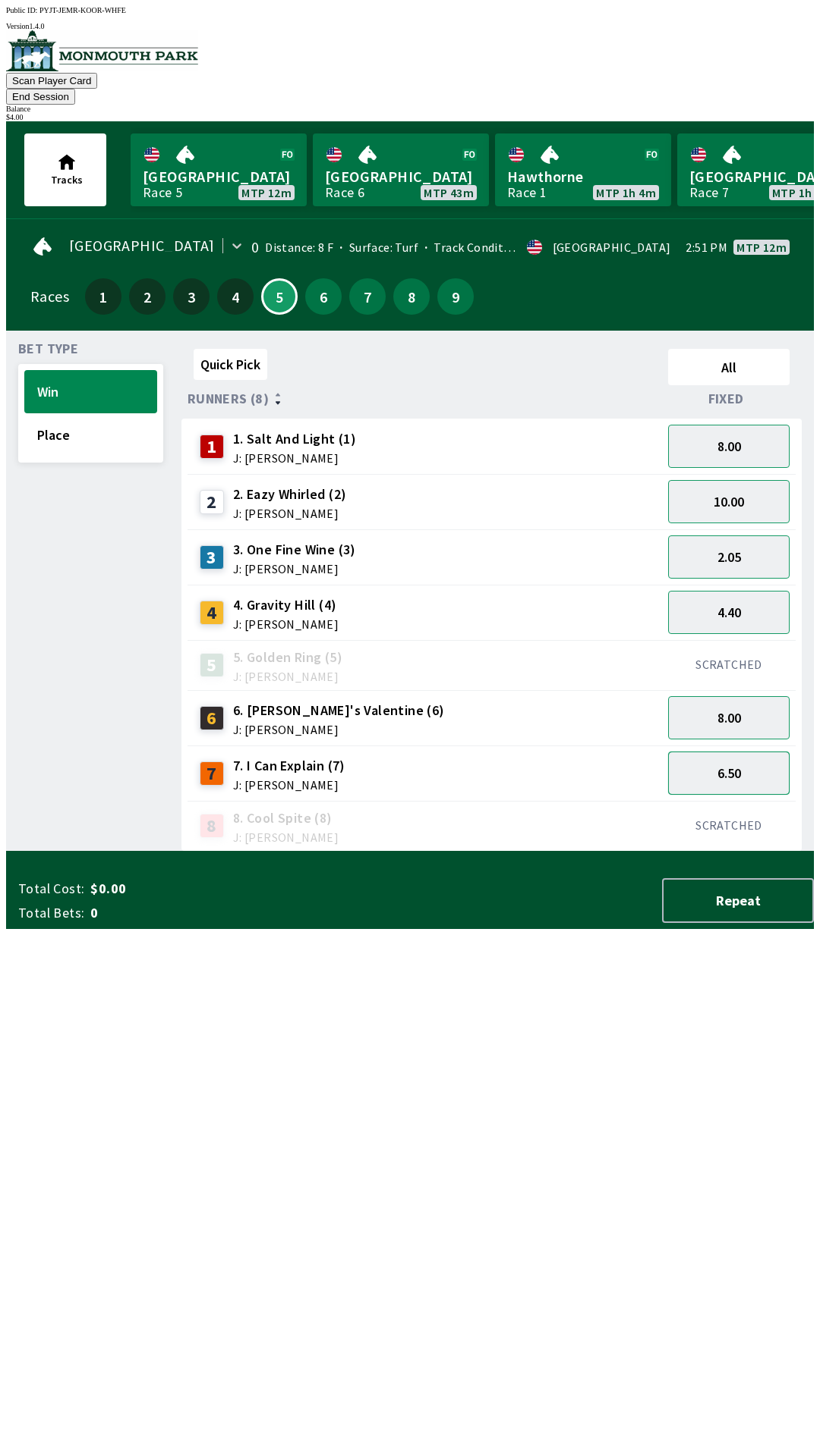
click at [739, 752] on button "6.50" at bounding box center [728, 773] width 121 height 43
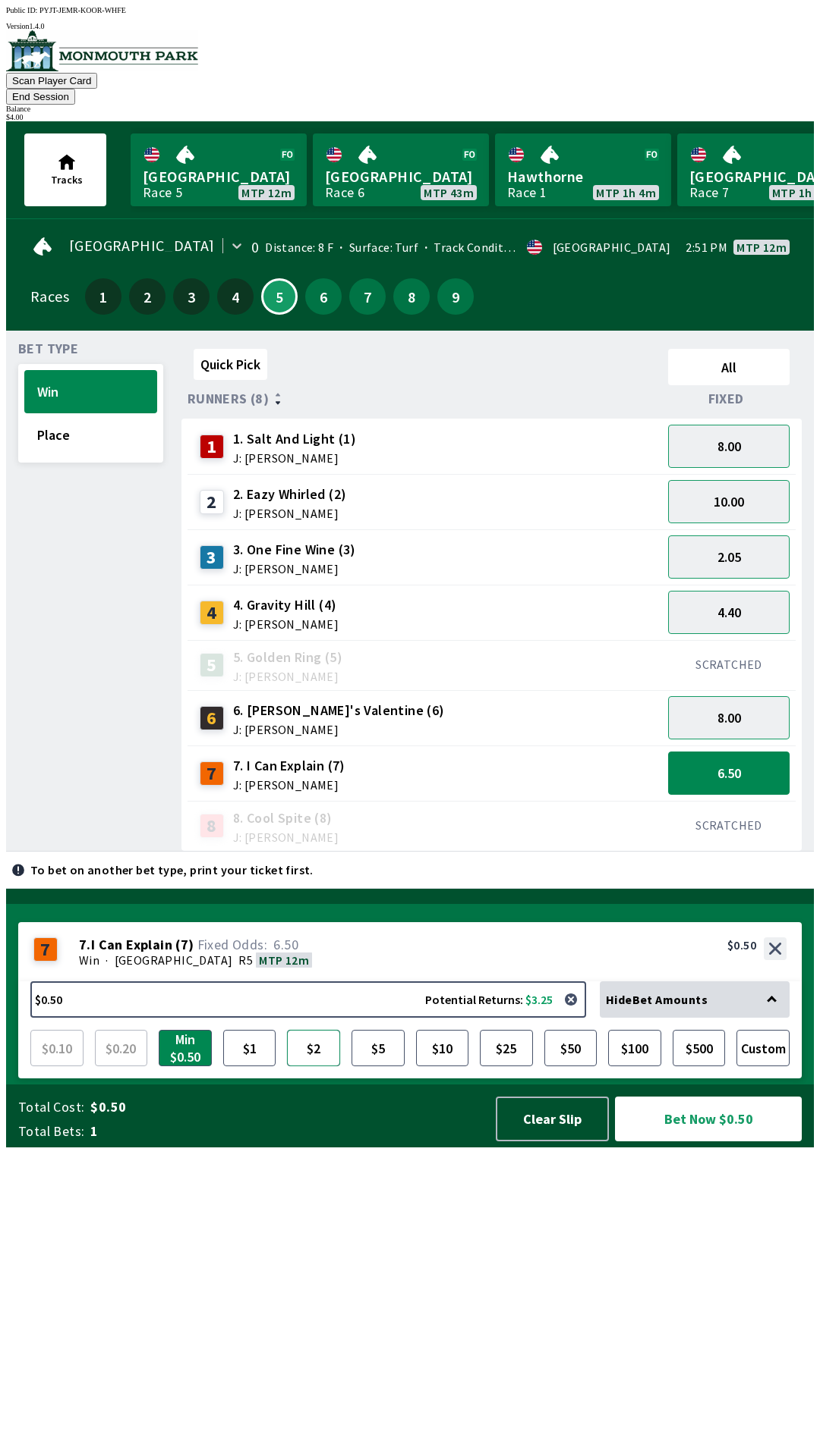
click at [329, 1067] on button "$2" at bounding box center [313, 1049] width 53 height 36
click at [712, 1141] on button "Bet Now $2.00" at bounding box center [708, 1119] width 187 height 45
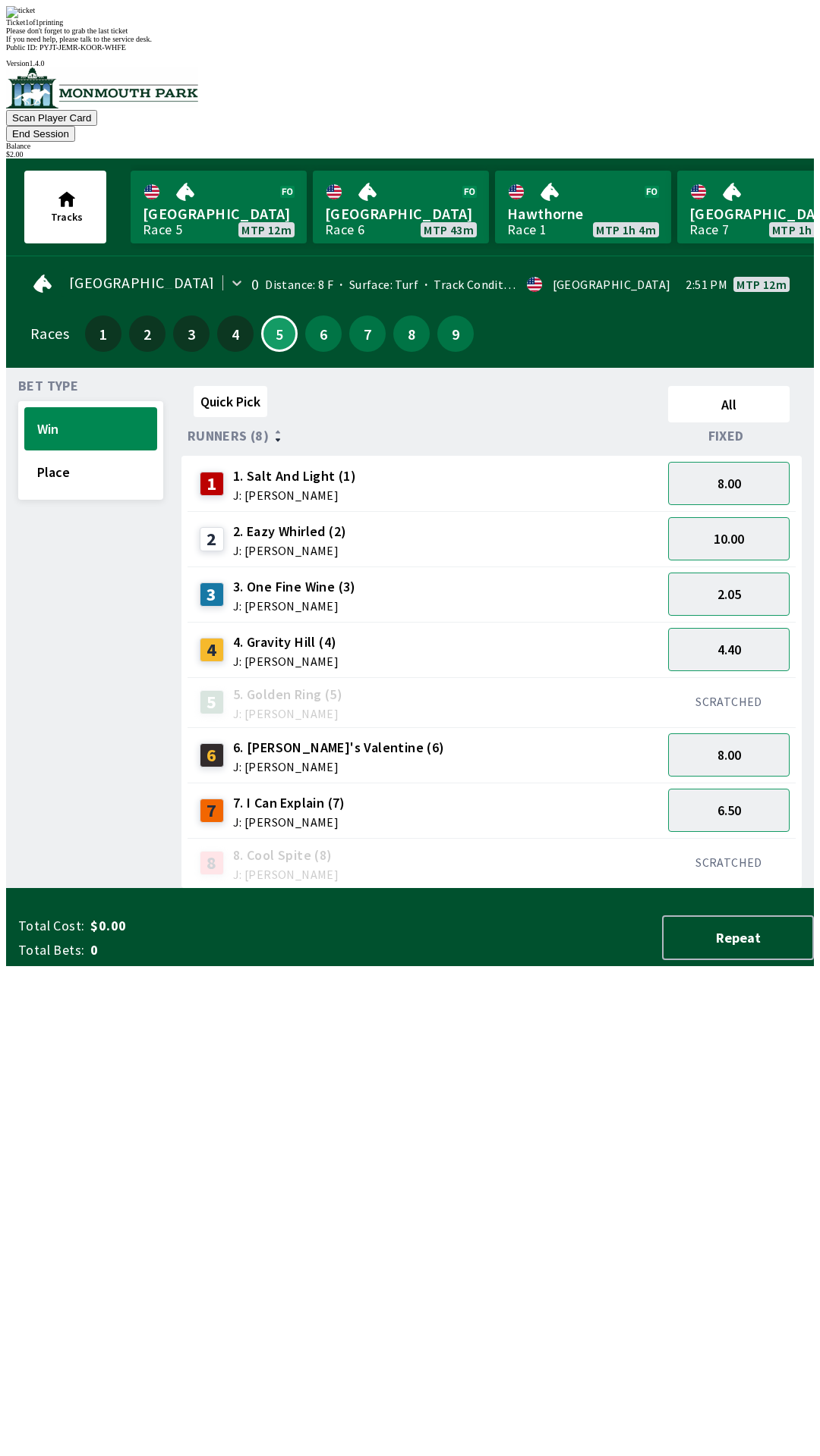
click at [380, 889] on div "Quick Pick All Runners (8) Fixed 1 1. Salt And Light (1) J: [PERSON_NAME] 8.00 …" at bounding box center [497, 634] width 632 height 509
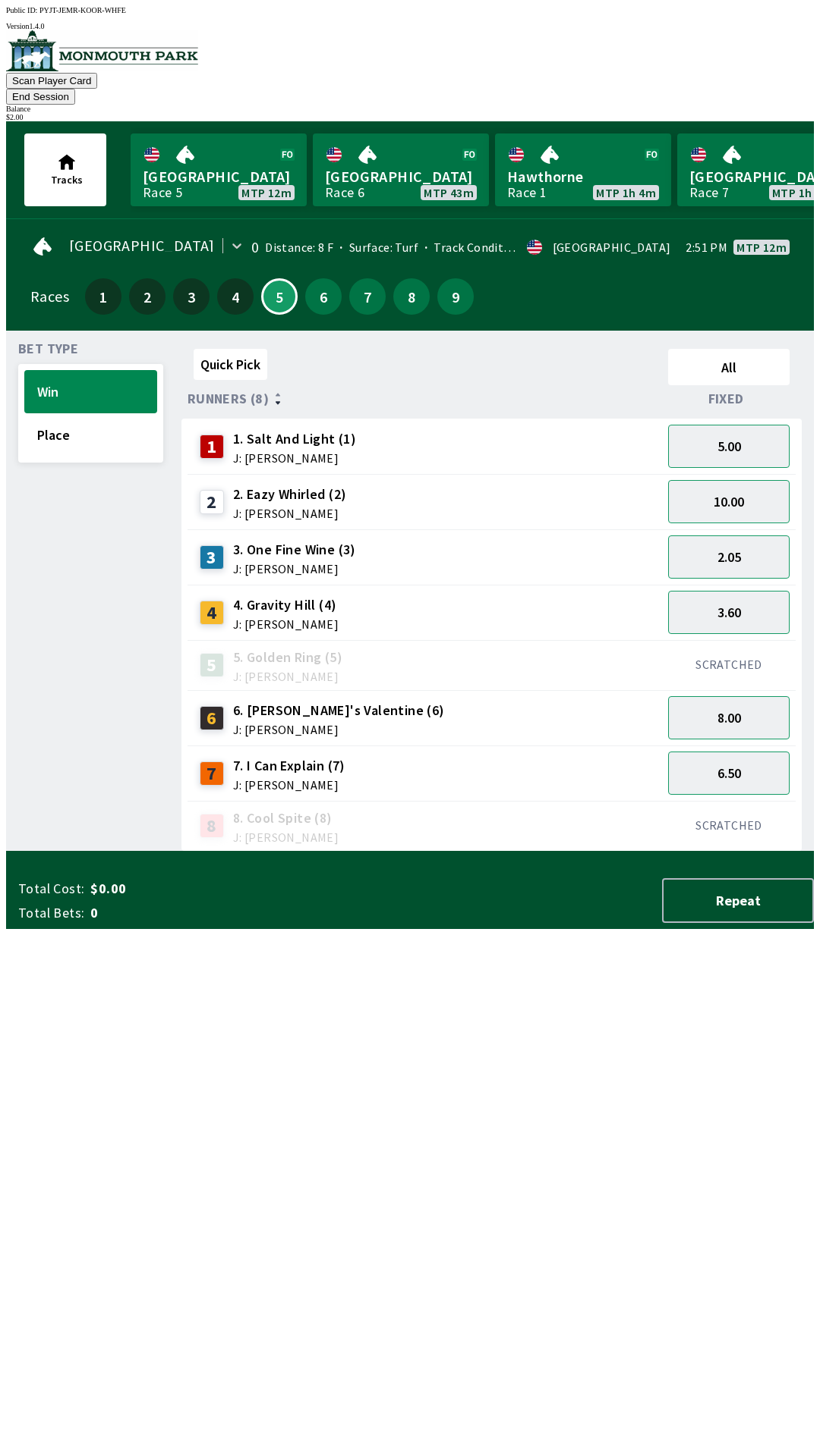
click at [223, 490] on div "2" at bounding box center [216, 502] width 33 height 24
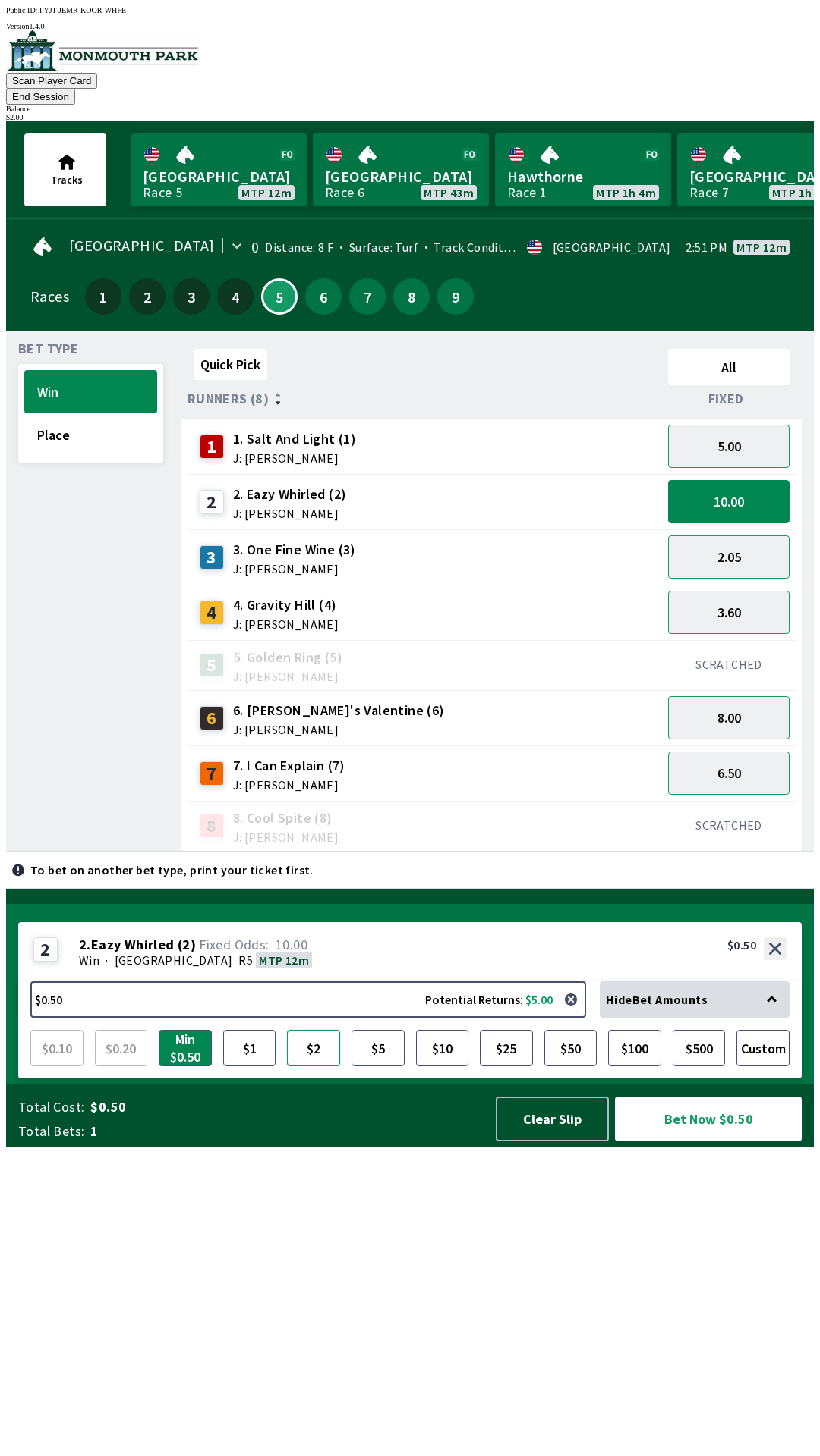
click at [313, 1067] on button "$2" at bounding box center [313, 1049] width 53 height 36
click at [49, 416] on button "Place" at bounding box center [90, 434] width 133 height 43
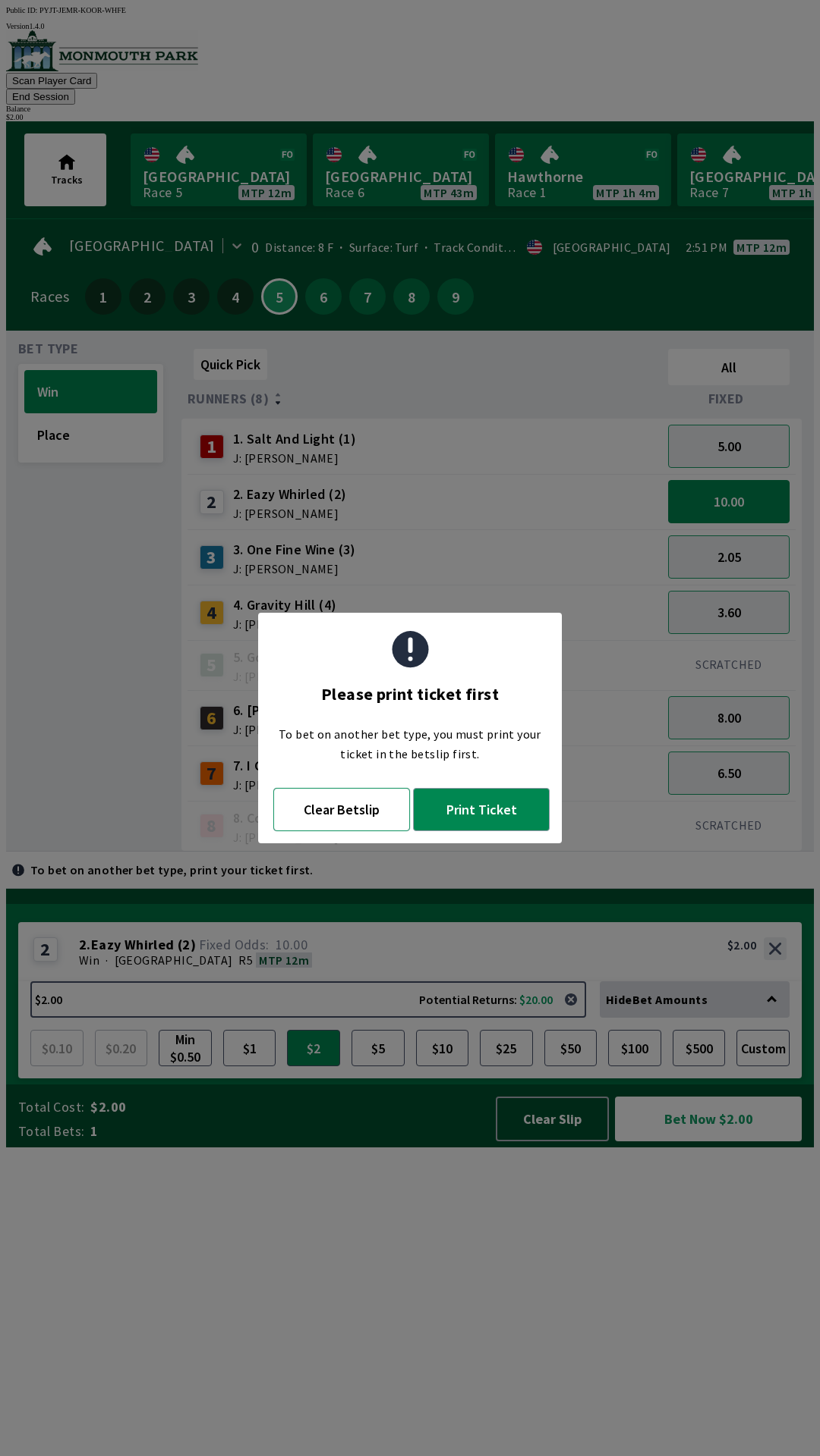
click at [343, 810] on button "Clear Betslip" at bounding box center [341, 809] width 137 height 43
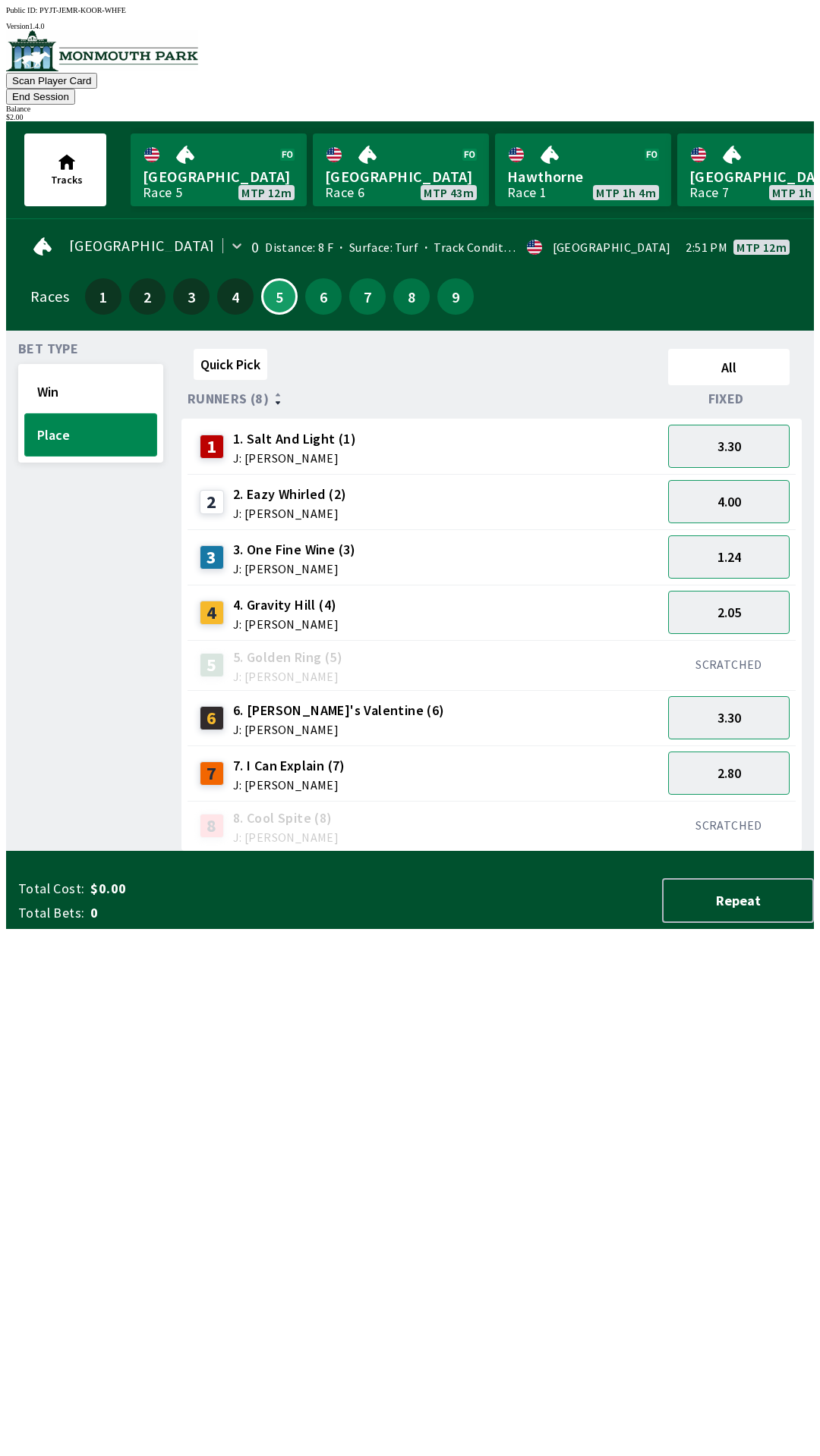
click at [64, 422] on button "Place" at bounding box center [90, 434] width 133 height 43
click at [267, 508] on span "J: [PERSON_NAME]" at bounding box center [289, 513] width 114 height 12
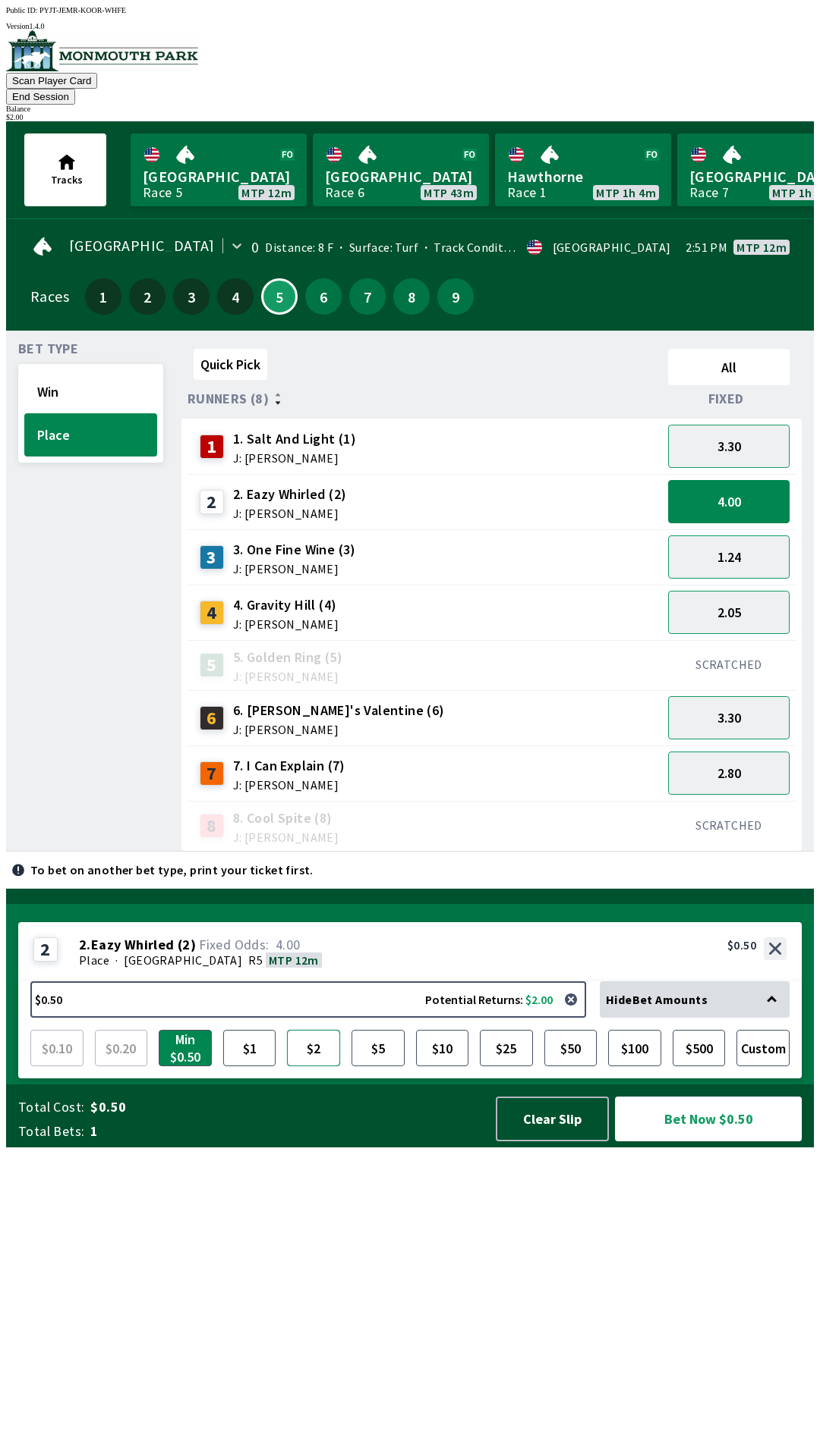
click at [312, 1067] on button "$2" at bounding box center [313, 1049] width 53 height 36
click at [729, 1141] on button "Bet Now $2.00" at bounding box center [708, 1119] width 187 height 45
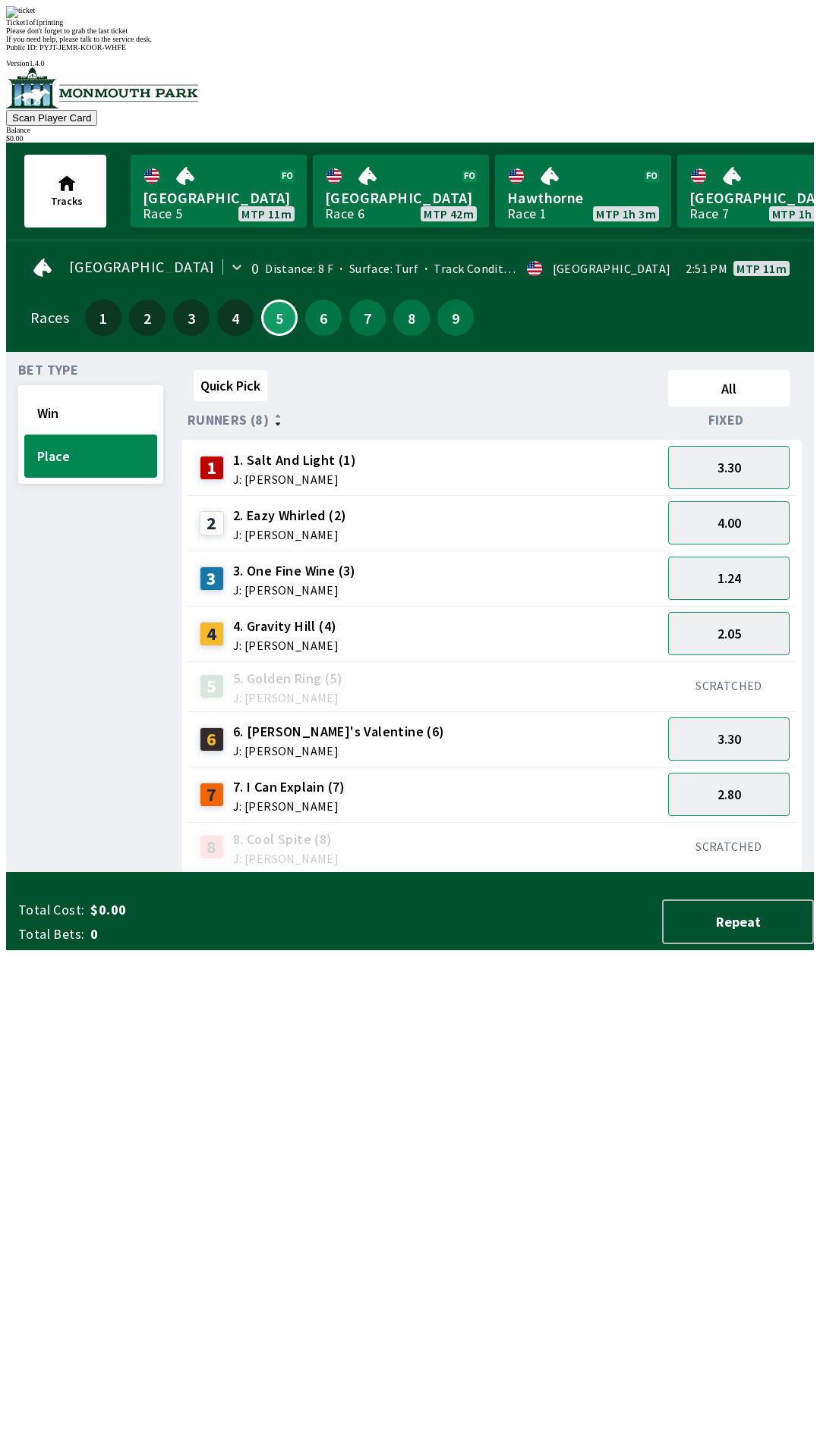
click at [211, 873] on div "Quick Pick All Runners (8) Fixed 1 1. Salt And Light (1) J: [PERSON_NAME] 3.30 …" at bounding box center [497, 618] width 632 height 509
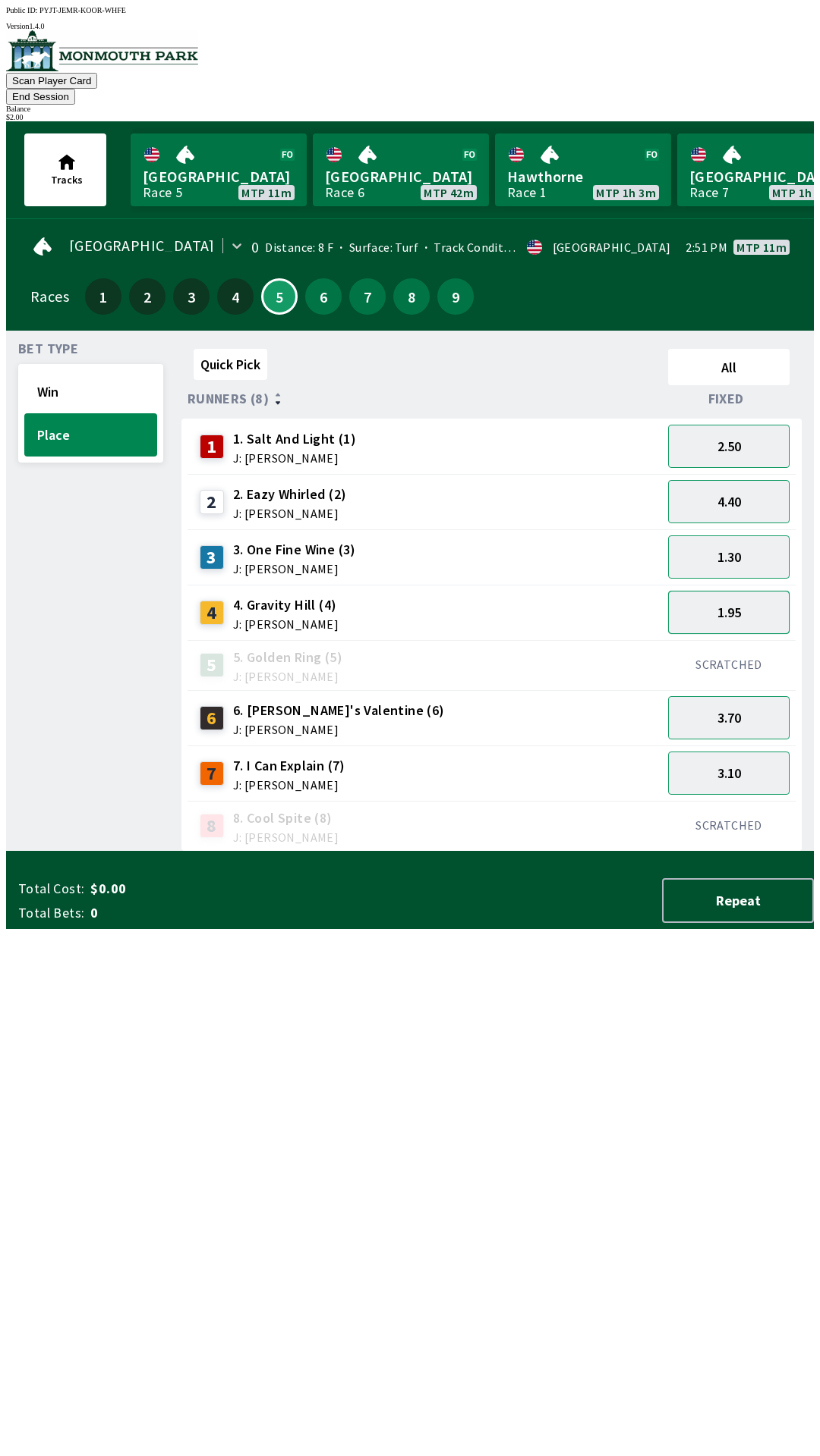
click at [733, 591] on button "1.95" at bounding box center [728, 612] width 121 height 43
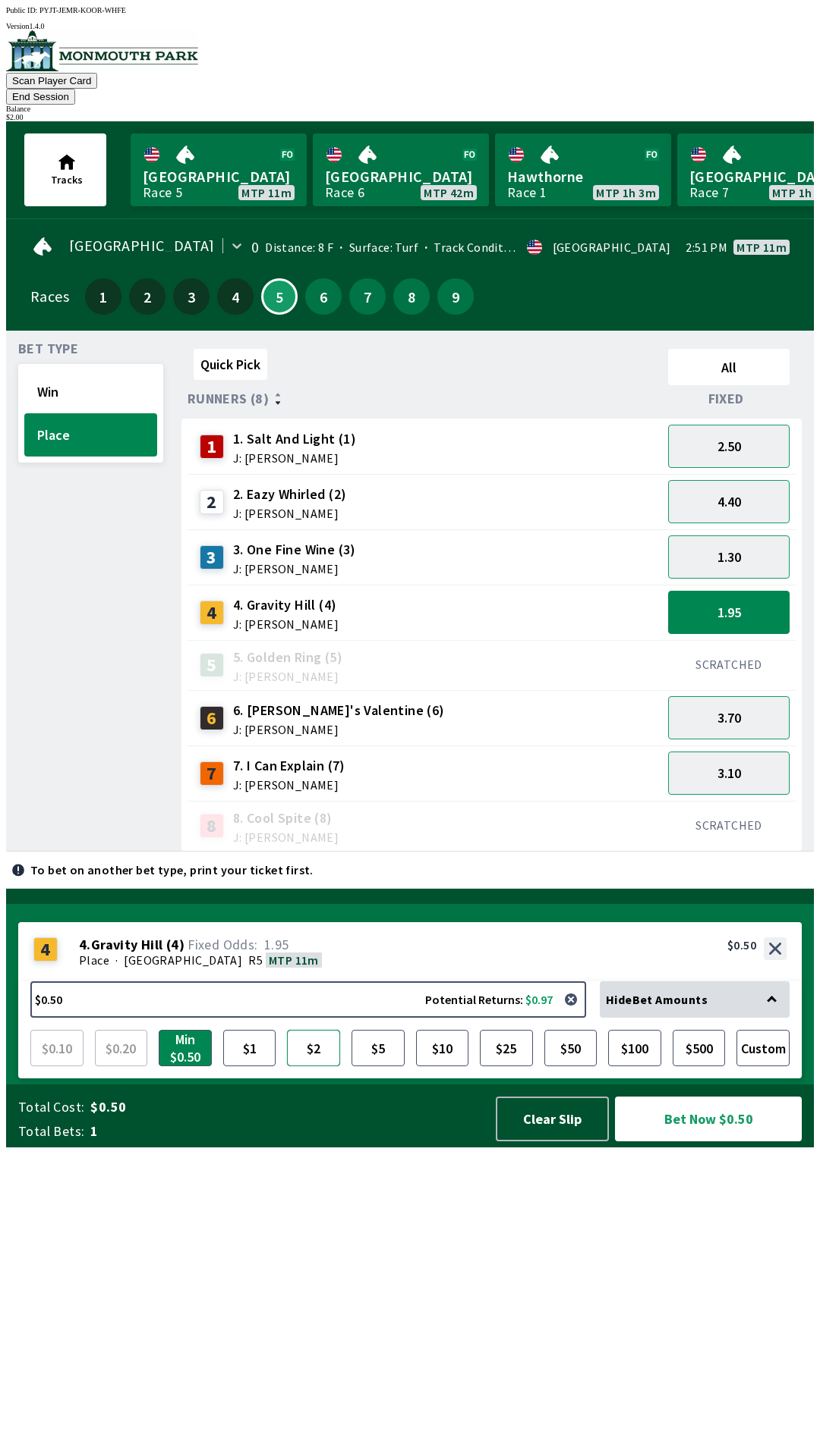
click at [297, 1067] on button "$2" at bounding box center [313, 1049] width 53 height 36
click at [657, 1141] on button "Bet Now $2.00" at bounding box center [708, 1119] width 187 height 45
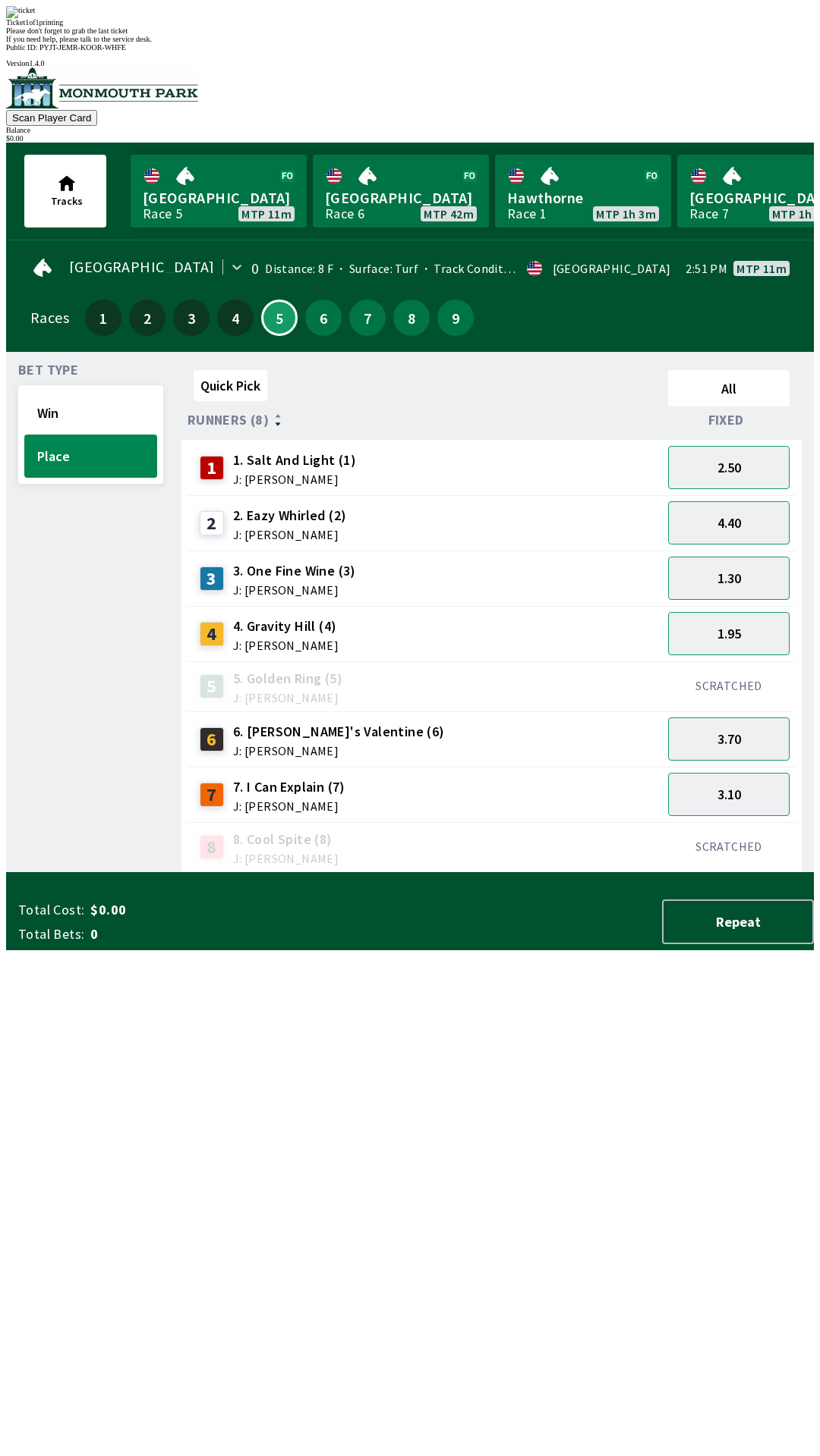
click at [92, 873] on div "Bet Type Win Place" at bounding box center [91, 618] width 145 height 509
